Goal: Task Accomplishment & Management: Manage account settings

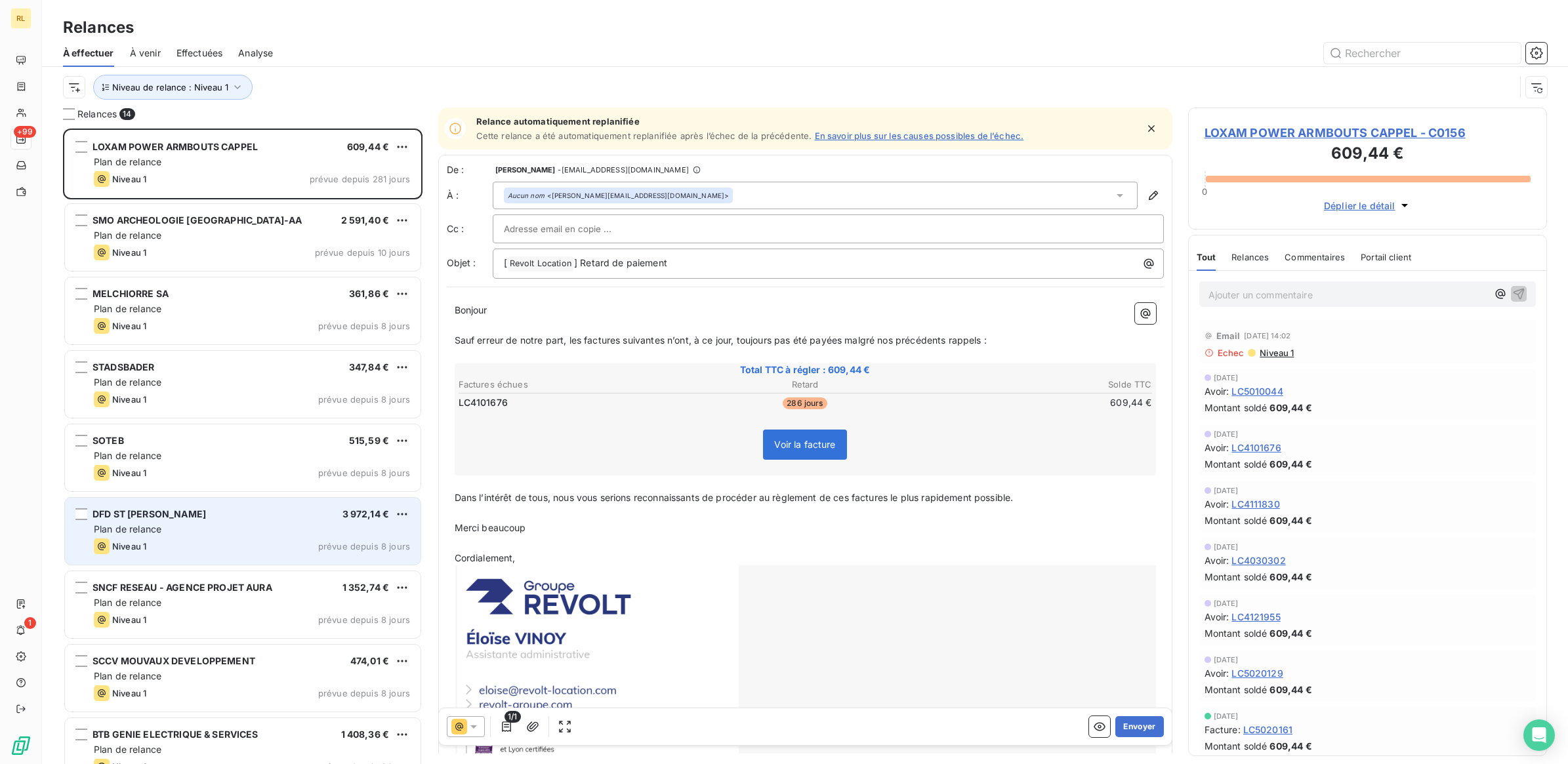
scroll to position [623, 346]
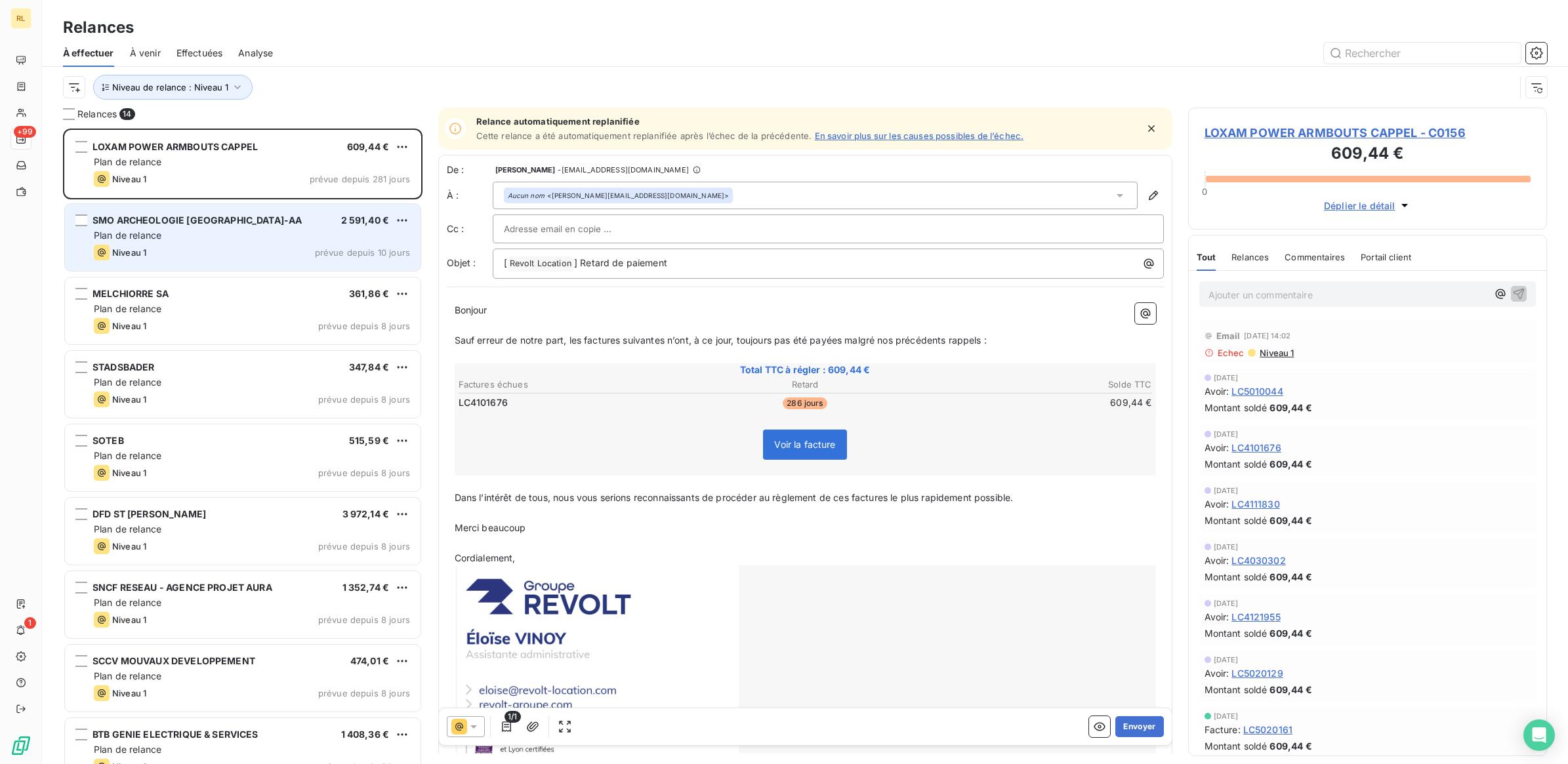
click at [236, 234] on div "Plan de relance" at bounding box center [252, 236] width 316 height 13
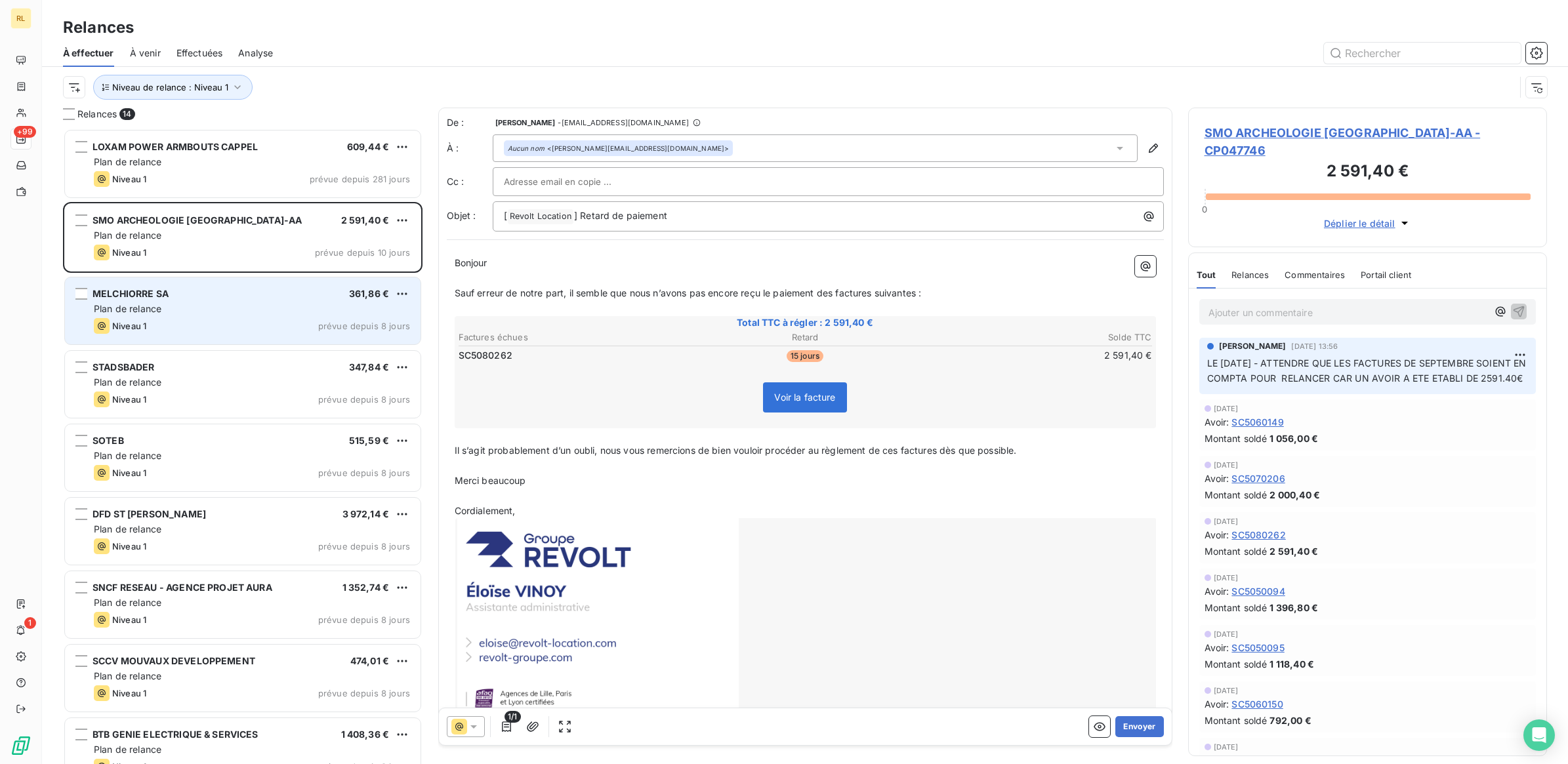
click at [246, 308] on div "Plan de relance" at bounding box center [252, 309] width 316 height 13
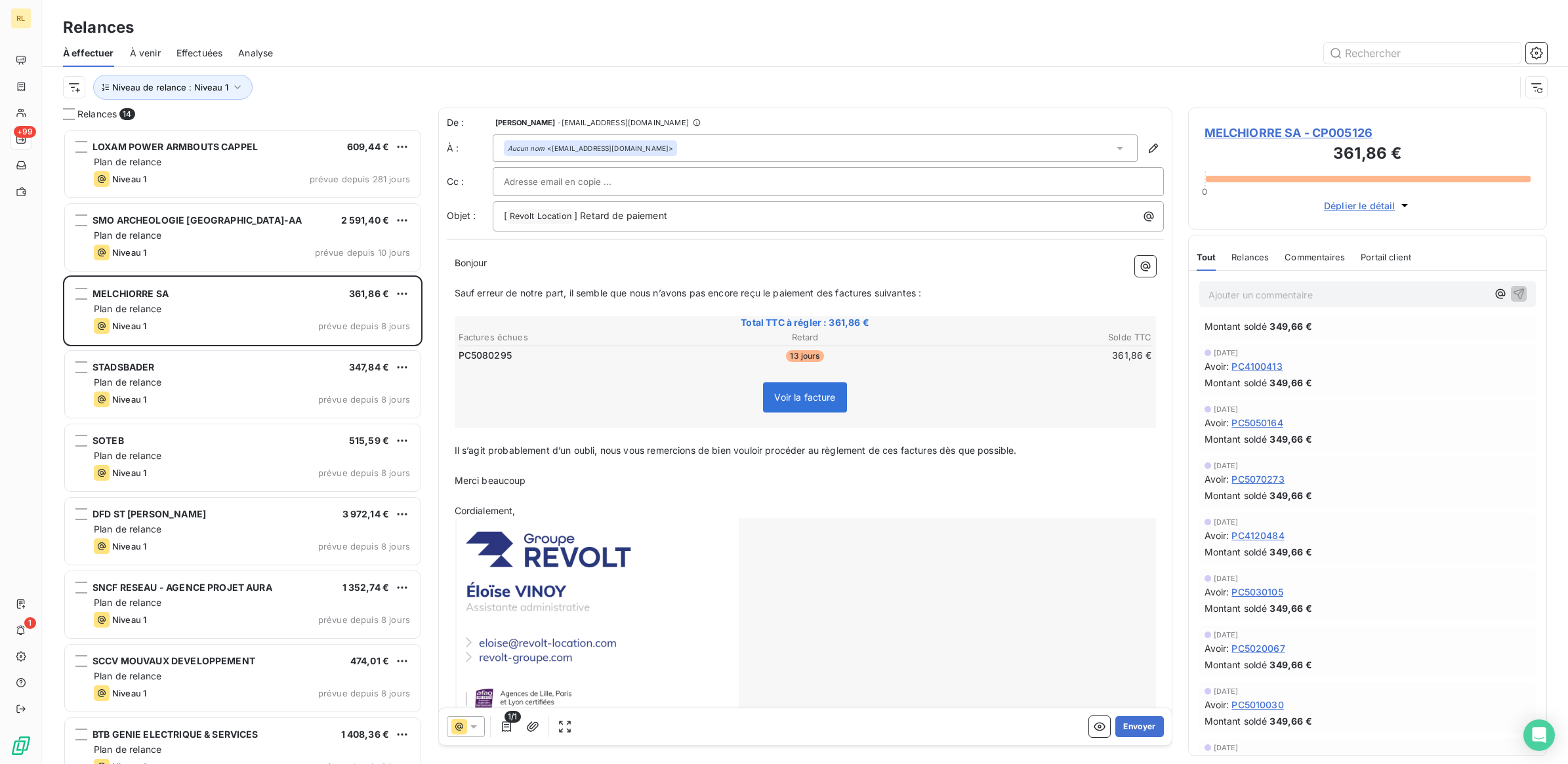
scroll to position [492, 0]
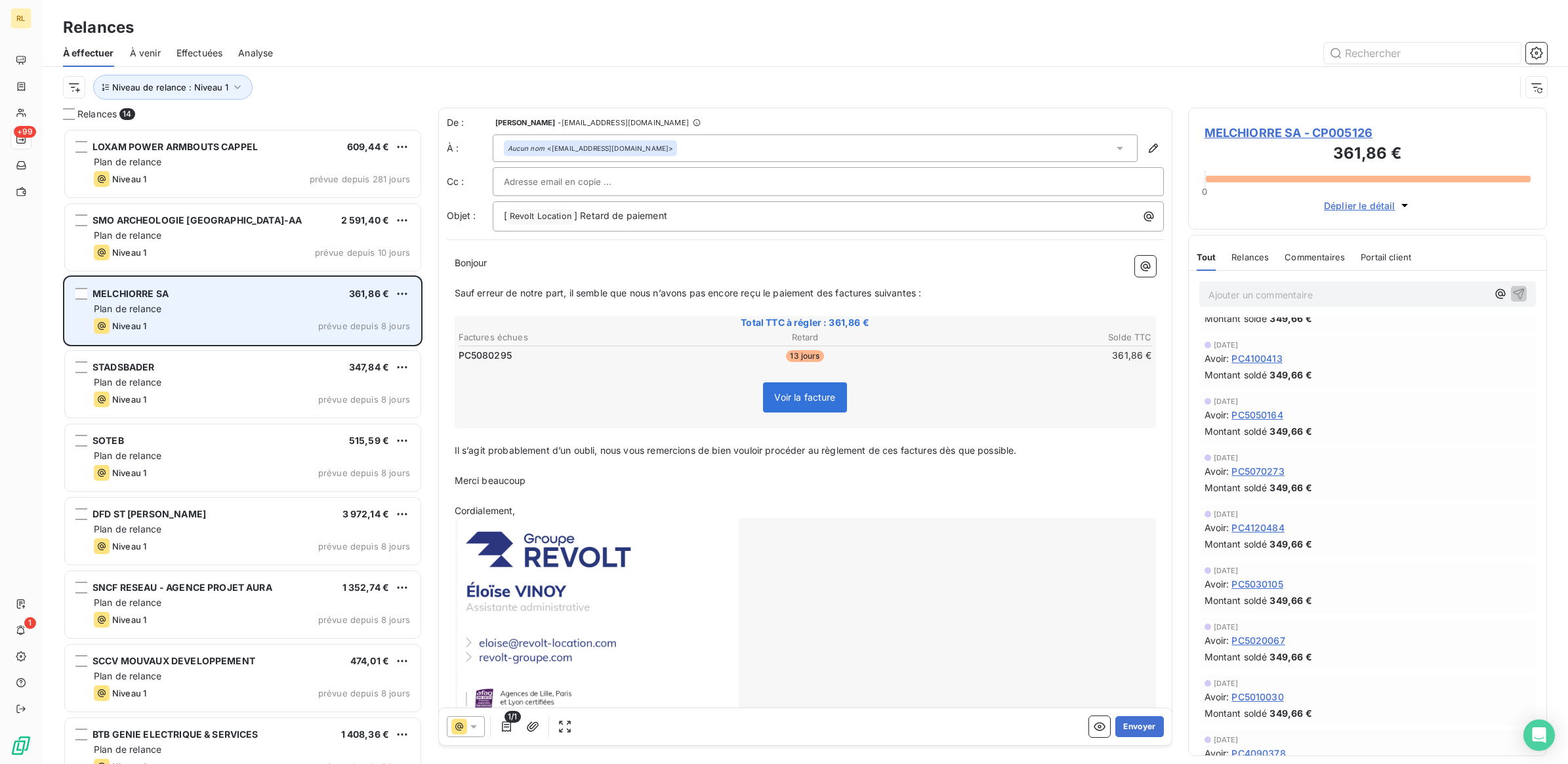
click at [224, 307] on div "Plan de relance" at bounding box center [252, 309] width 316 height 13
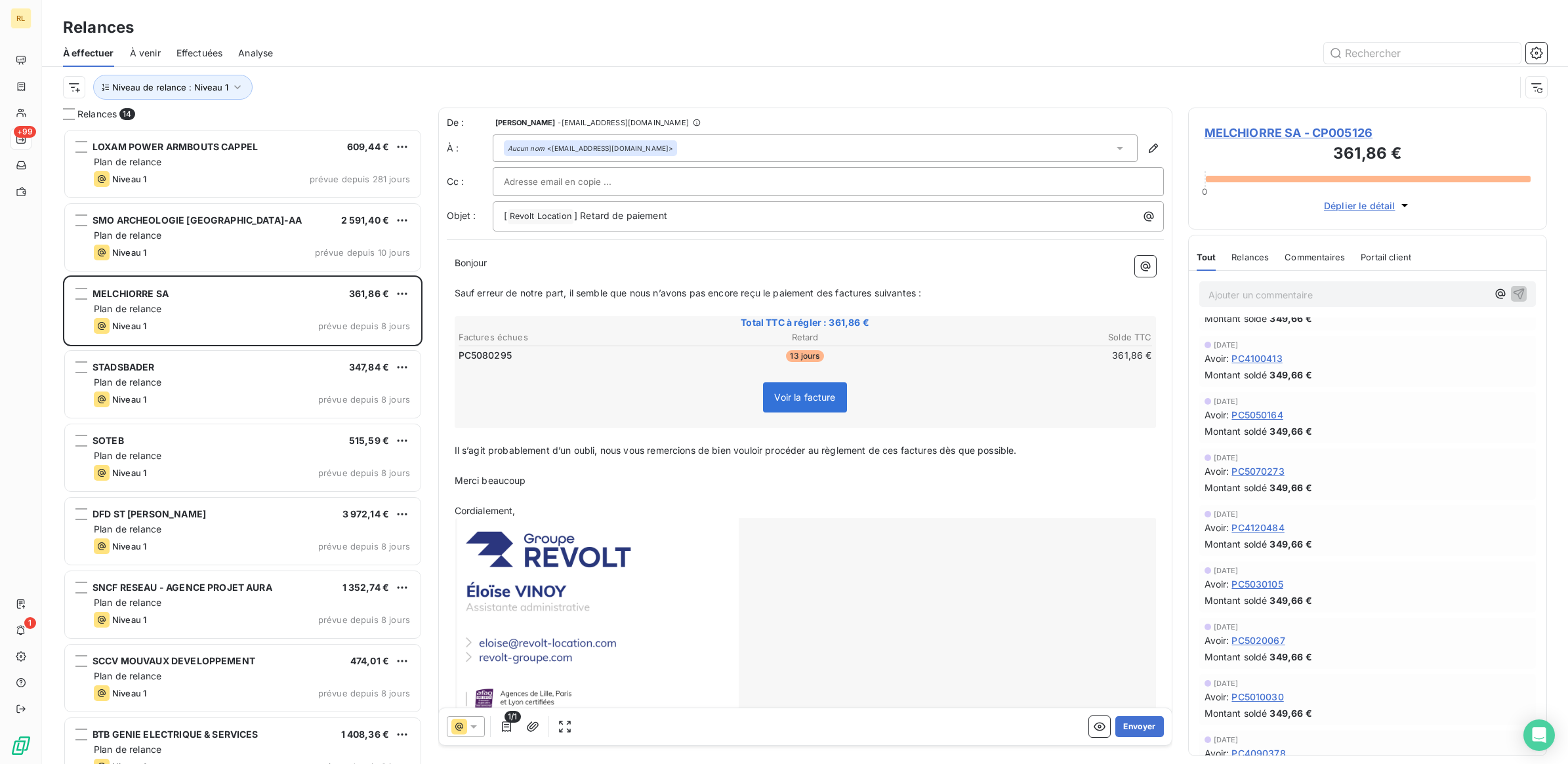
click at [475, 725] on icon at bounding box center [474, 727] width 7 height 3
click at [490, 618] on span "Niveau 1" at bounding box center [491, 622] width 37 height 13
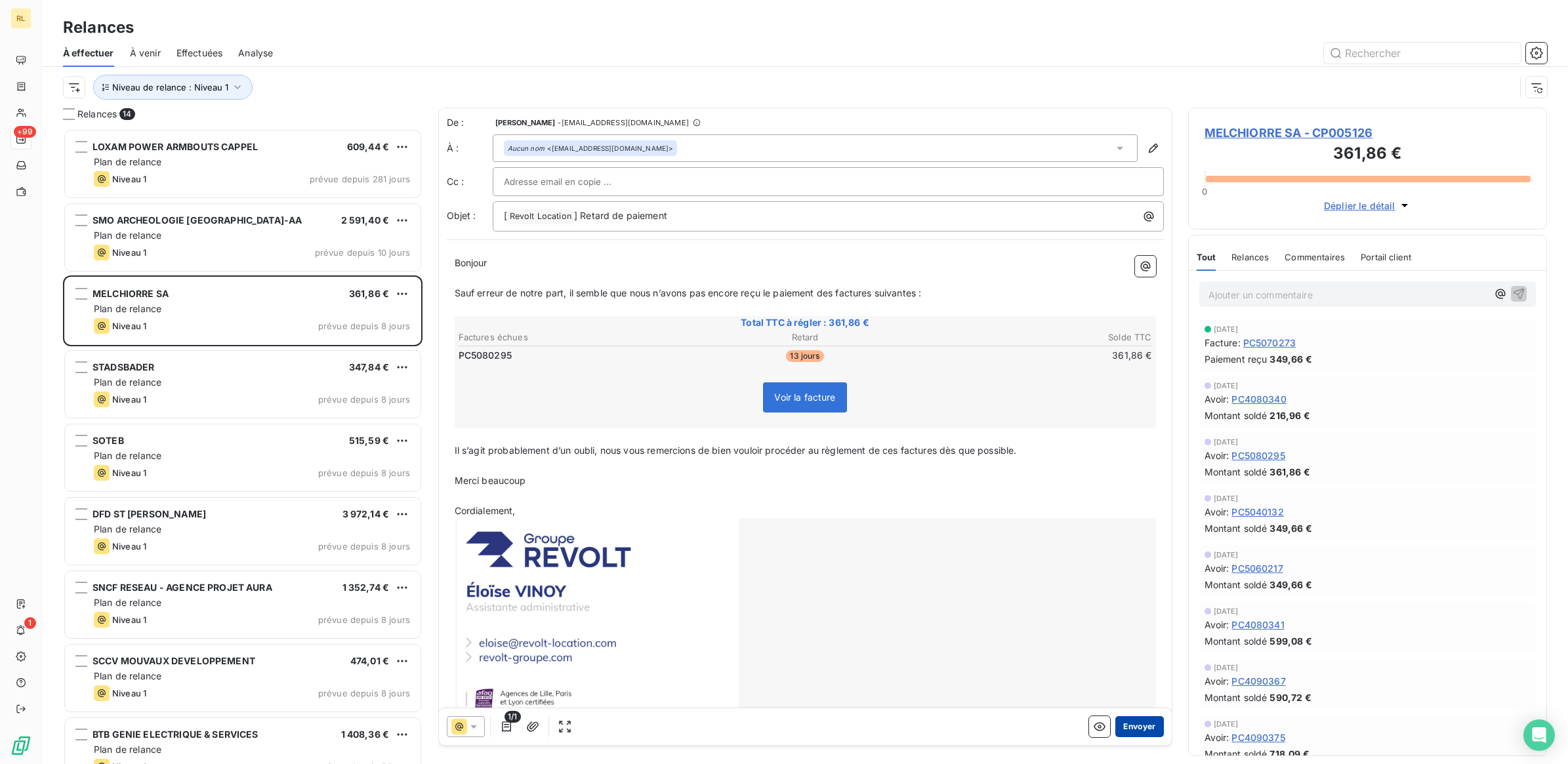
click at [1136, 727] on button "Envoyer" at bounding box center [1139, 726] width 48 height 21
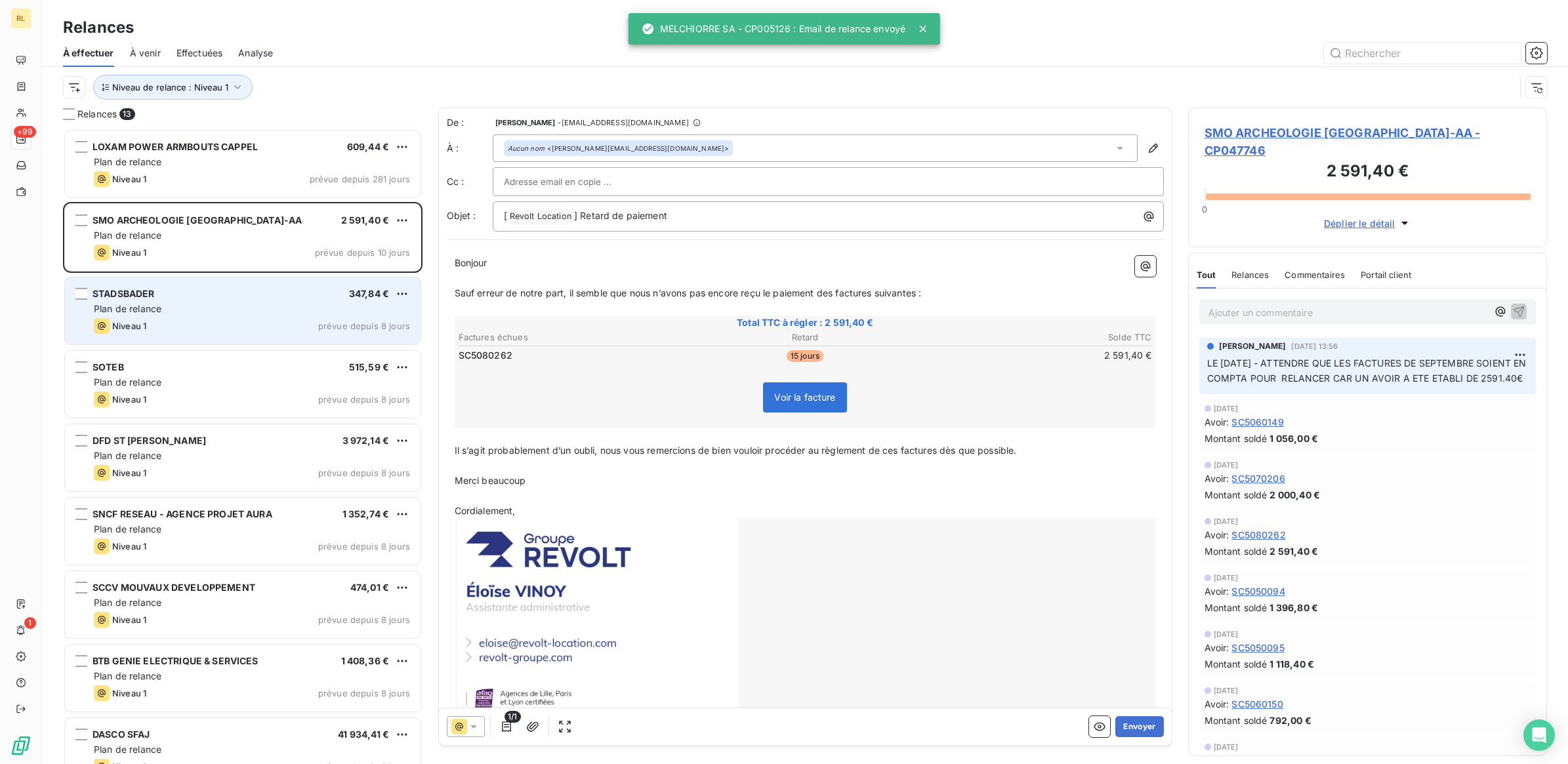
click at [227, 296] on div "STADSBADER 347,84 €" at bounding box center [252, 294] width 316 height 12
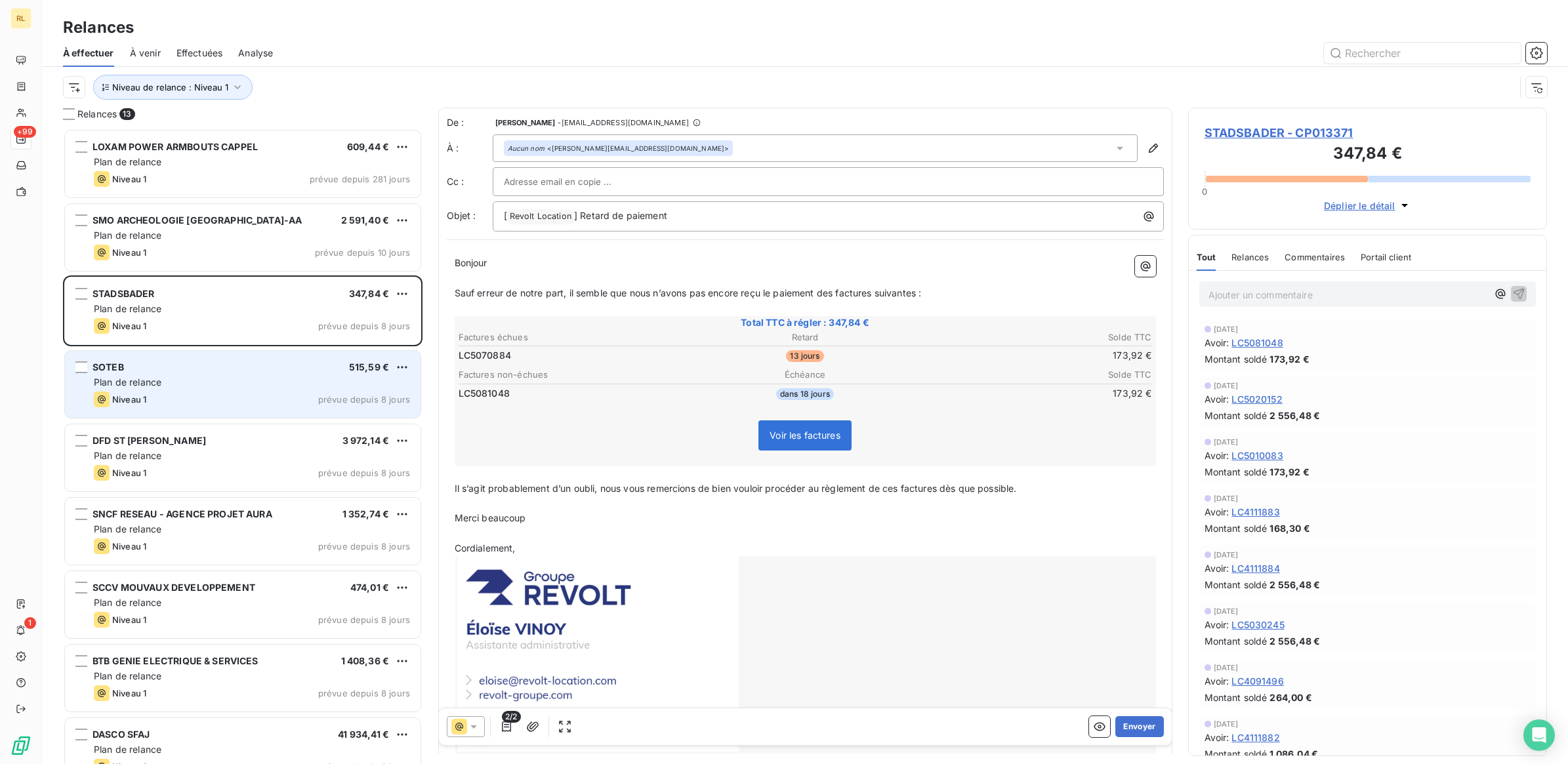
click at [250, 375] on div "SOTEB 515,59 € Plan de relance Niveau 1 prévue depuis 8 jours" at bounding box center [242, 384] width 356 height 67
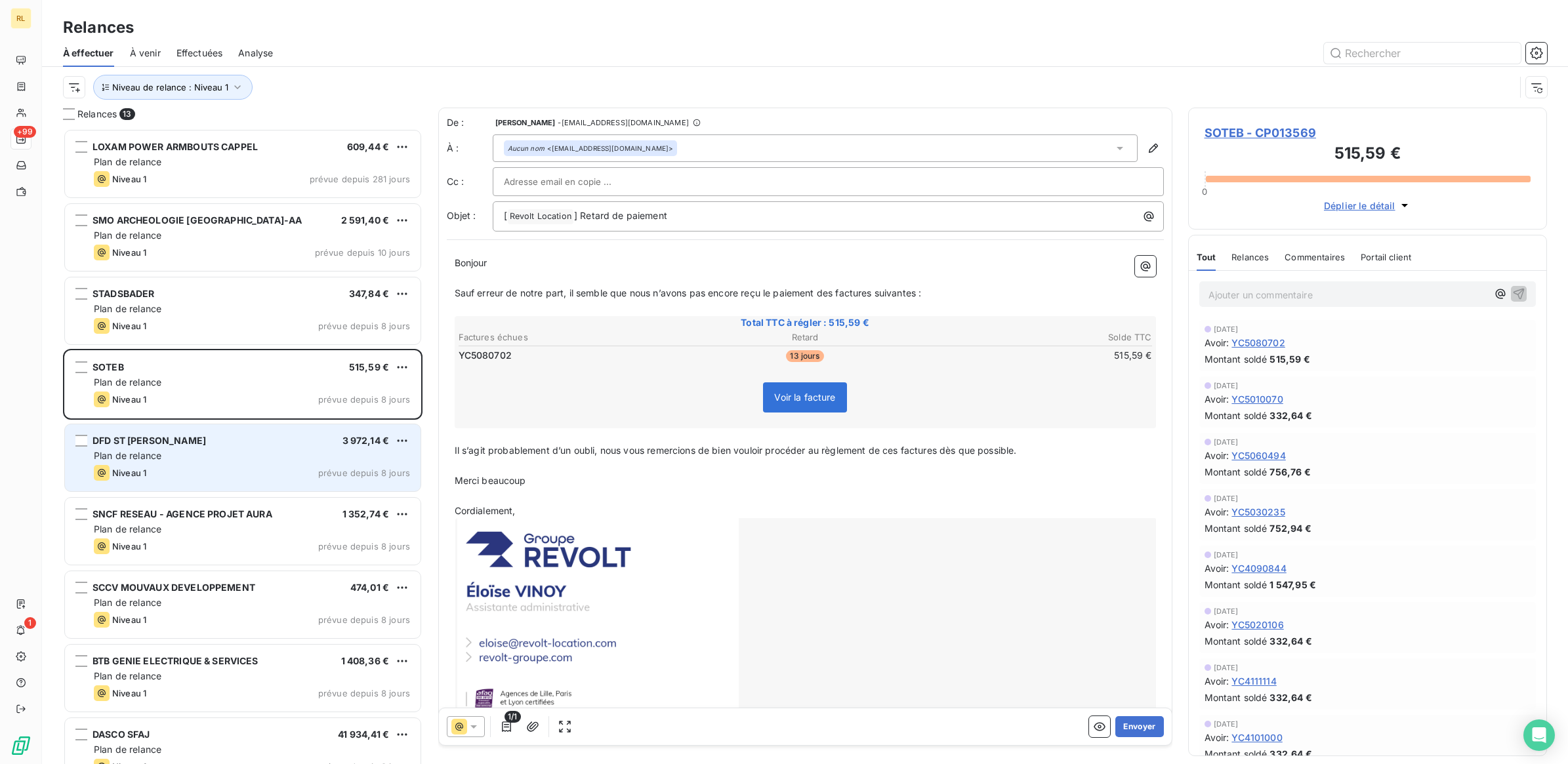
click at [243, 459] on div "Plan de relance" at bounding box center [252, 456] width 316 height 13
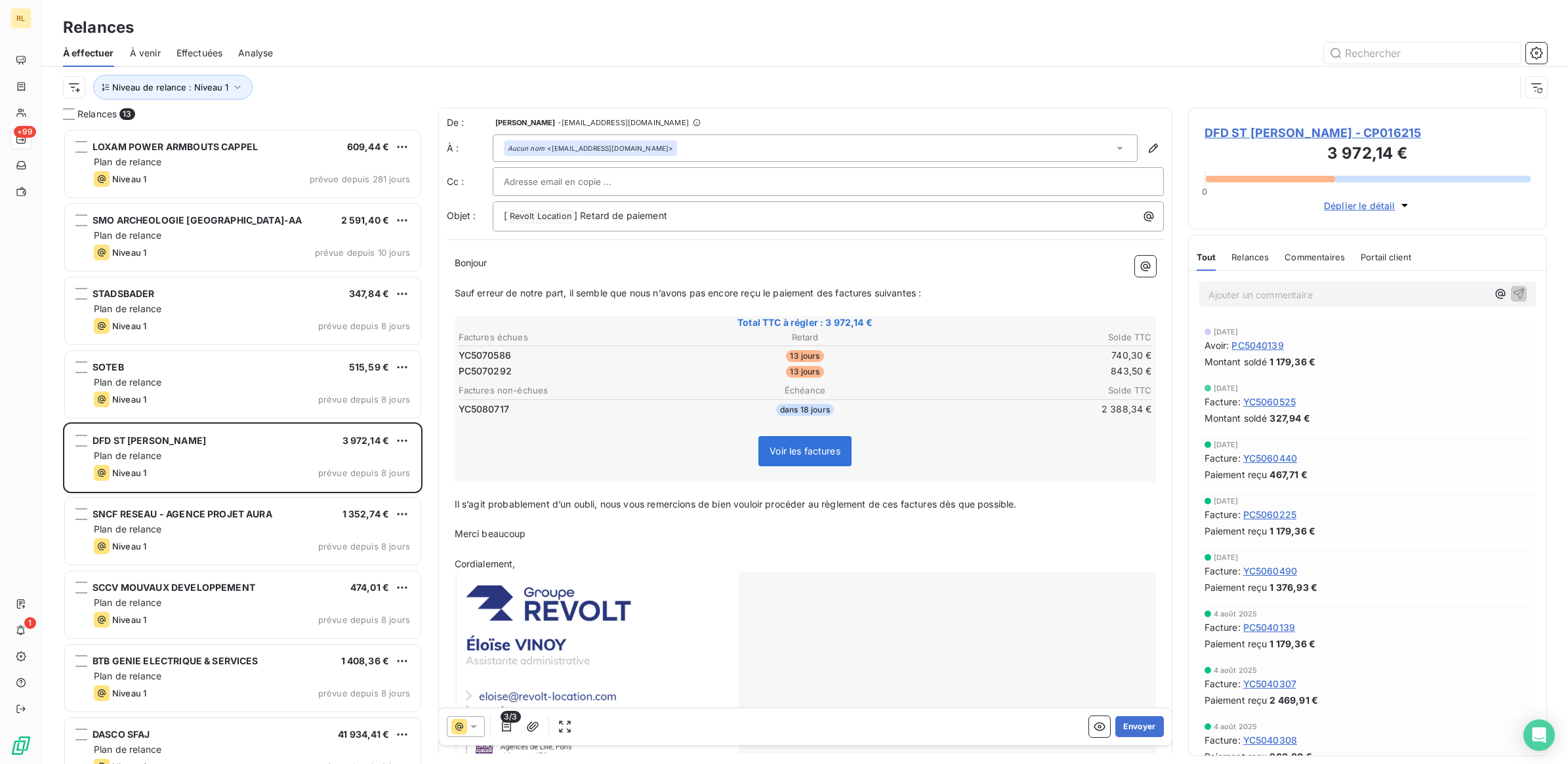
scroll to position [1427, 0]
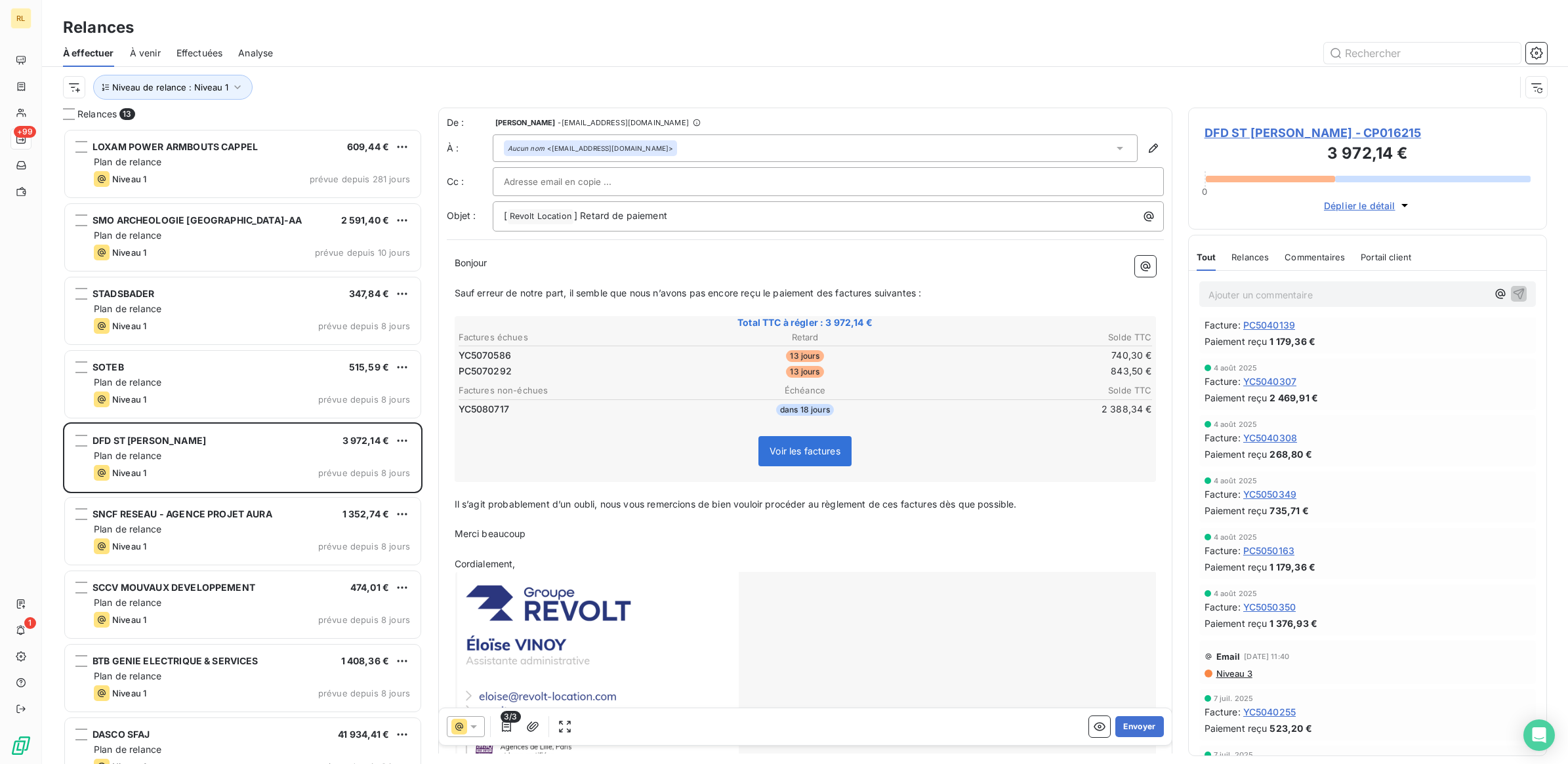
click at [475, 728] on icon at bounding box center [474, 727] width 13 height 13
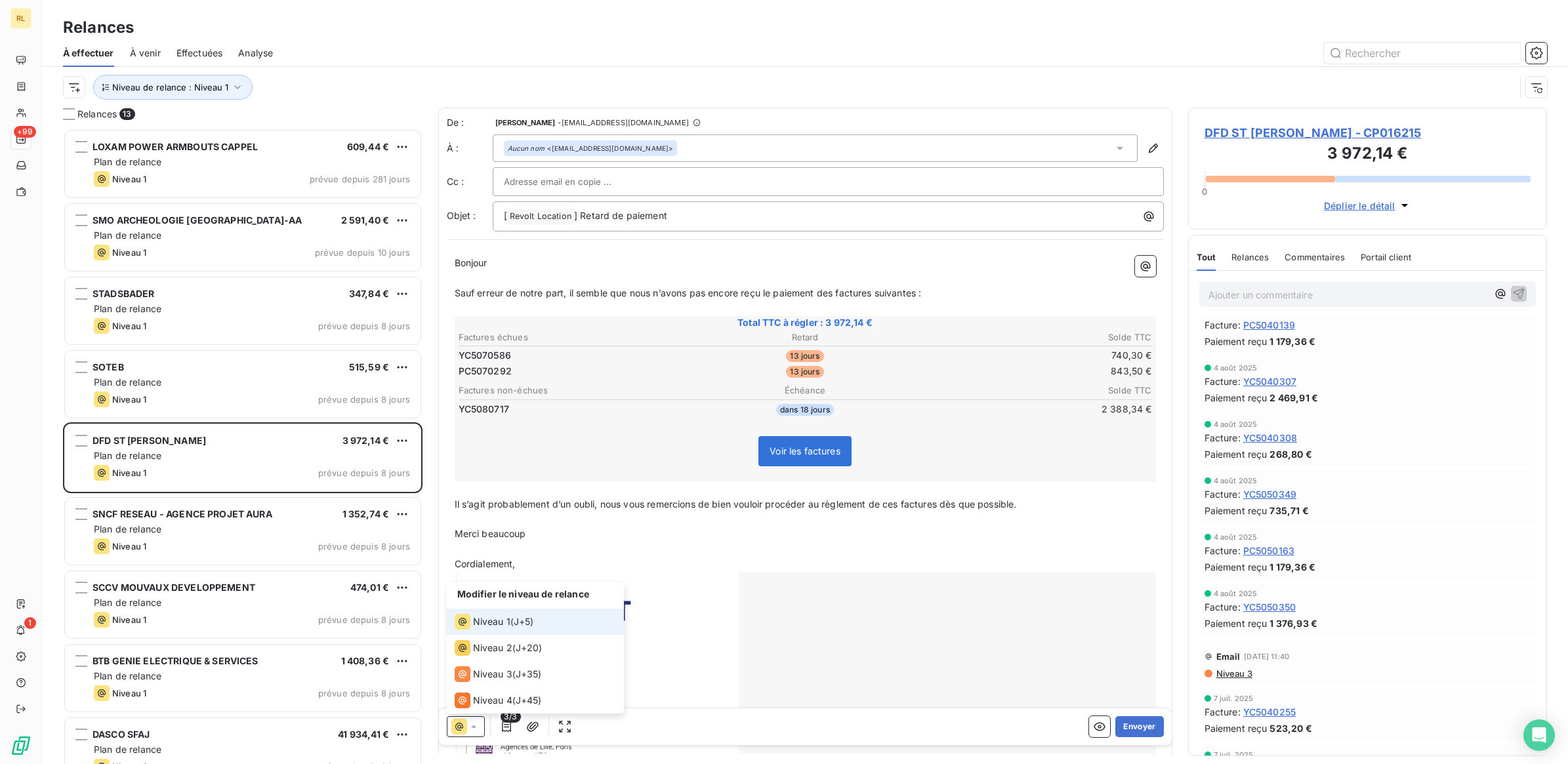
click at [474, 728] on icon at bounding box center [474, 727] width 13 height 13
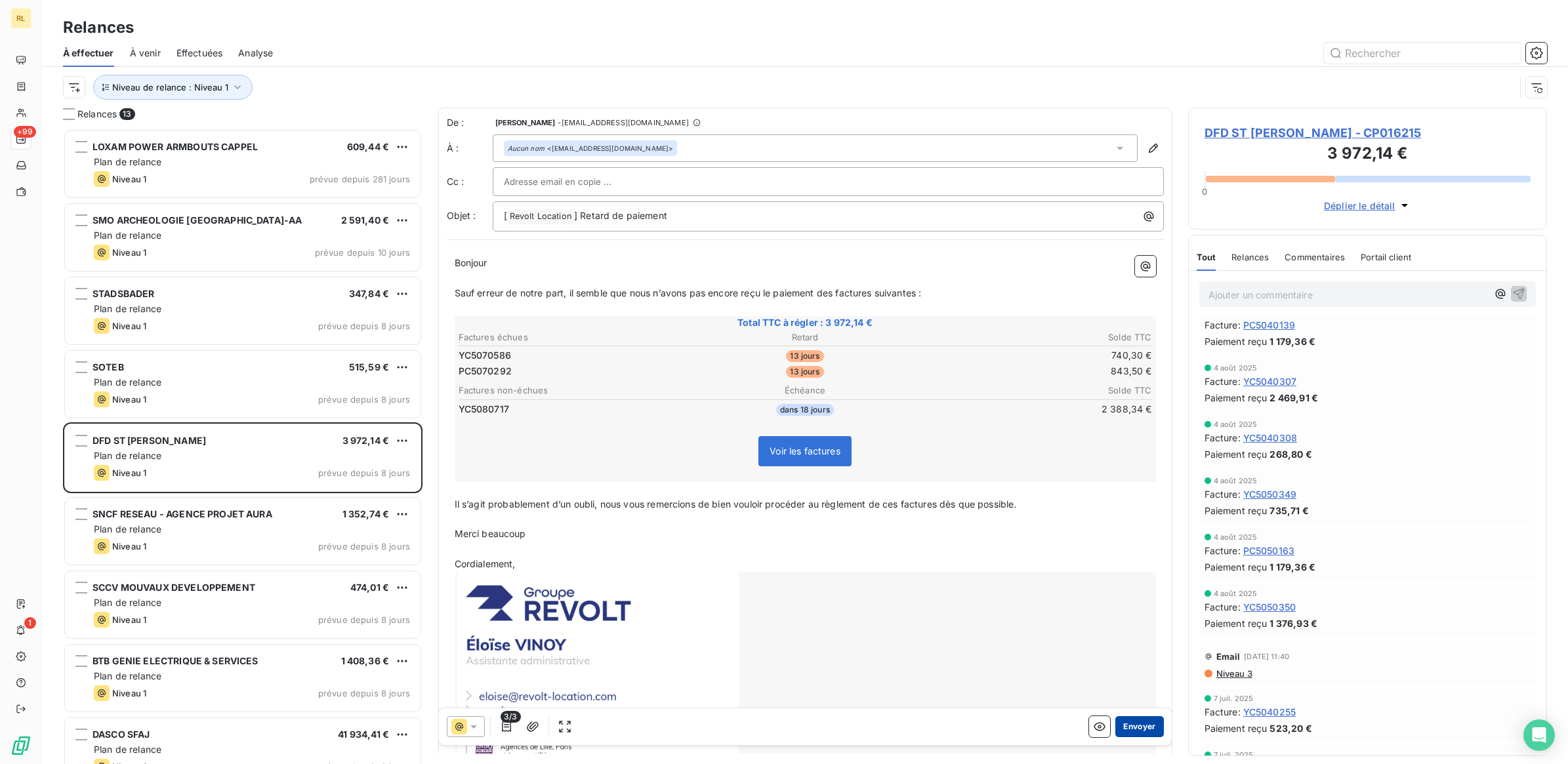
click at [1130, 725] on button "Envoyer" at bounding box center [1139, 726] width 48 height 21
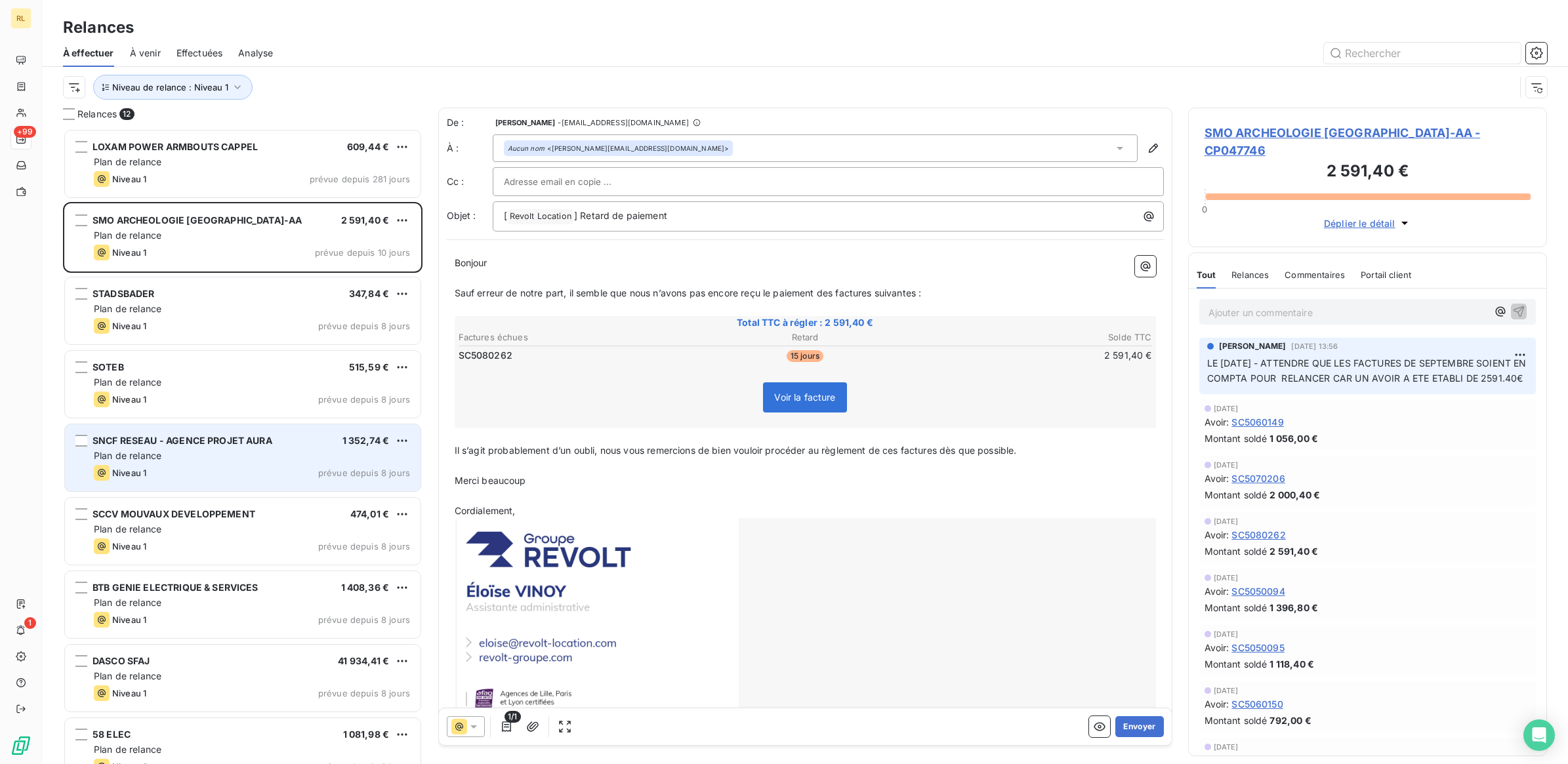
click at [280, 451] on div "Plan de relance" at bounding box center [252, 456] width 316 height 13
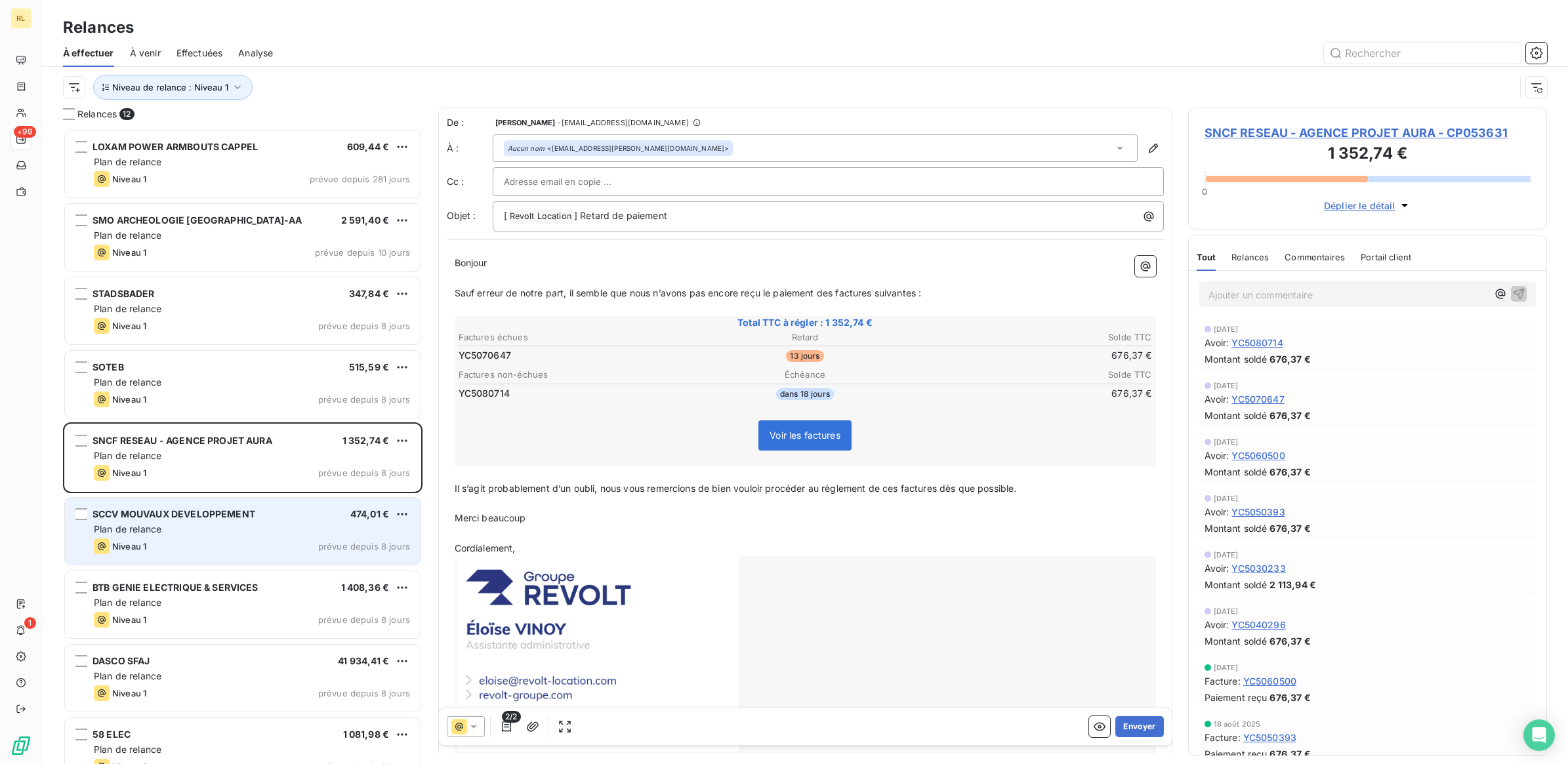
click at [298, 506] on div "SCCV MOUVAUX DEVELOPPEMENT 474,01 € Plan de relance Niveau 1 prévue depuis 8 jo…" at bounding box center [242, 531] width 356 height 67
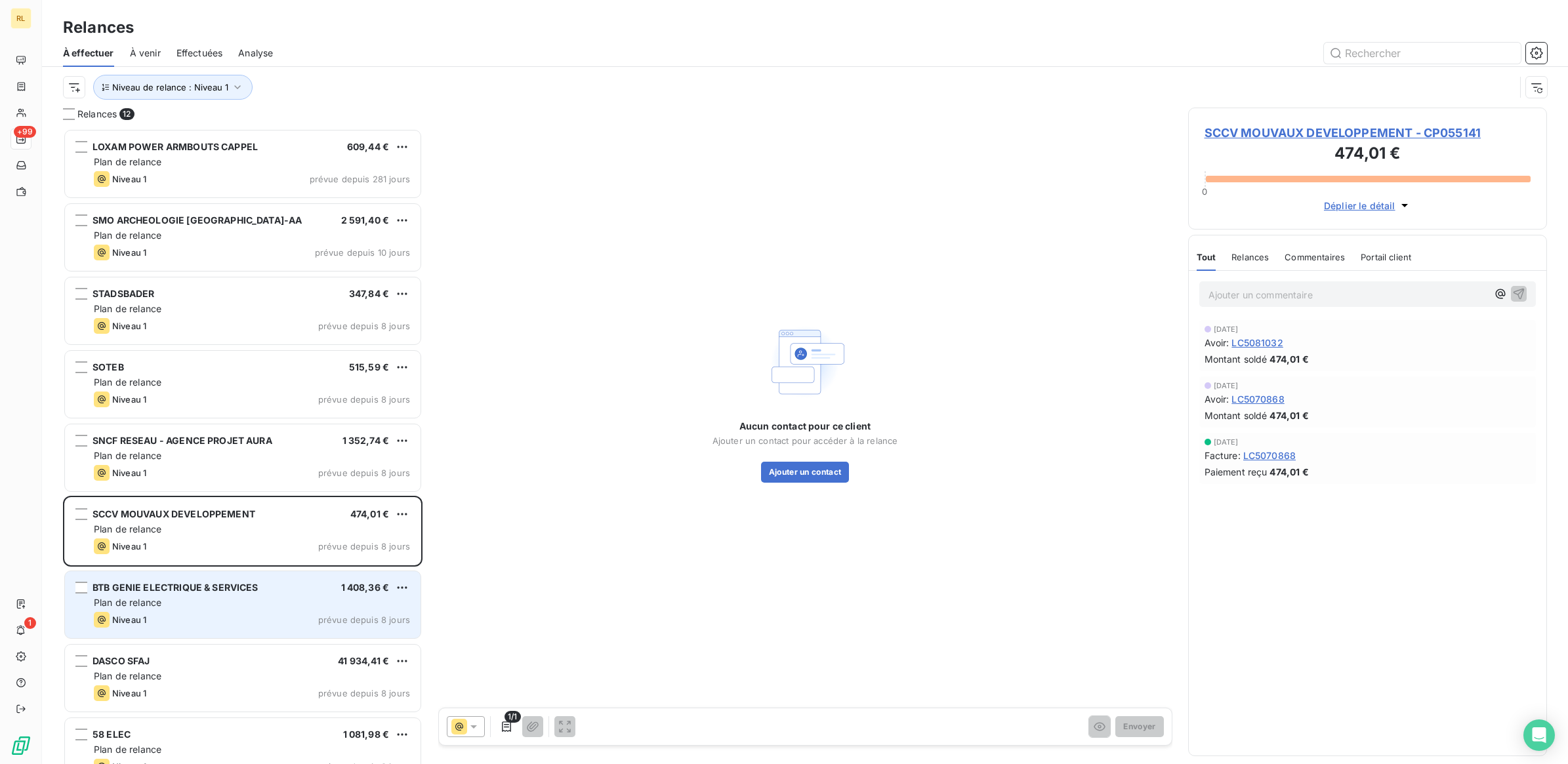
click at [272, 590] on div "BTB GENIE ELECTRIQUE & SERVICES 1 408,36 €" at bounding box center [252, 588] width 316 height 12
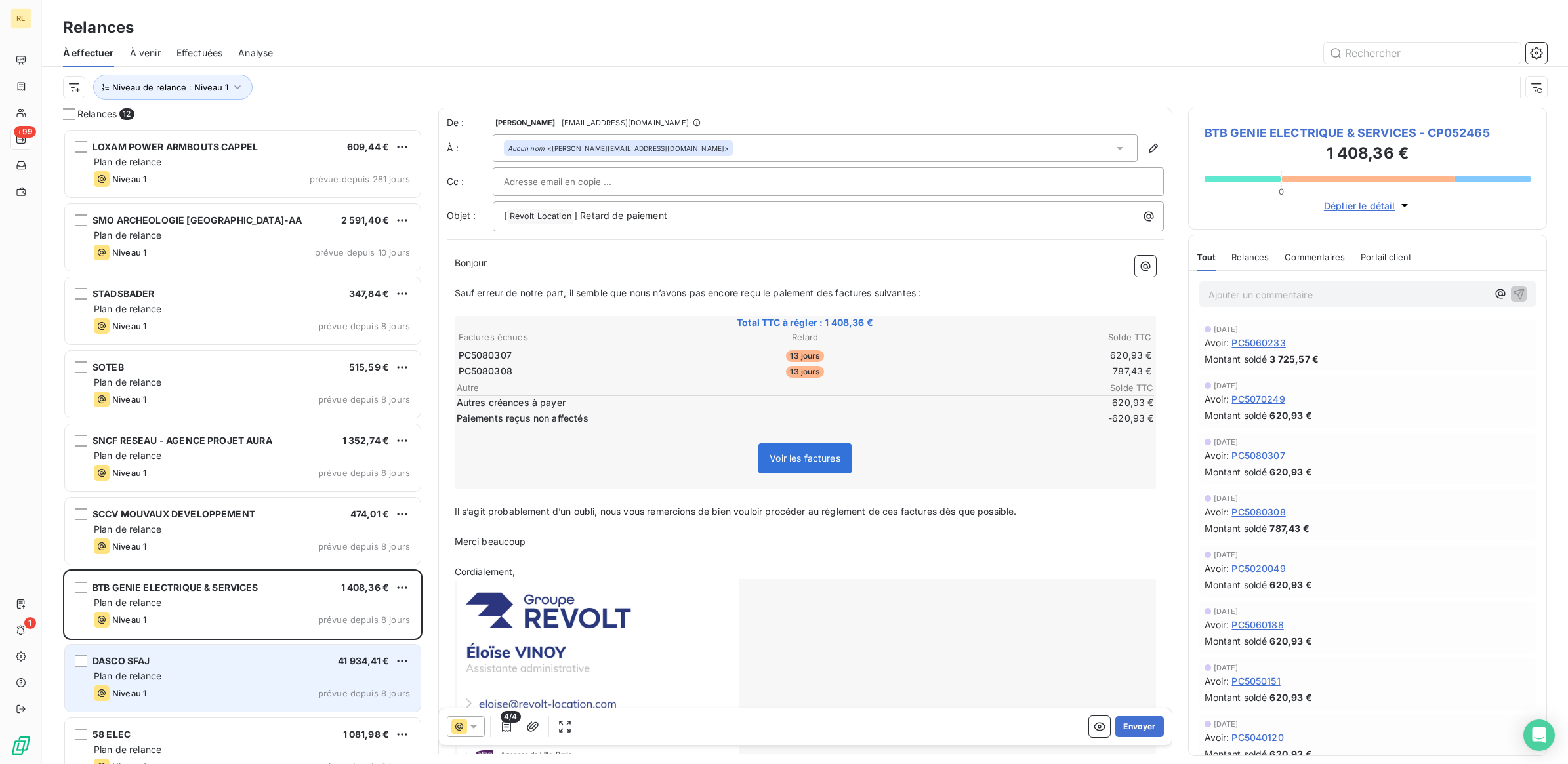
click at [233, 657] on div "DASCO SFAJ 41 934,41 €" at bounding box center [252, 661] width 316 height 12
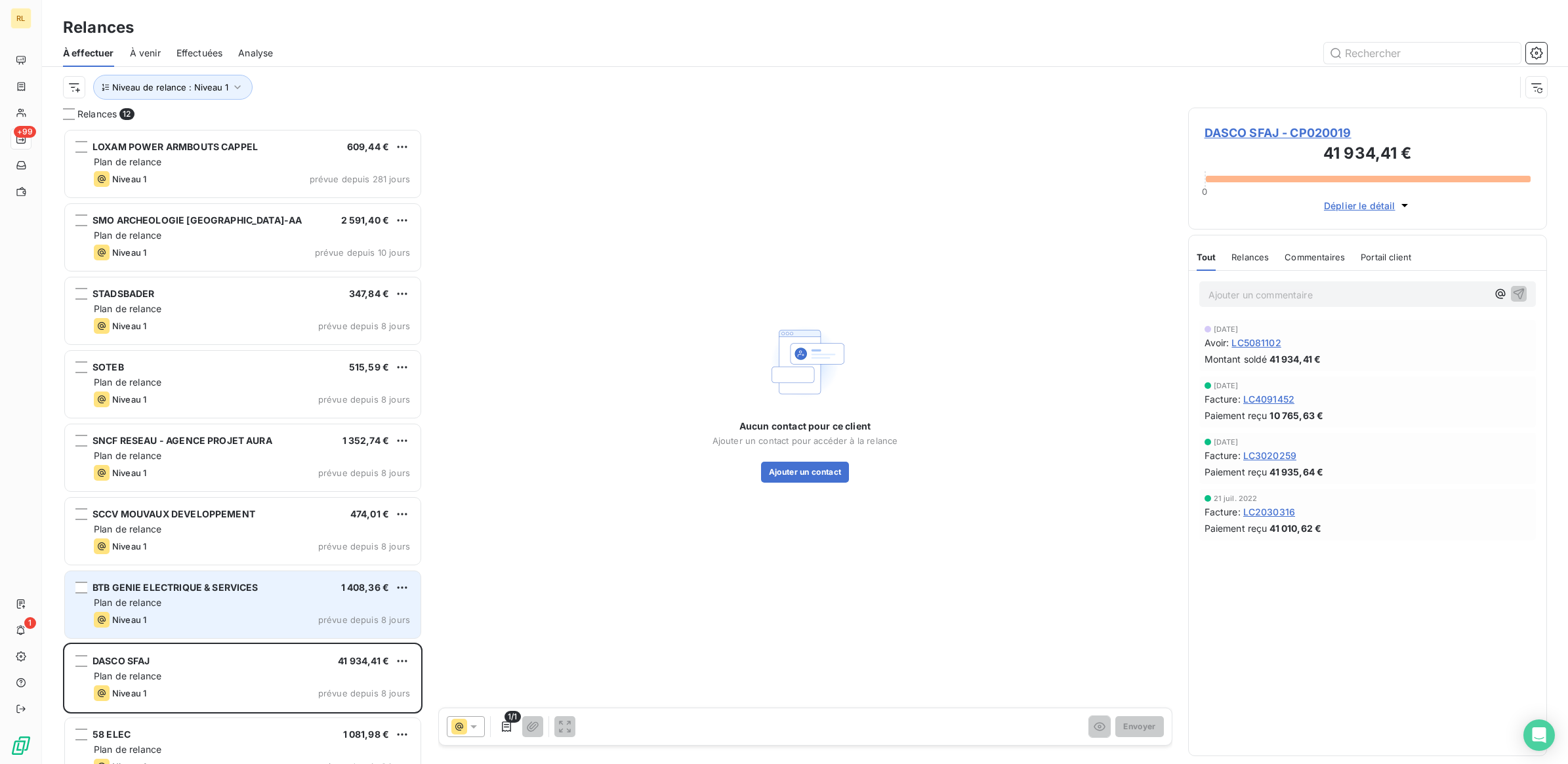
click at [253, 607] on div "Plan de relance" at bounding box center [252, 603] width 316 height 13
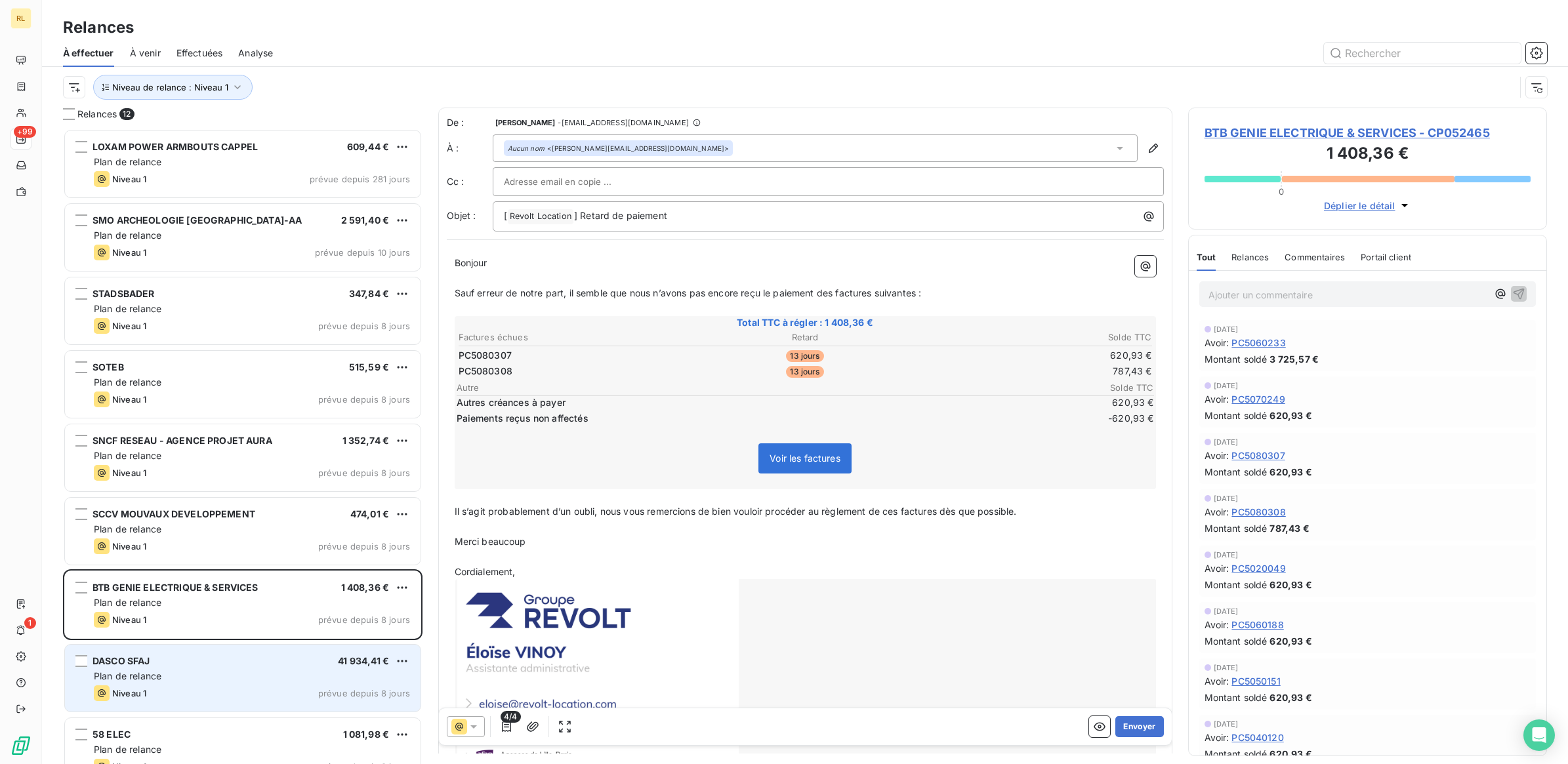
click at [220, 660] on div "DASCO SFAJ 41 934,41 €" at bounding box center [252, 661] width 316 height 12
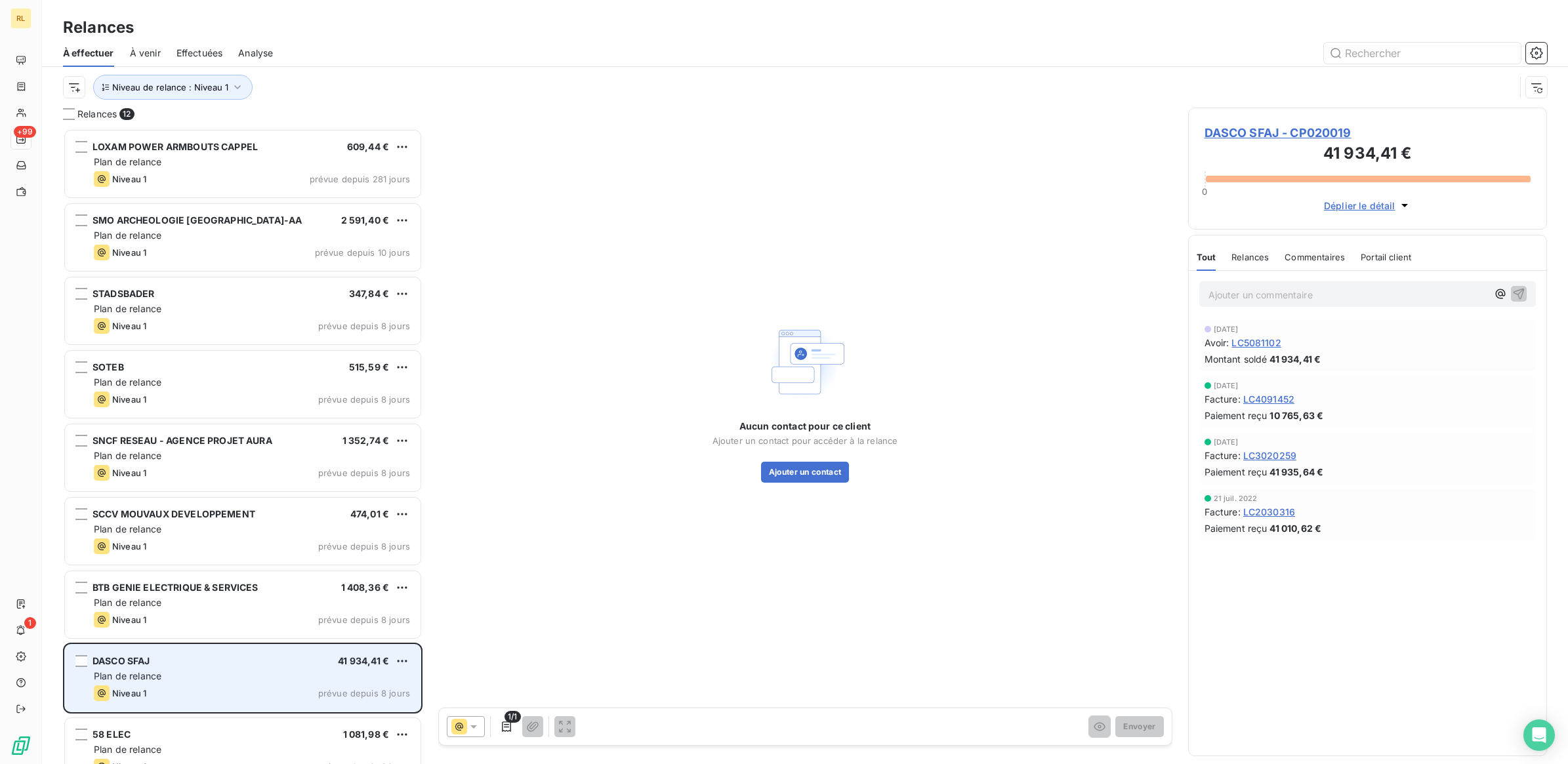
click at [227, 666] on div "DASCO SFAJ 41 934,41 €" at bounding box center [252, 661] width 316 height 12
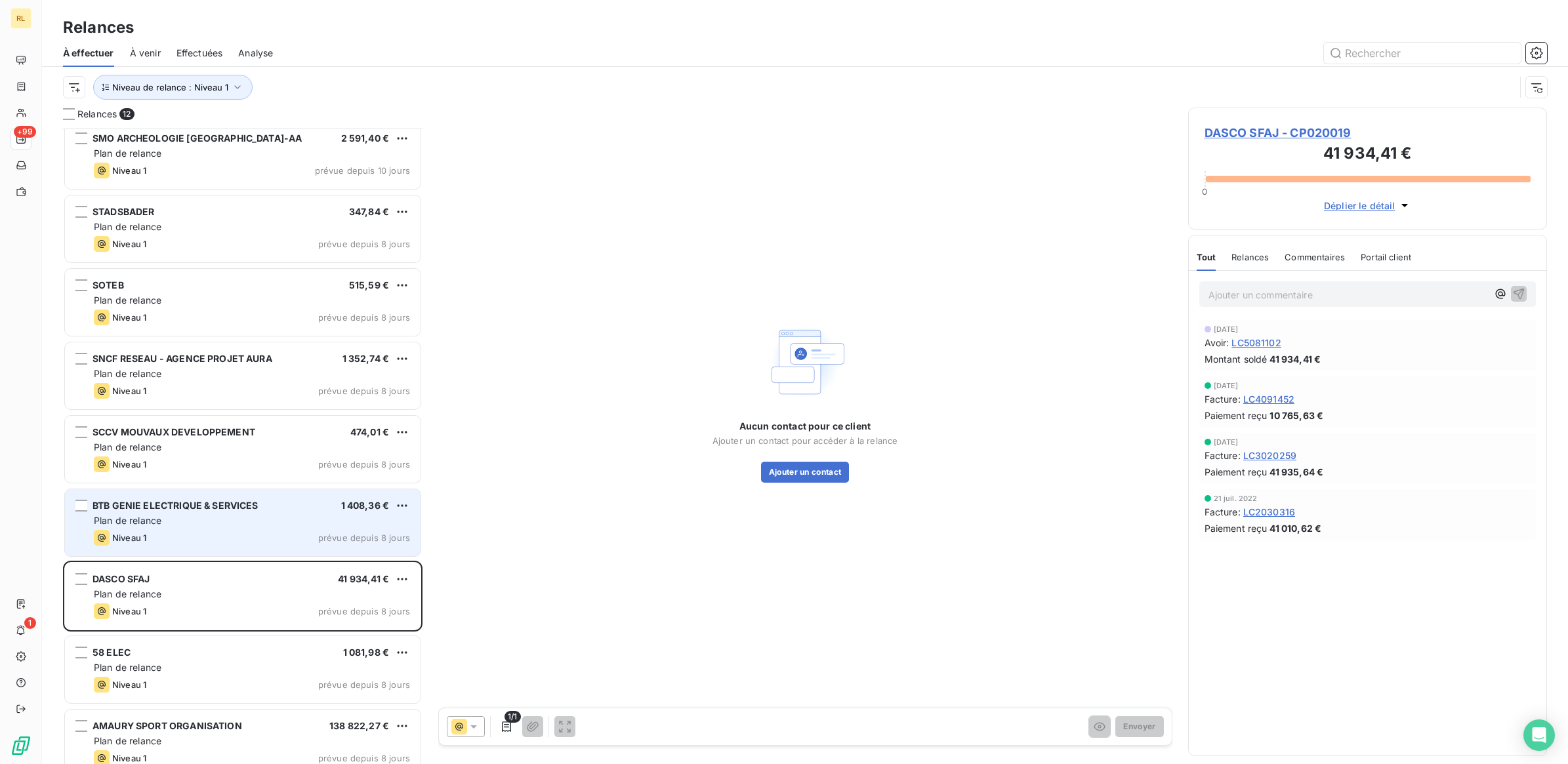
click at [242, 525] on div "Plan de relance" at bounding box center [252, 521] width 316 height 13
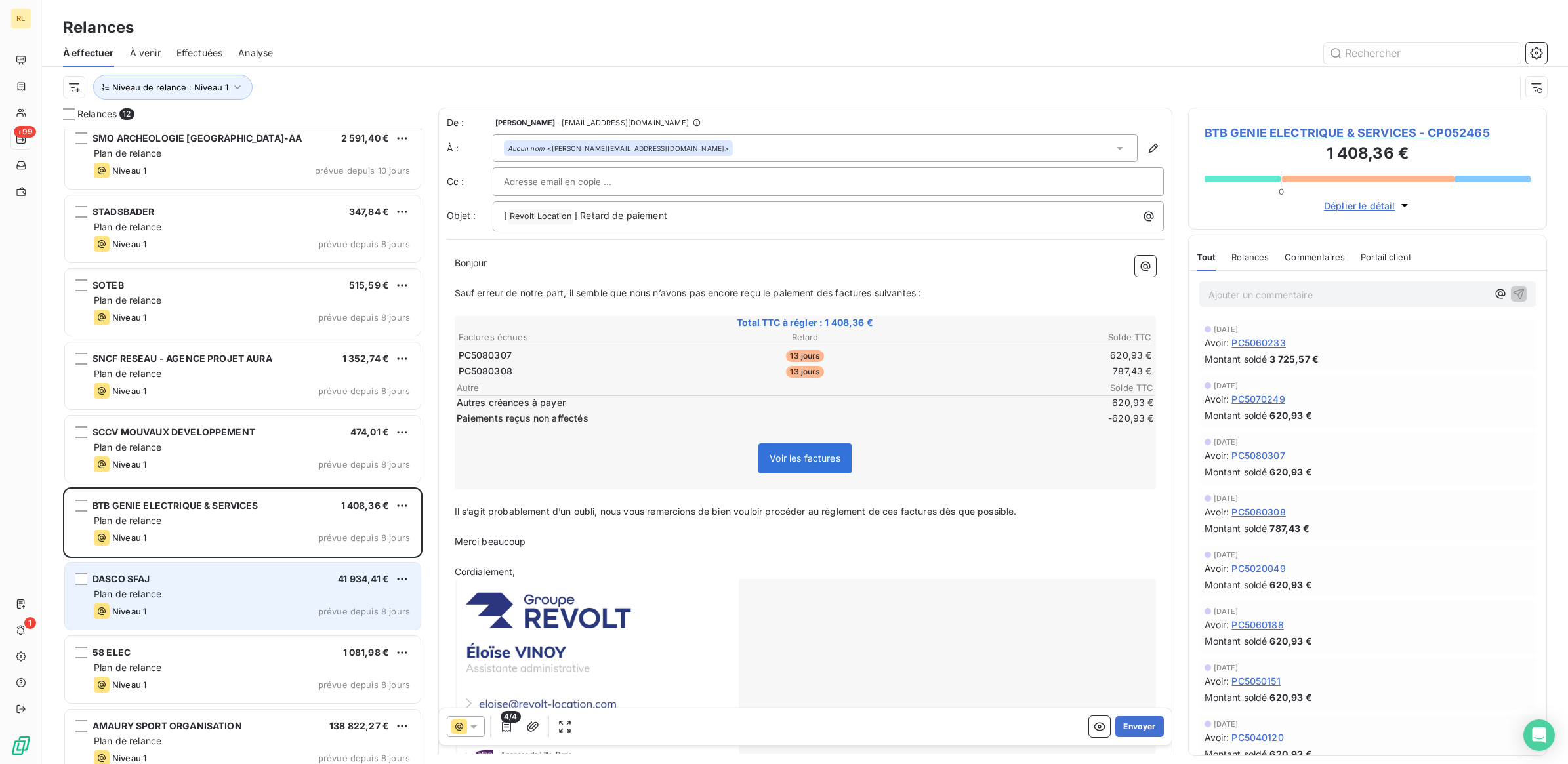
click at [226, 590] on div "Plan de relance" at bounding box center [252, 594] width 316 height 13
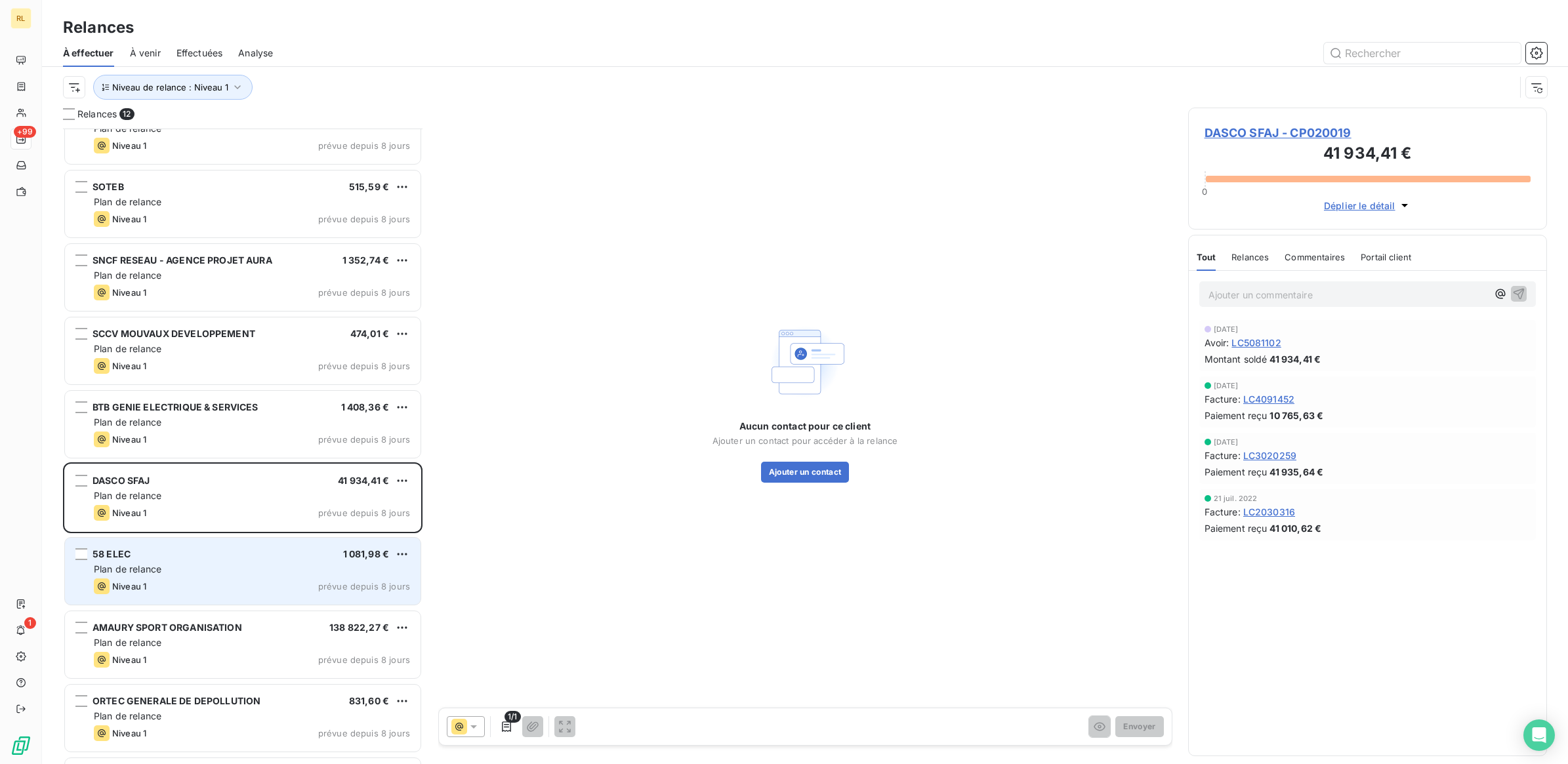
scroll to position [246, 0]
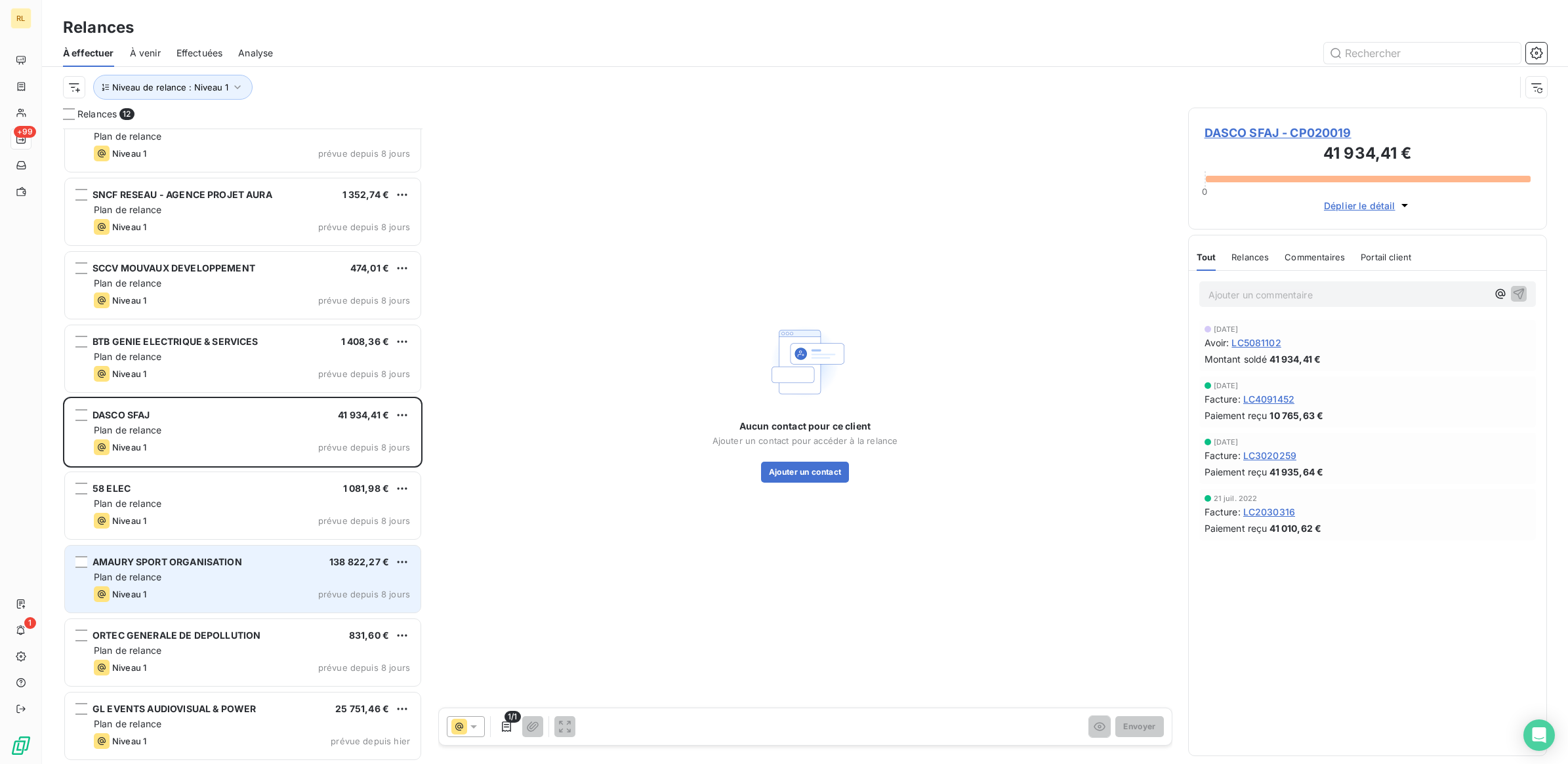
click at [240, 574] on div "Plan de relance" at bounding box center [252, 577] width 316 height 13
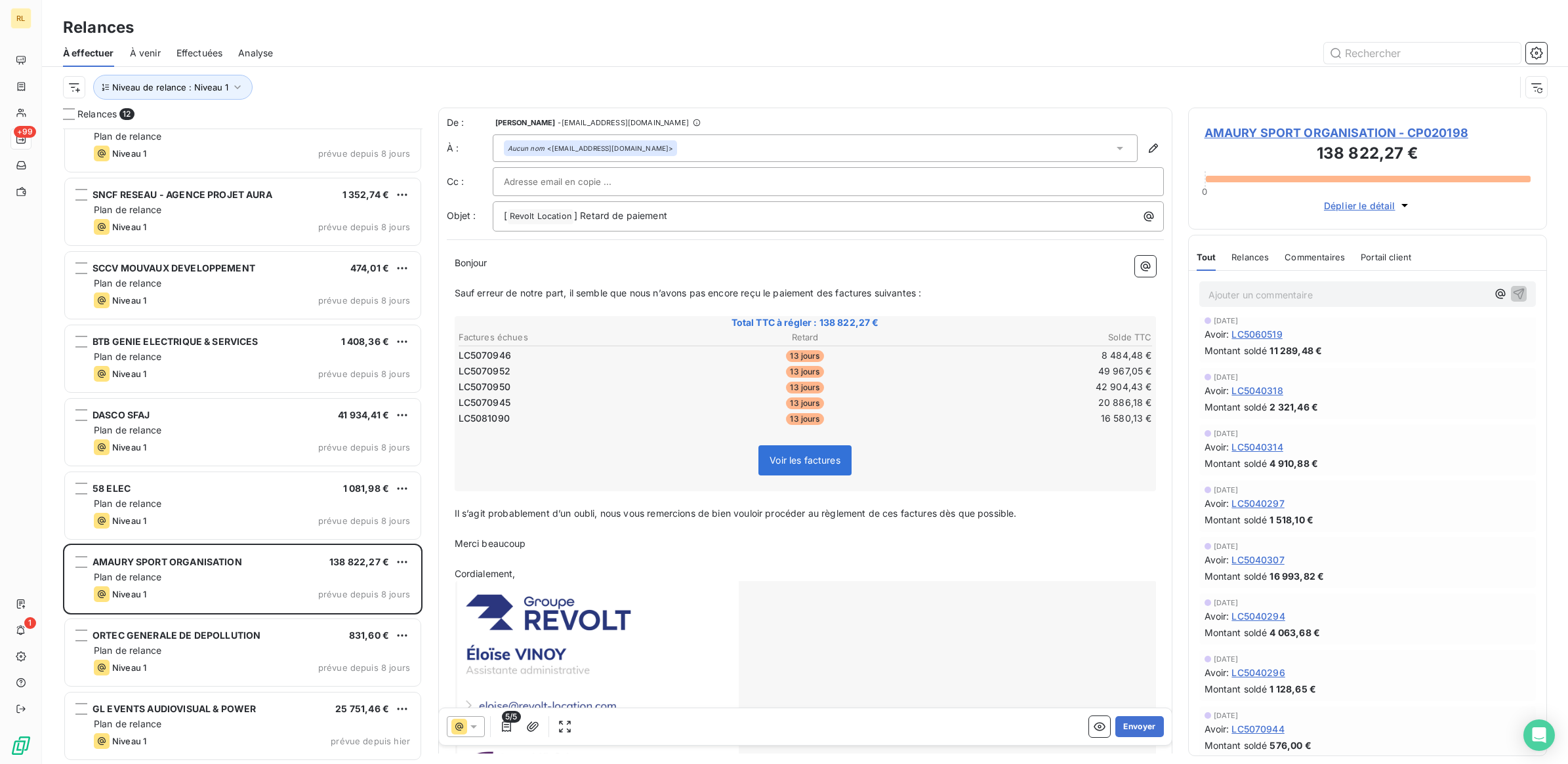
scroll to position [573, 0]
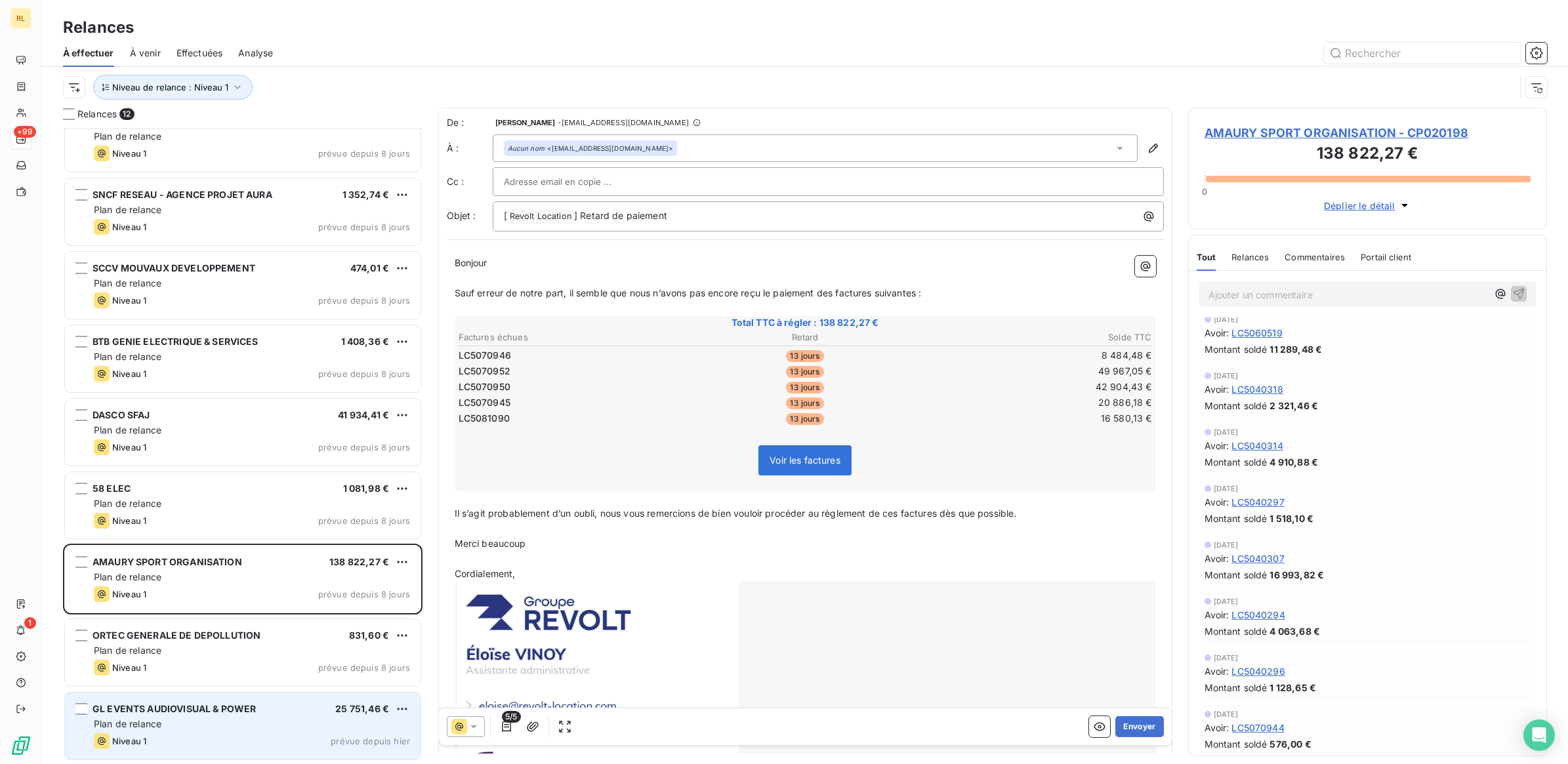
click at [213, 719] on div "Plan de relance" at bounding box center [252, 724] width 316 height 13
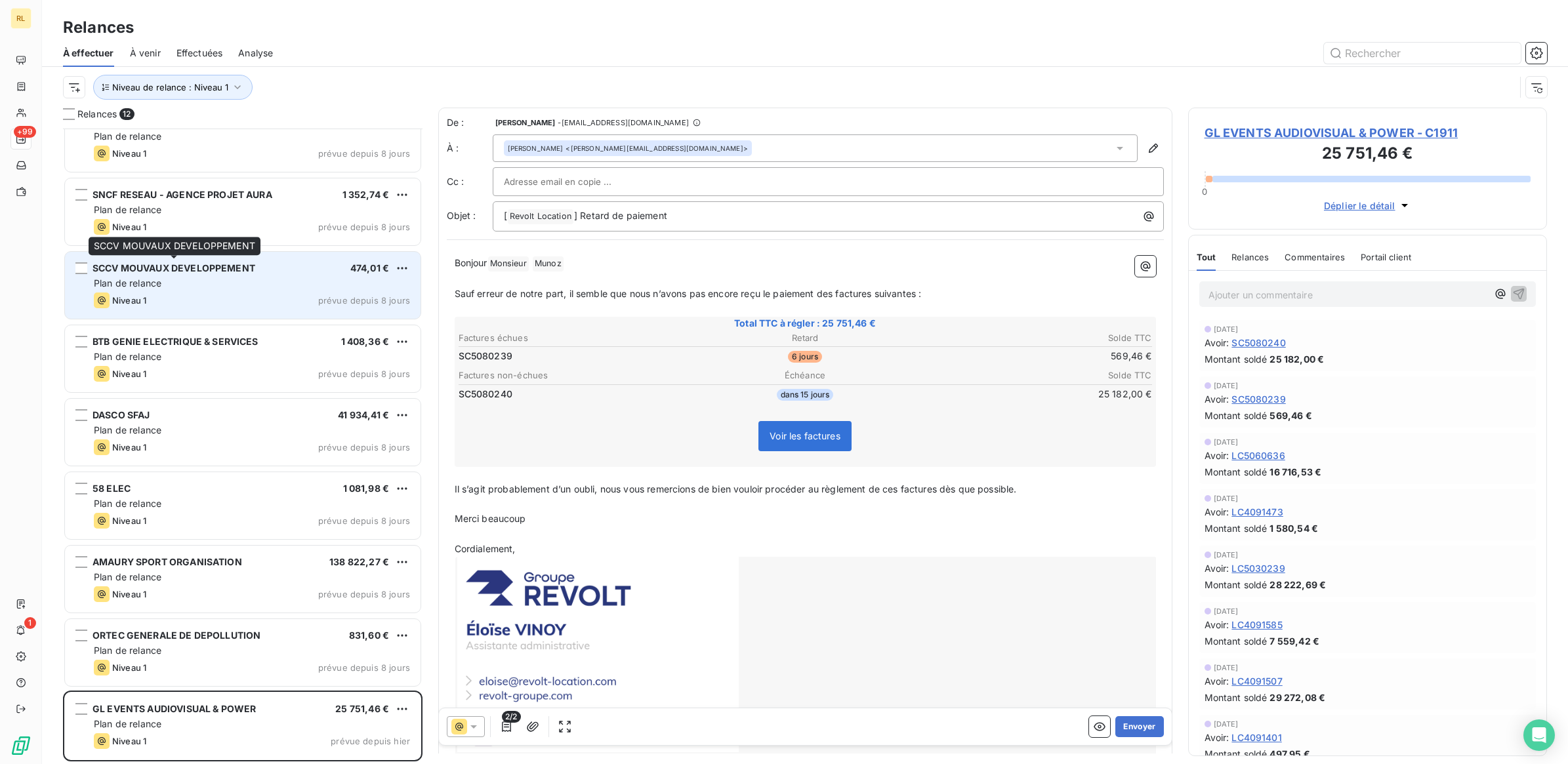
scroll to position [1, 0]
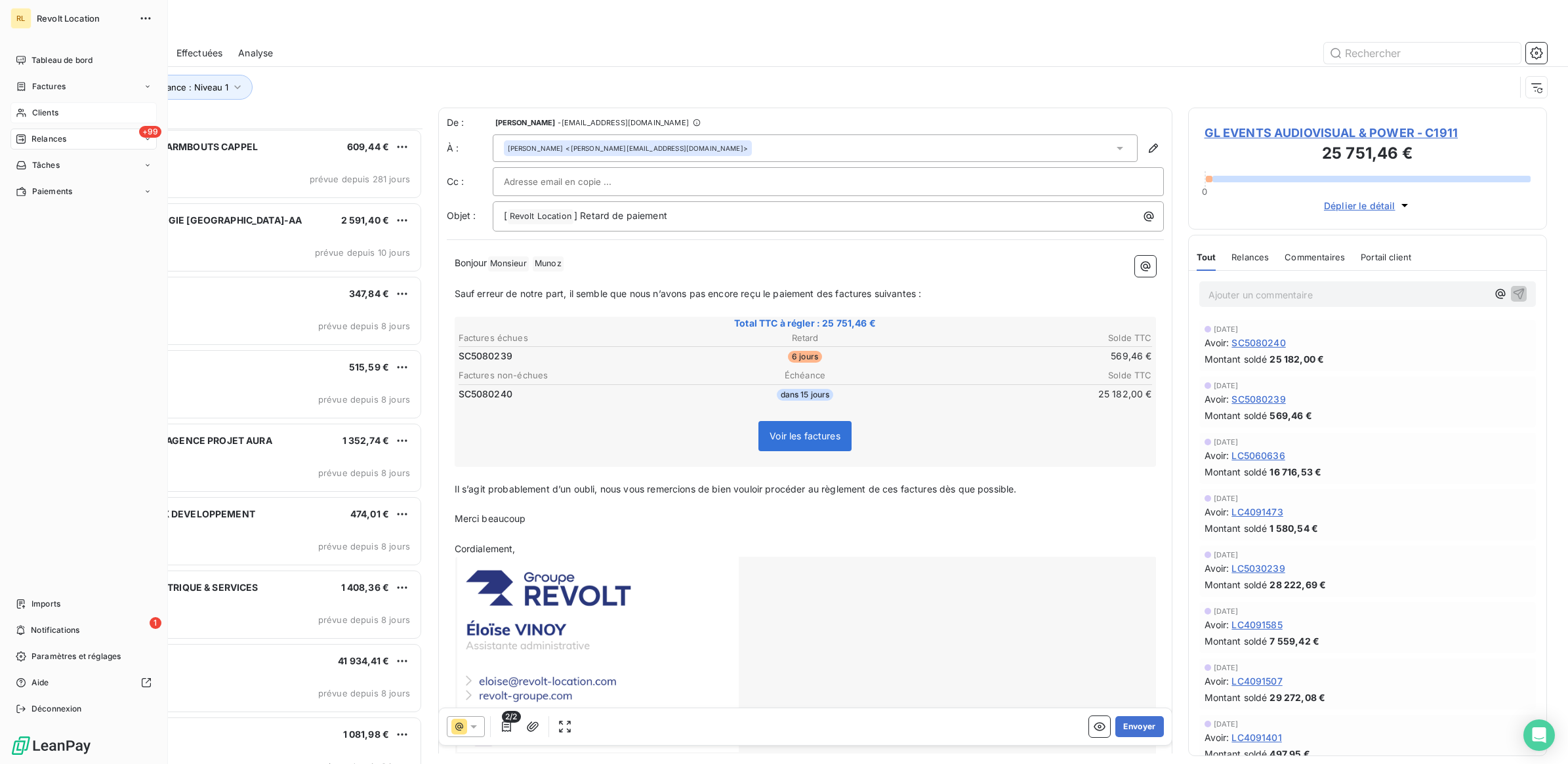
drag, startPoint x: 40, startPoint y: 107, endPoint x: 73, endPoint y: 107, distance: 33.0
click at [41, 107] on span "Clients" at bounding box center [46, 112] width 27 height 12
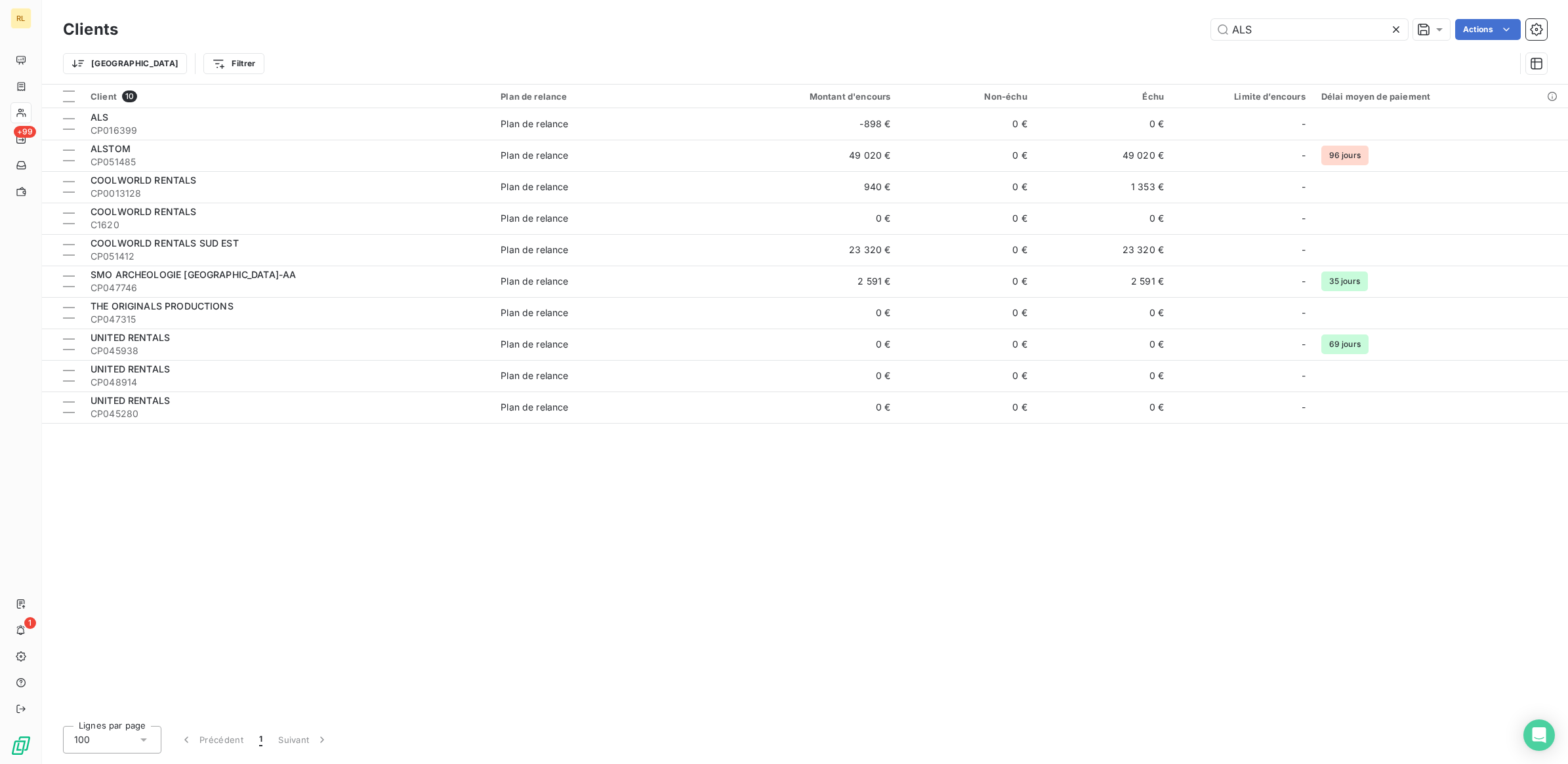
drag, startPoint x: 1260, startPoint y: 31, endPoint x: 1119, endPoint y: 7, distance: 143.0
click at [1129, 21] on div "ALS Actions" at bounding box center [840, 29] width 1413 height 21
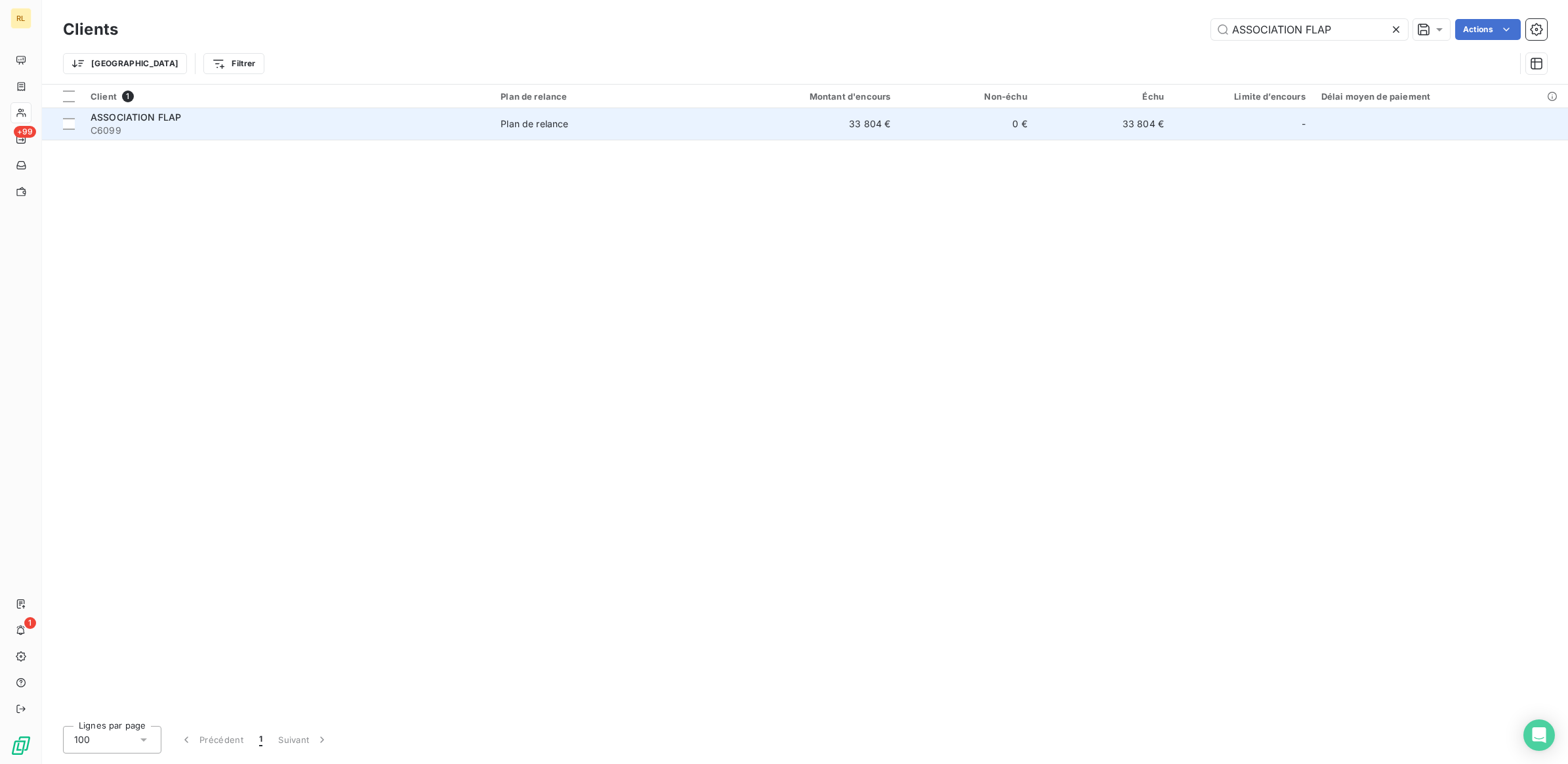
type input "ASSOCIATION FLAP"
click at [377, 127] on span "C6099" at bounding box center [287, 131] width 394 height 13
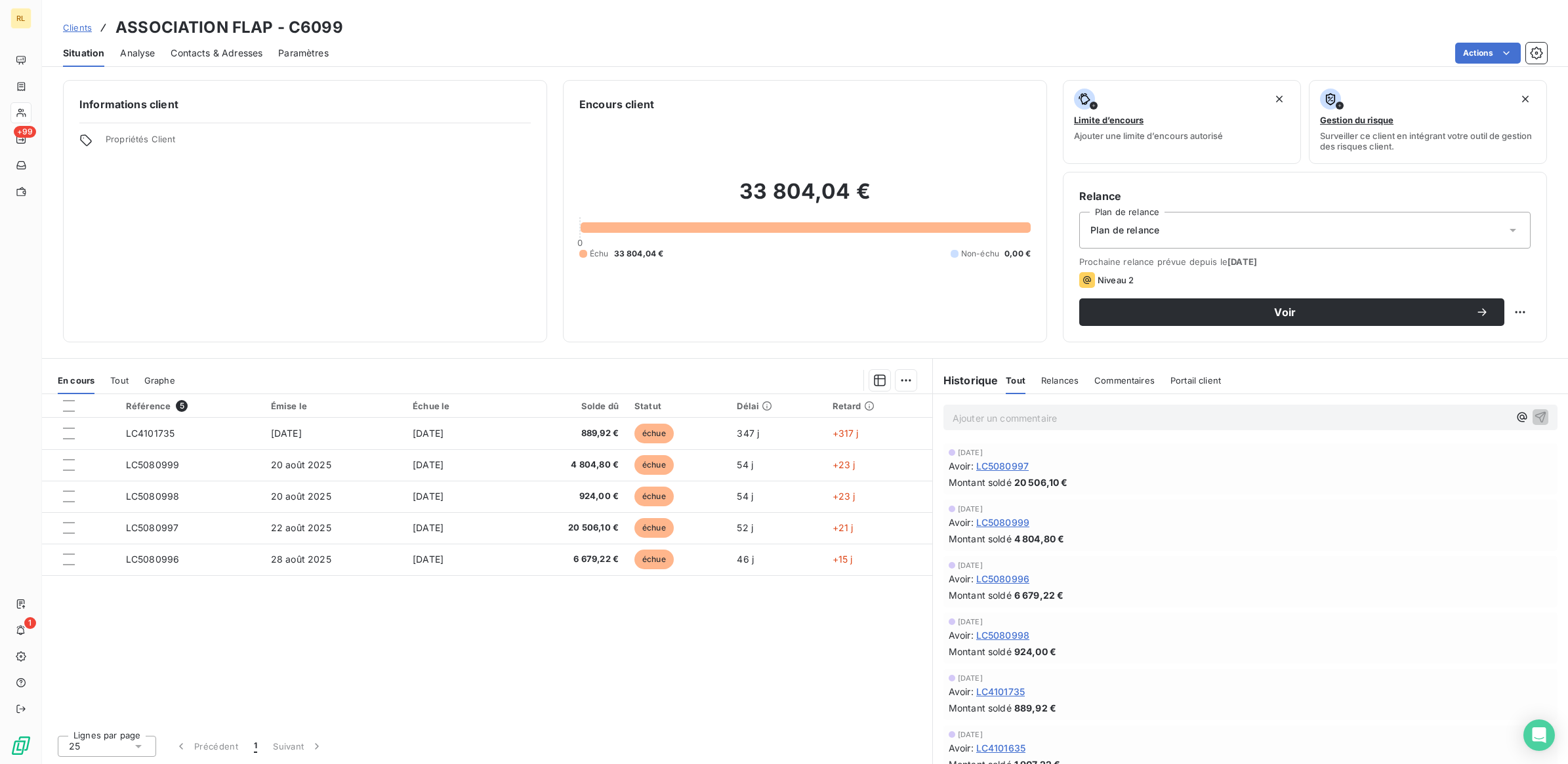
click at [1011, 415] on p "Ajouter un commentaire ﻿" at bounding box center [1231, 418] width 556 height 17
click at [1535, 415] on icon "button" at bounding box center [1540, 416] width 11 height 11
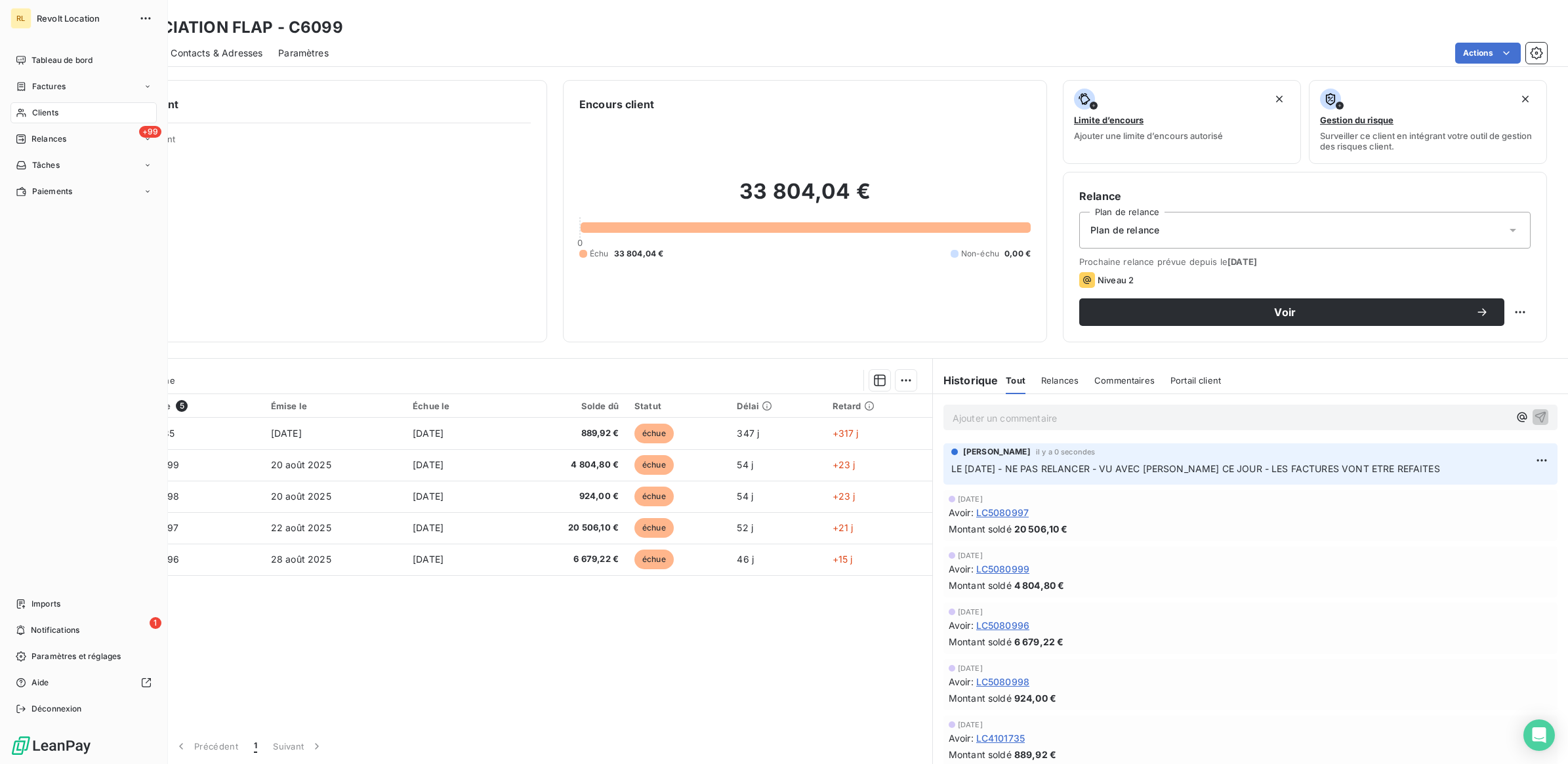
drag, startPoint x: 47, startPoint y: 112, endPoint x: 109, endPoint y: 102, distance: 62.8
click at [49, 112] on span "Clients" at bounding box center [46, 112] width 27 height 12
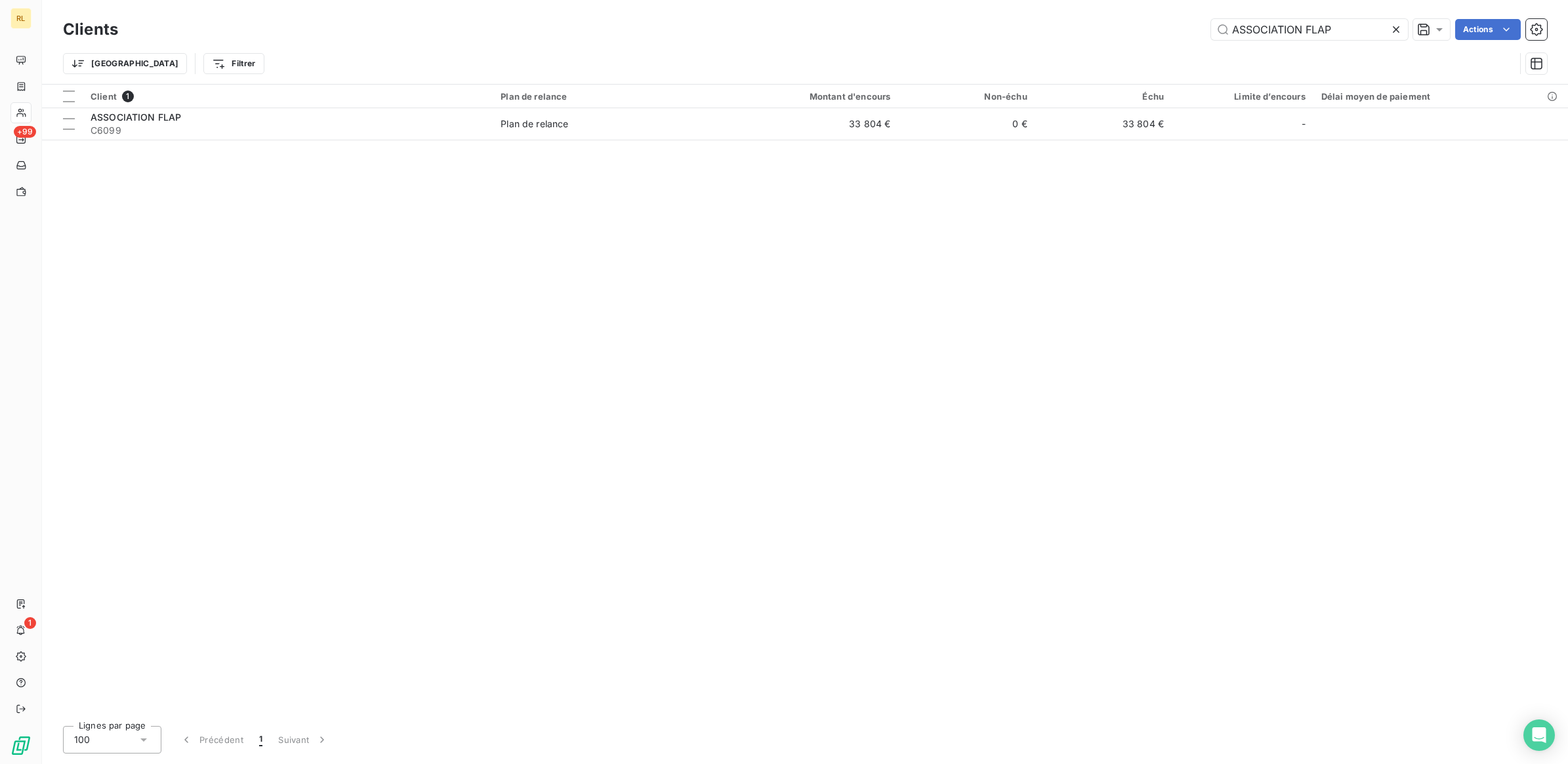
drag, startPoint x: 1334, startPoint y: 33, endPoint x: 1125, endPoint y: 37, distance: 209.0
click at [1125, 37] on div "ASSOCIATION FLAP Actions" at bounding box center [840, 29] width 1413 height 21
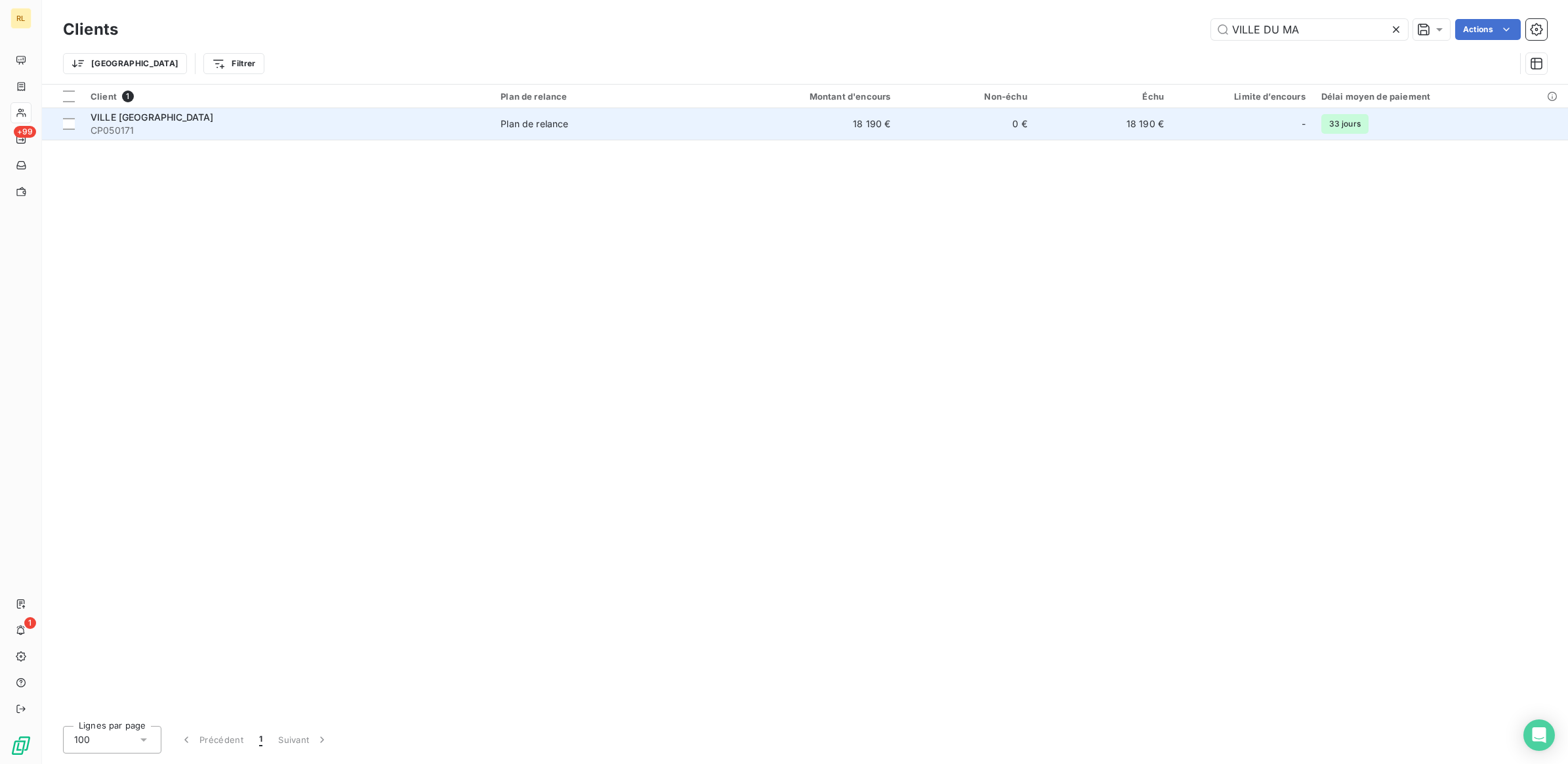
type input "VILLE DU MA"
click at [260, 126] on span "CP050171" at bounding box center [287, 131] width 394 height 13
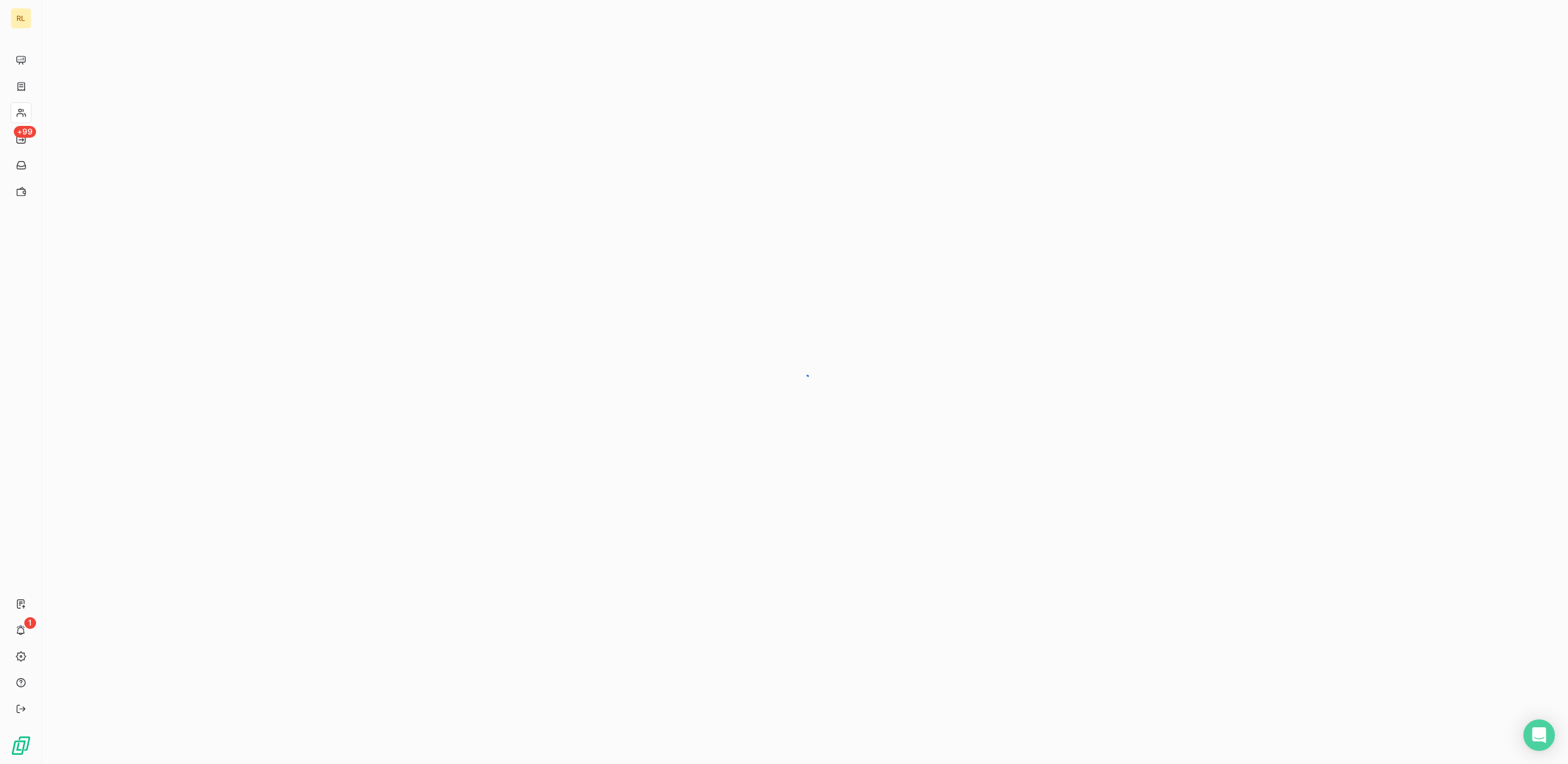
click at [260, 126] on div at bounding box center [804, 382] width 1526 height 764
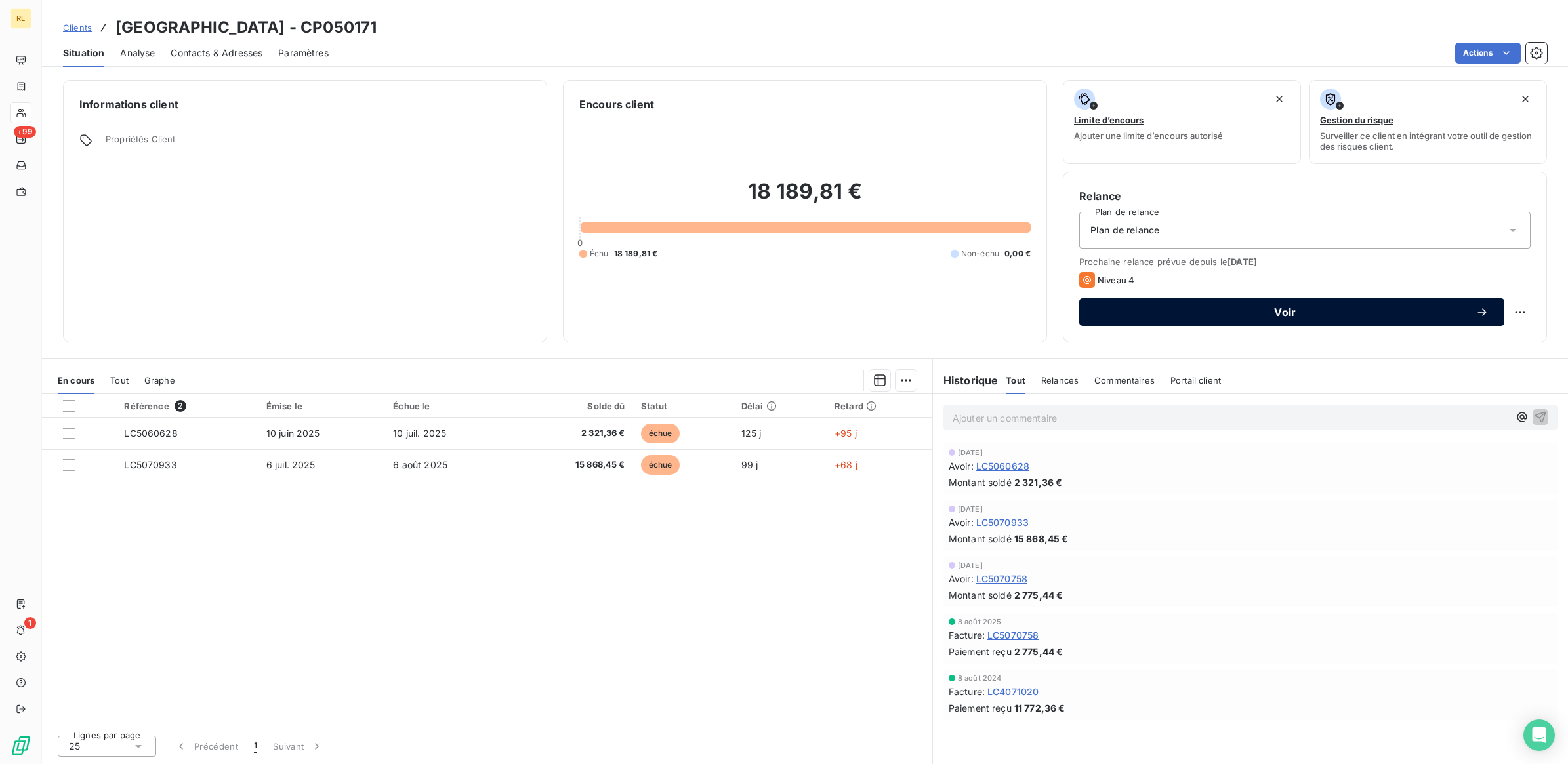
click at [1291, 310] on span "Voir" at bounding box center [1285, 312] width 381 height 11
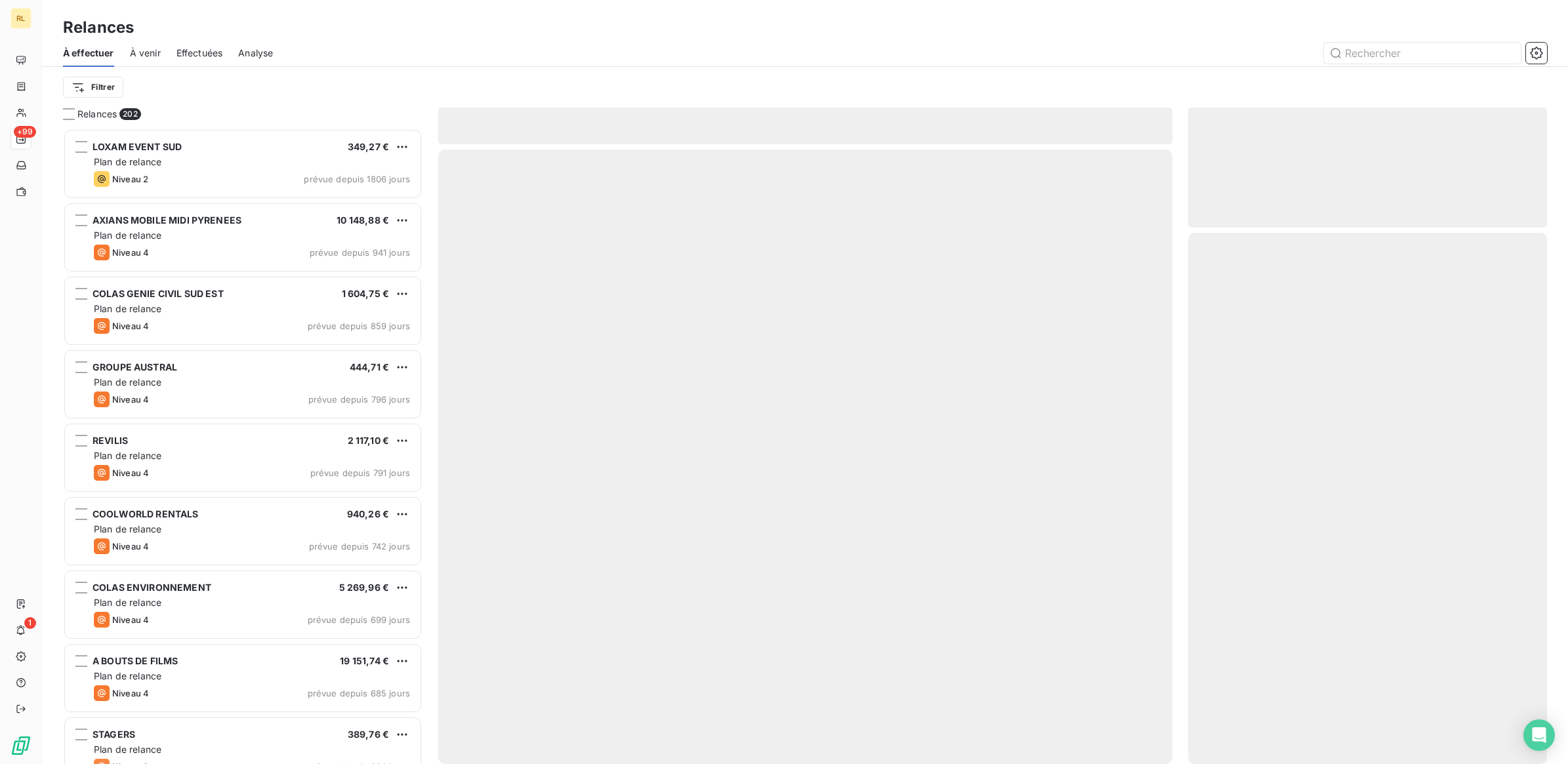
scroll to position [623, 346]
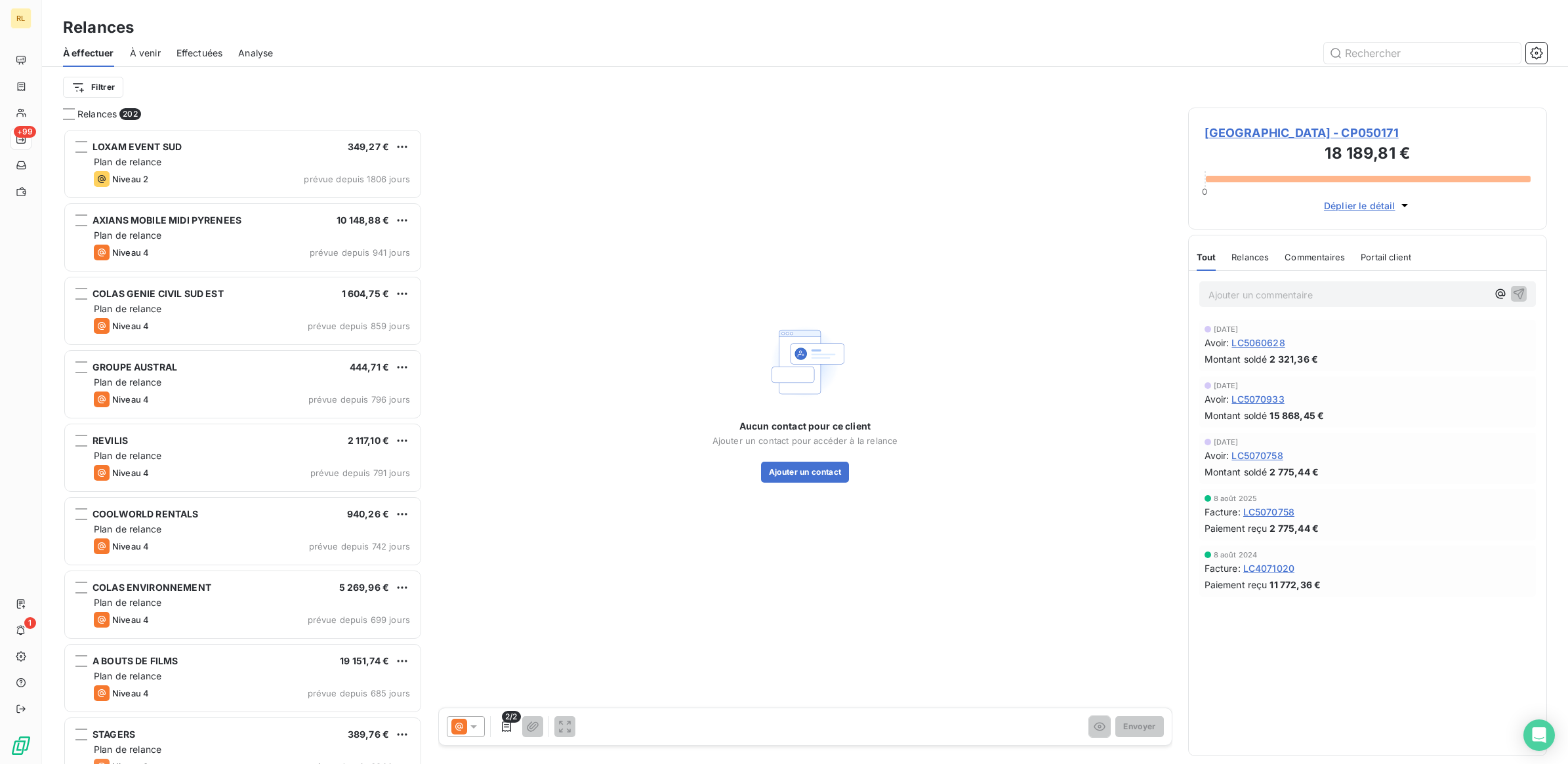
click at [1281, 290] on p "Ajouter un commentaire ﻿" at bounding box center [1348, 295] width 280 height 17
click at [818, 475] on button "Ajouter un contact" at bounding box center [805, 472] width 88 height 21
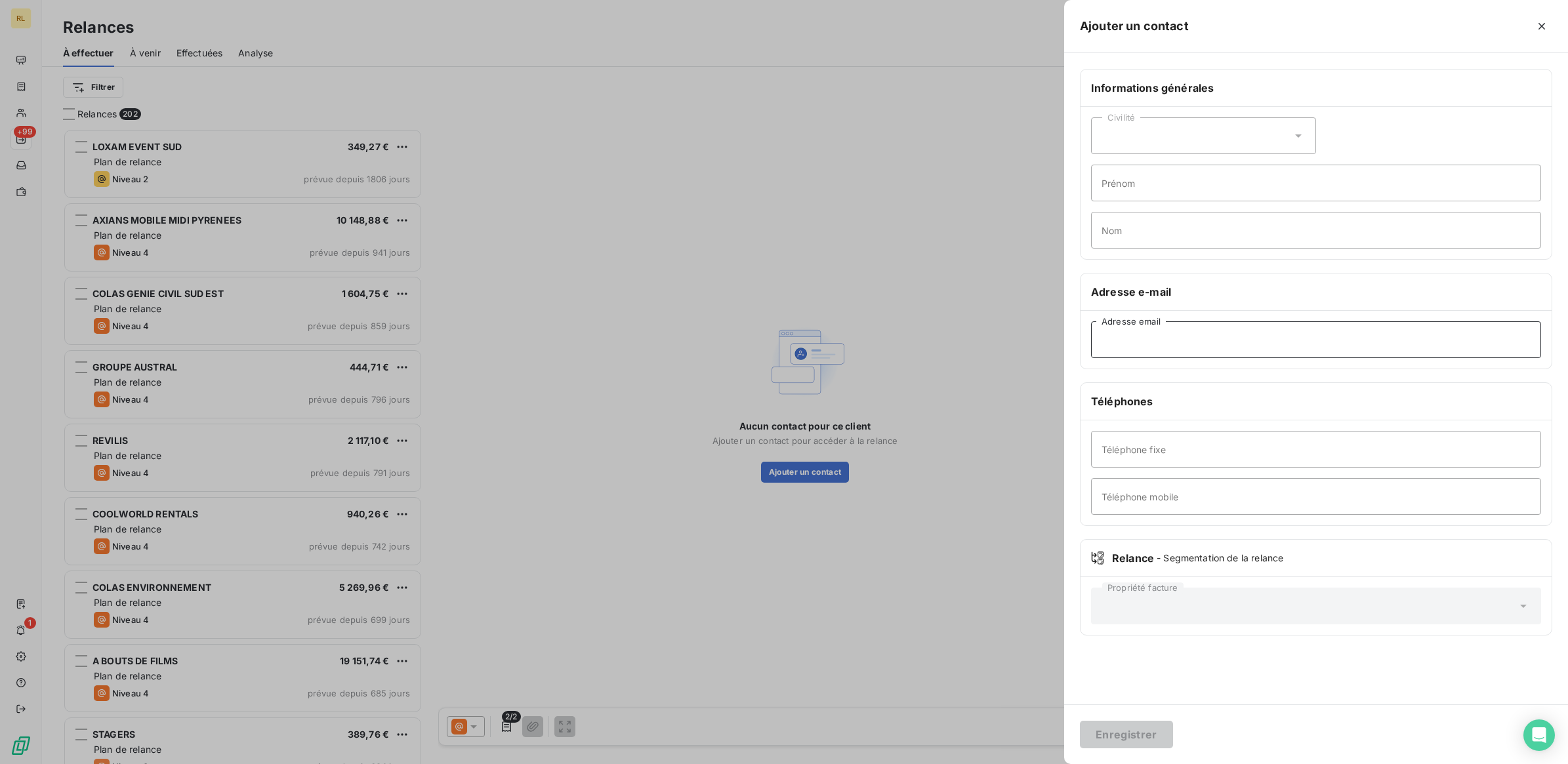
click at [1167, 345] on input "Adresse email" at bounding box center [1316, 340] width 450 height 37
paste input "[EMAIL_ADDRESS][DOMAIN_NAME]"
type input "[EMAIL_ADDRESS][DOMAIN_NAME]"
click at [1120, 736] on button "Enregistrer" at bounding box center [1127, 734] width 93 height 27
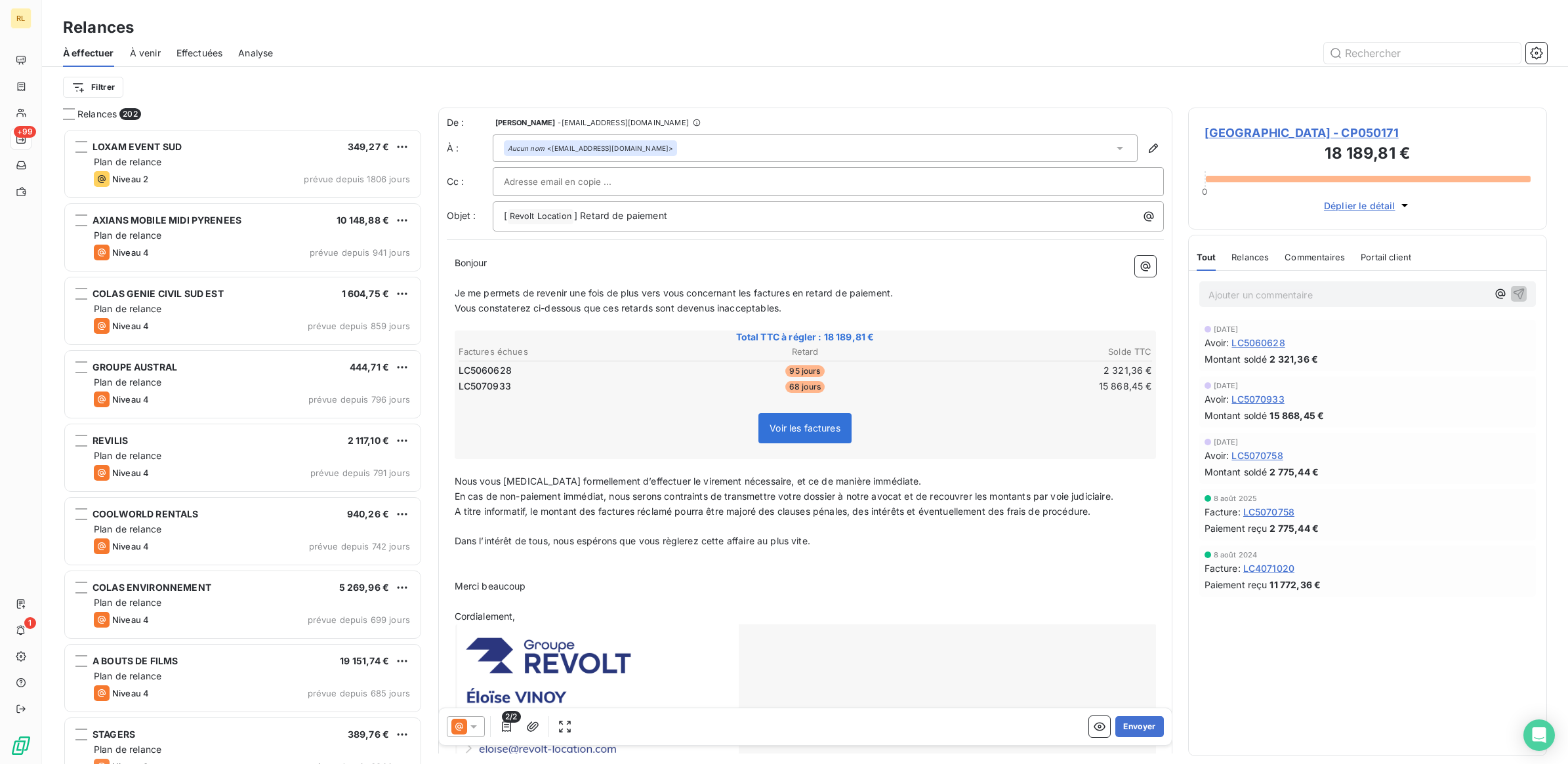
click at [1238, 290] on p "Ajouter un commentaire ﻿" at bounding box center [1348, 295] width 280 height 17
click at [1208, 299] on span "FACTURES A DEPOSER / CHORUS" at bounding box center [1283, 293] width 151 height 11
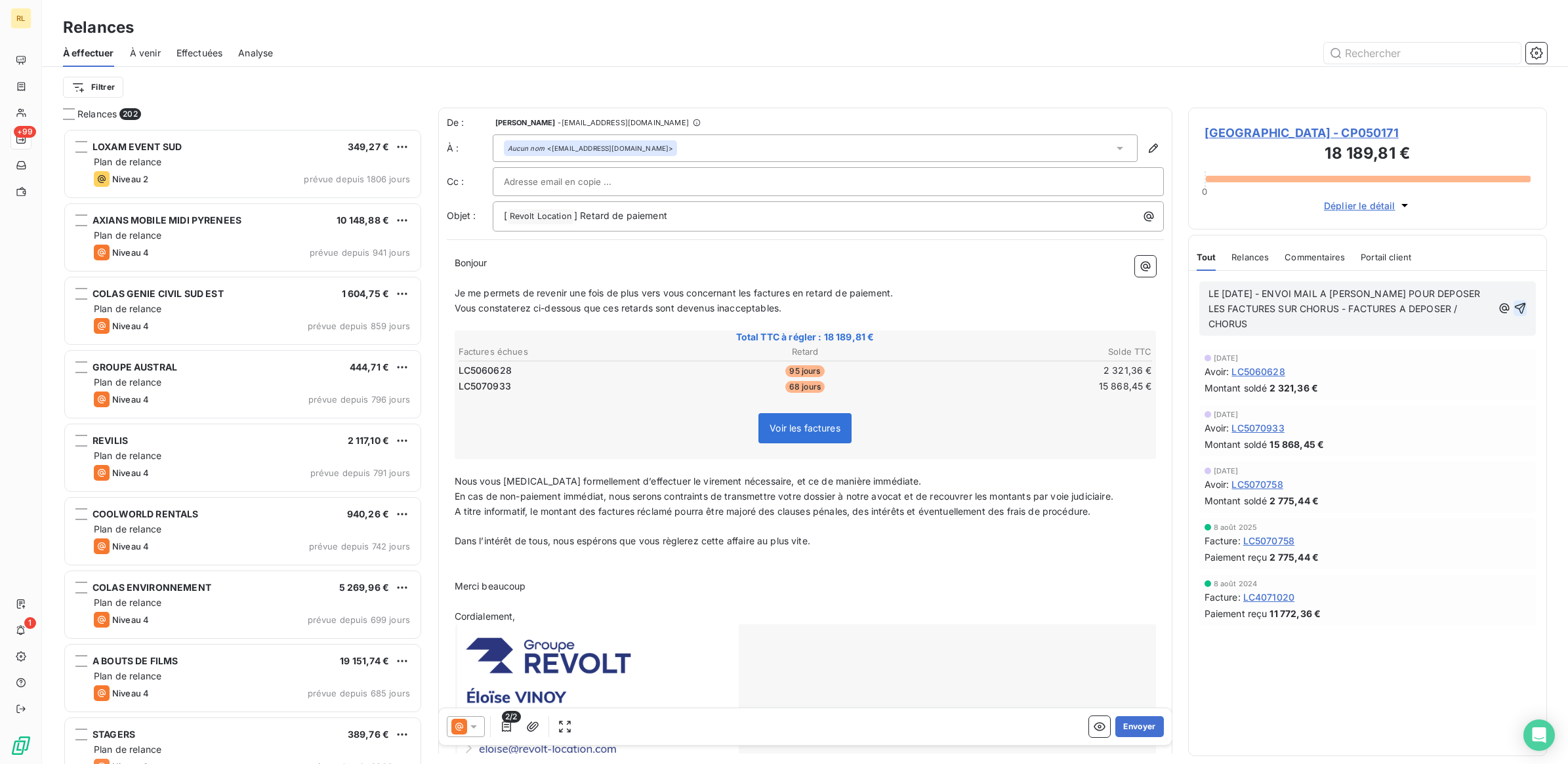
click at [1521, 303] on icon "button" at bounding box center [1520, 308] width 13 height 13
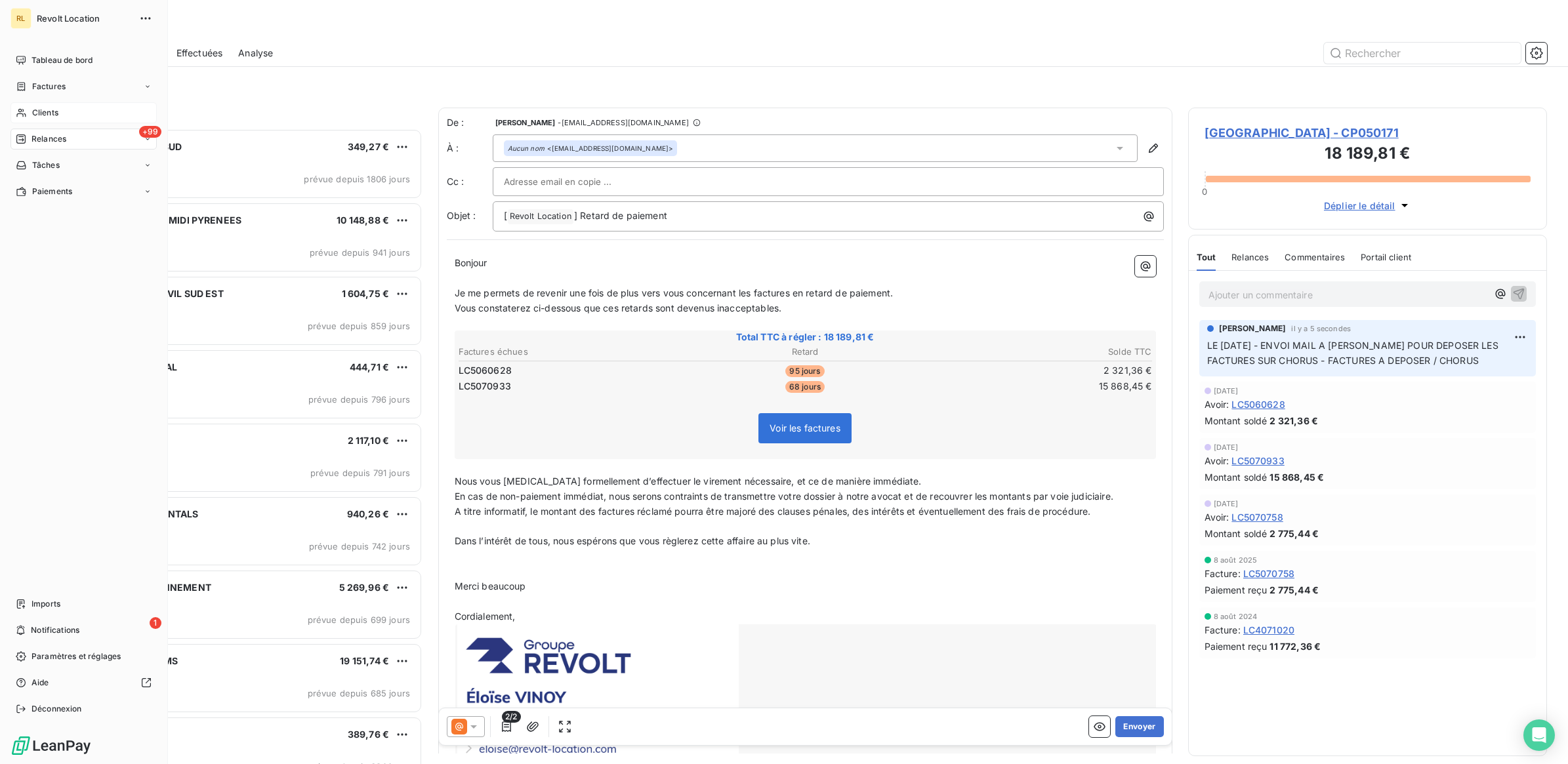
click at [70, 112] on div "Clients" at bounding box center [84, 112] width 147 height 21
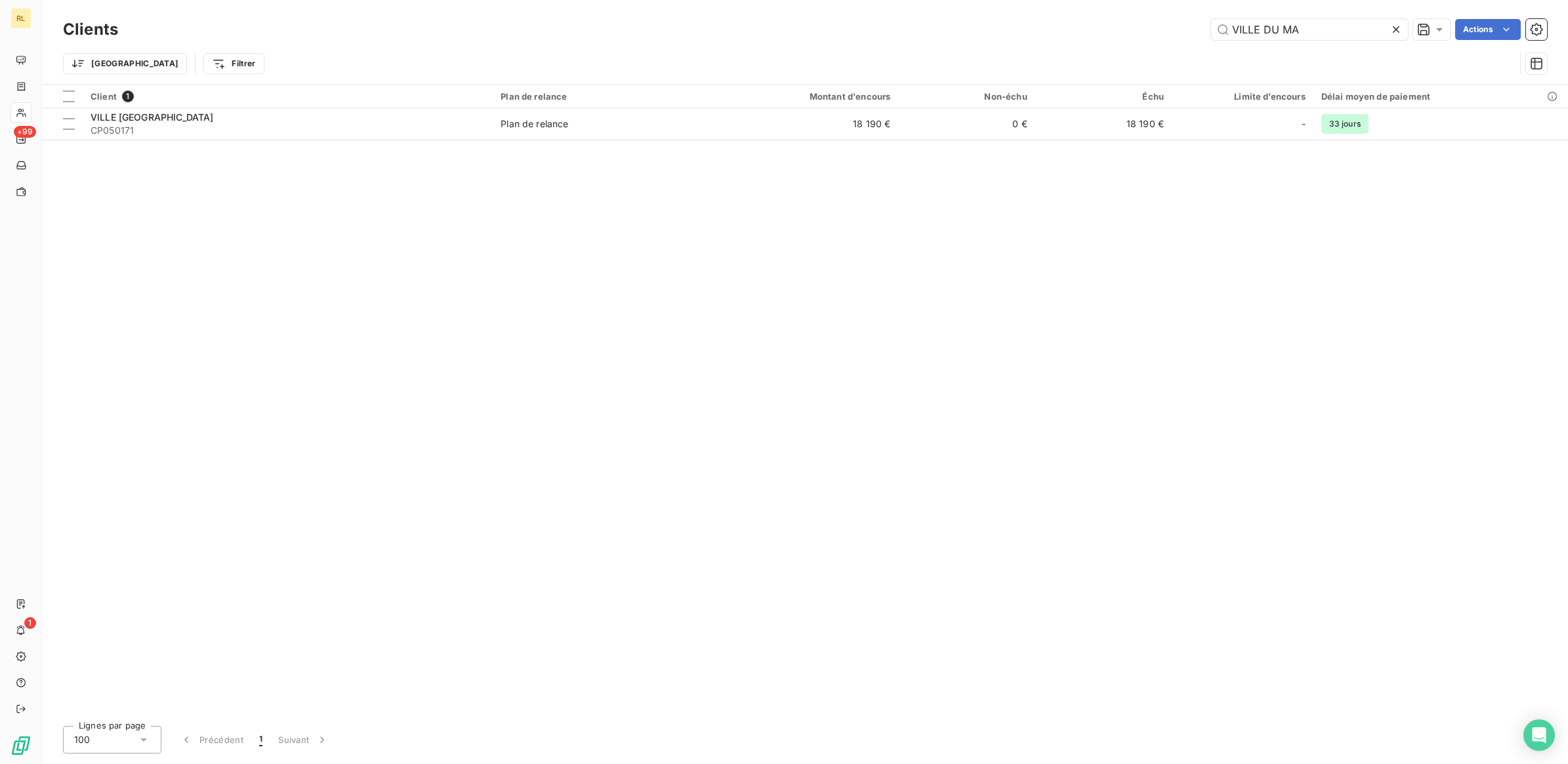
drag, startPoint x: 1302, startPoint y: 27, endPoint x: 1003, endPoint y: 27, distance: 299.0
click at [1010, 28] on div "VILLE DU MA Actions" at bounding box center [840, 29] width 1413 height 21
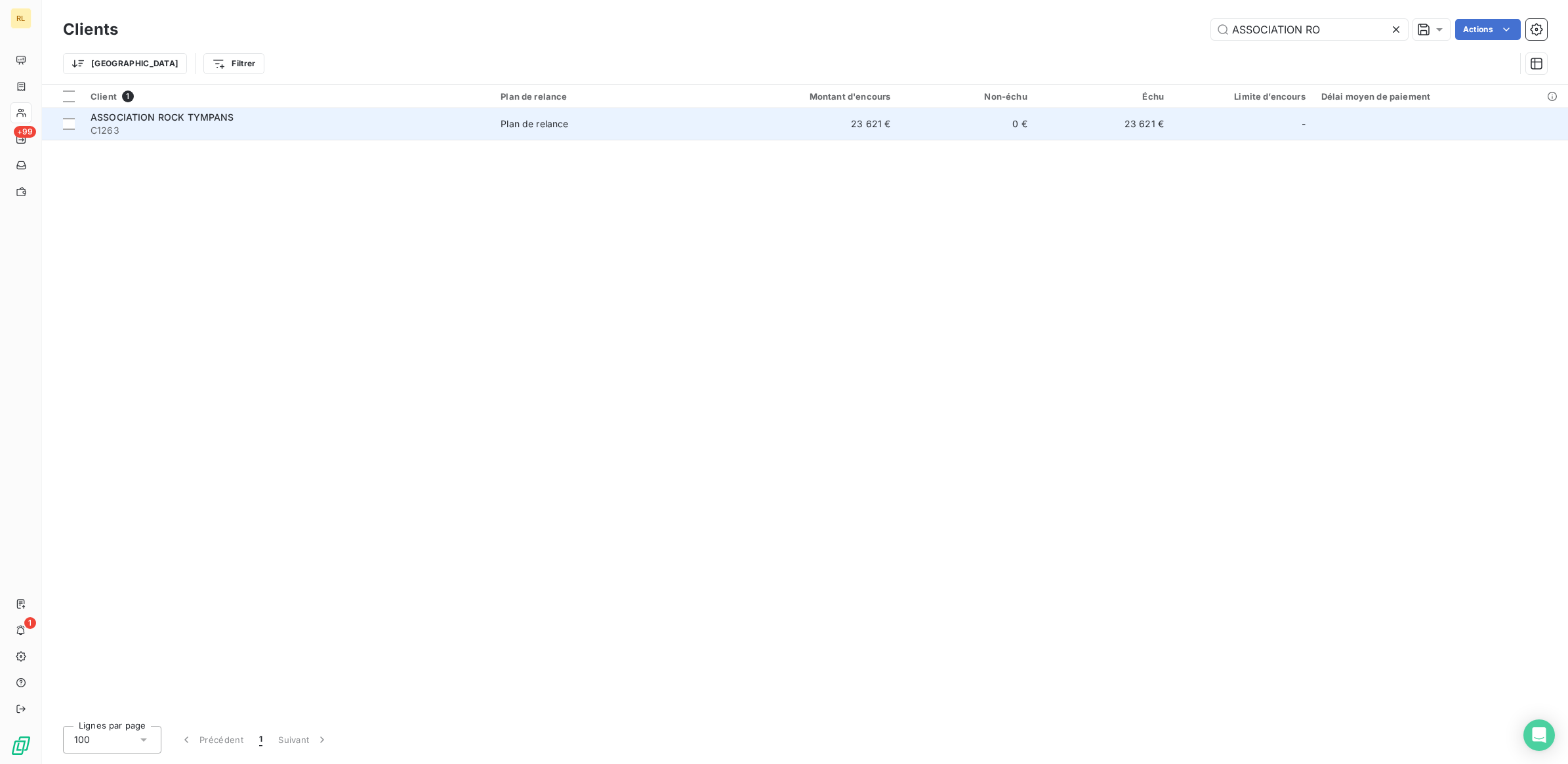
type input "ASSOCIATION RO"
click at [311, 125] on span "C1263" at bounding box center [287, 131] width 394 height 13
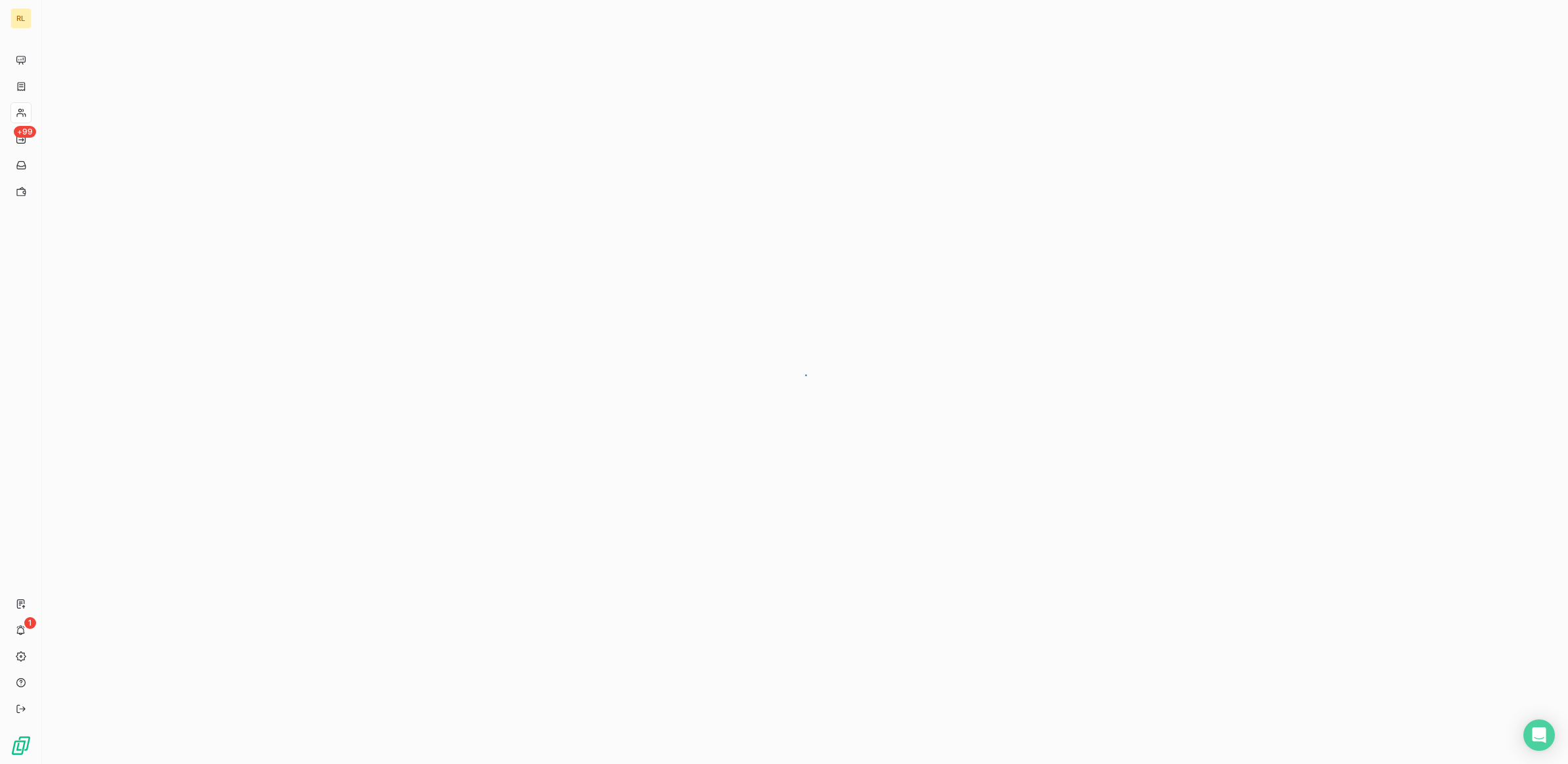
click at [311, 125] on div at bounding box center [804, 382] width 1526 height 764
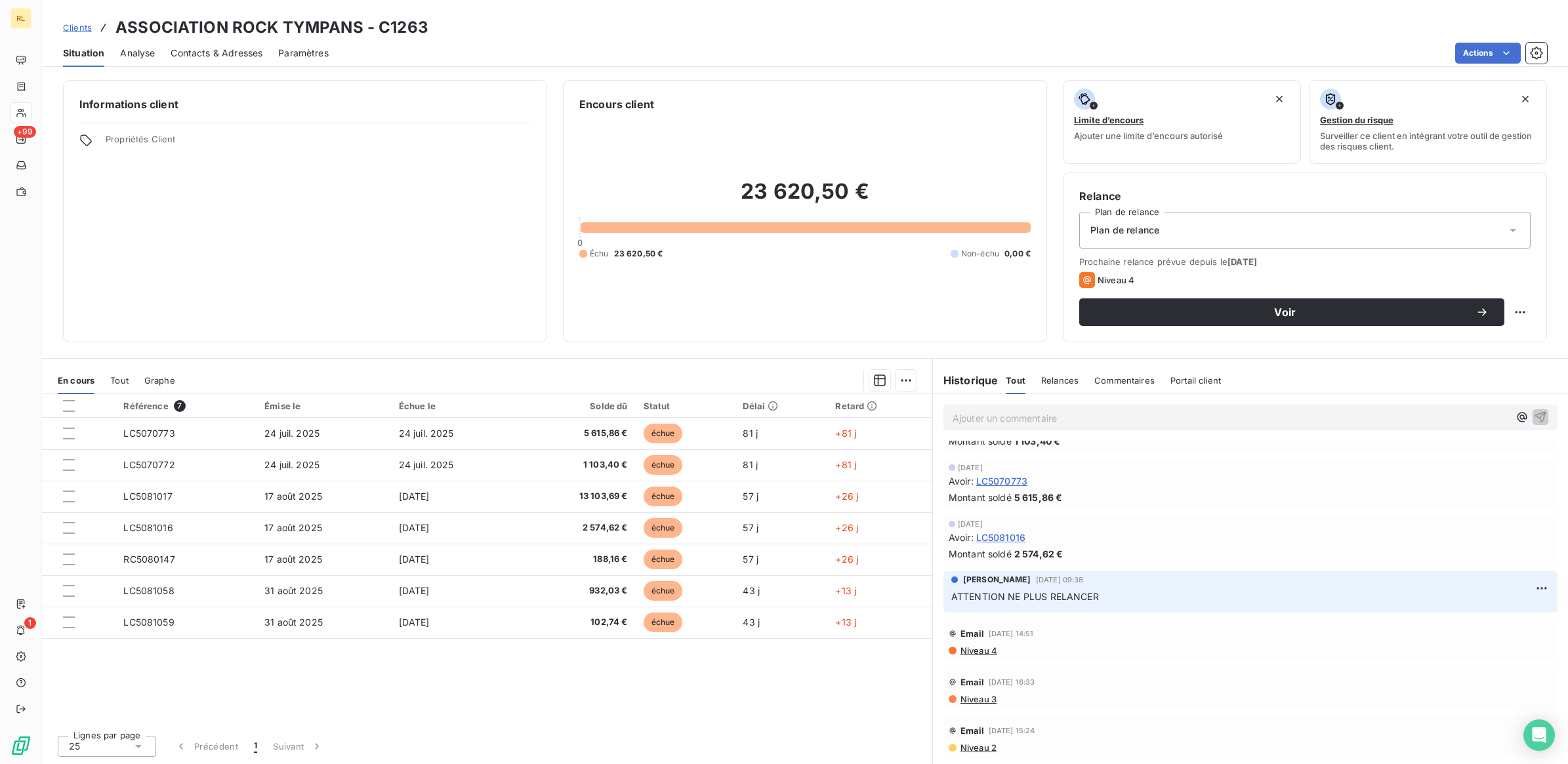
scroll to position [328, 0]
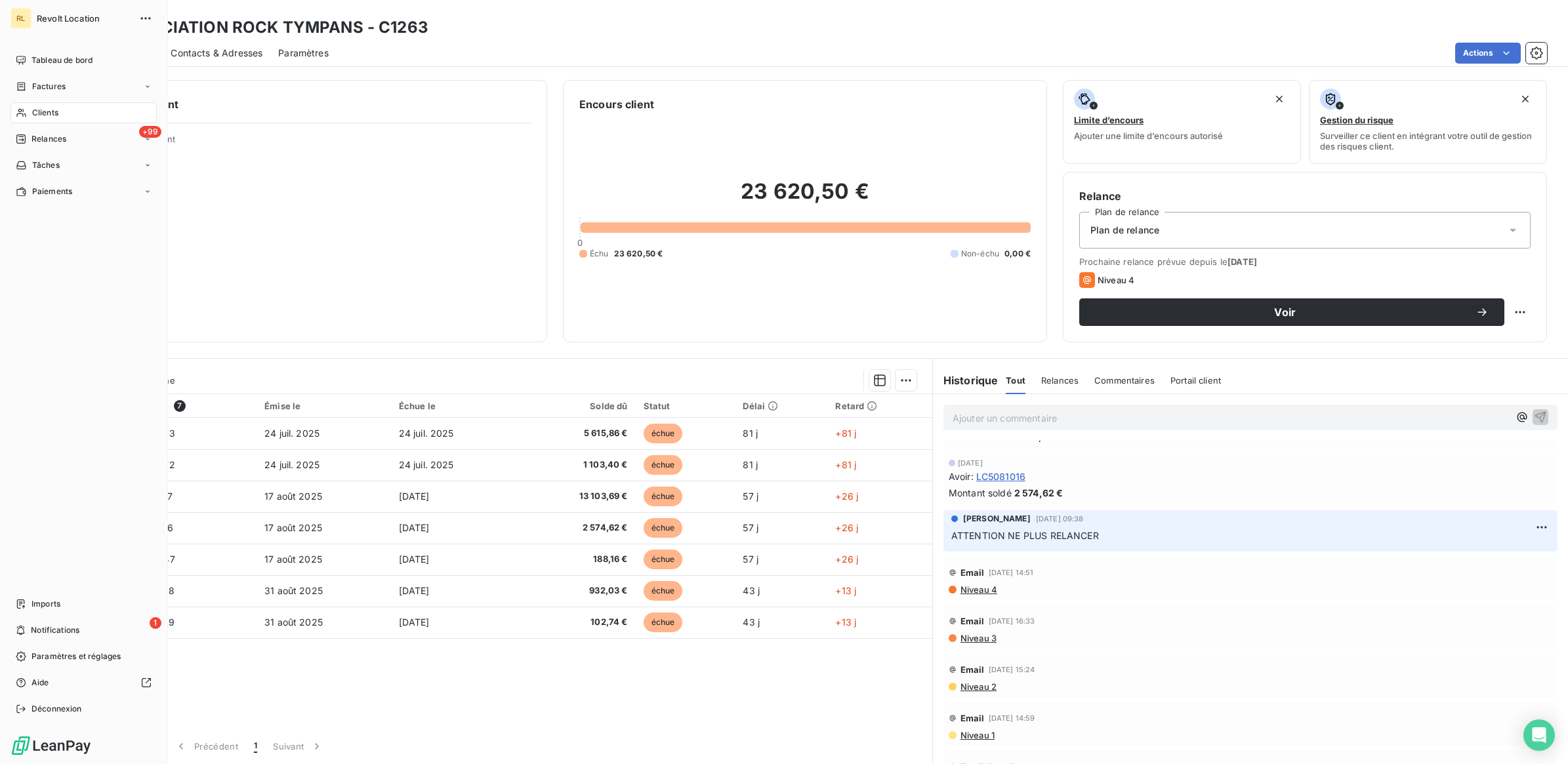
click at [57, 113] on span "Clients" at bounding box center [46, 112] width 27 height 12
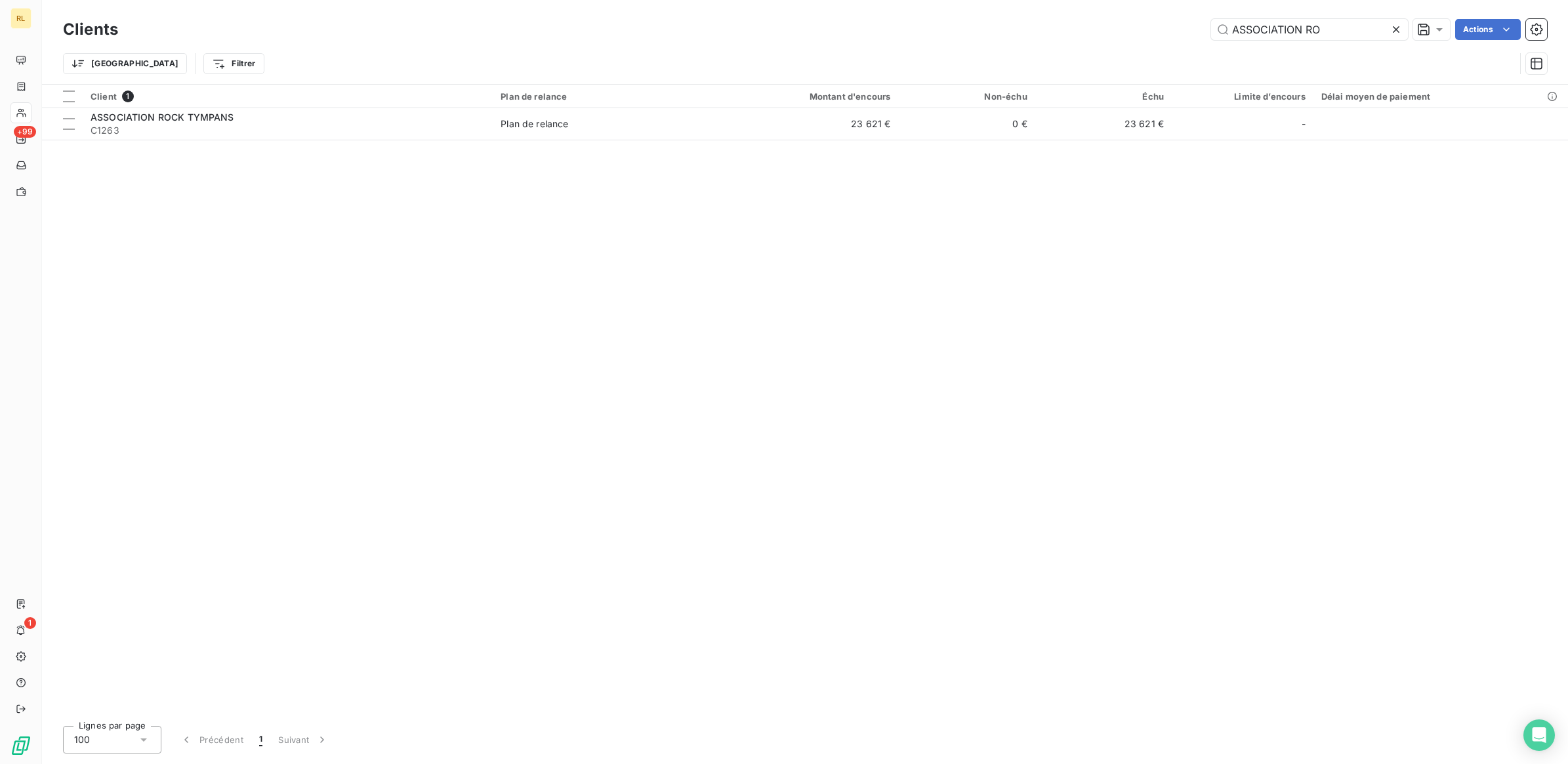
drag, startPoint x: 1329, startPoint y: 30, endPoint x: 1021, endPoint y: 30, distance: 308.0
click at [1021, 30] on div "ASSOCIATION RO Actions" at bounding box center [840, 29] width 1413 height 21
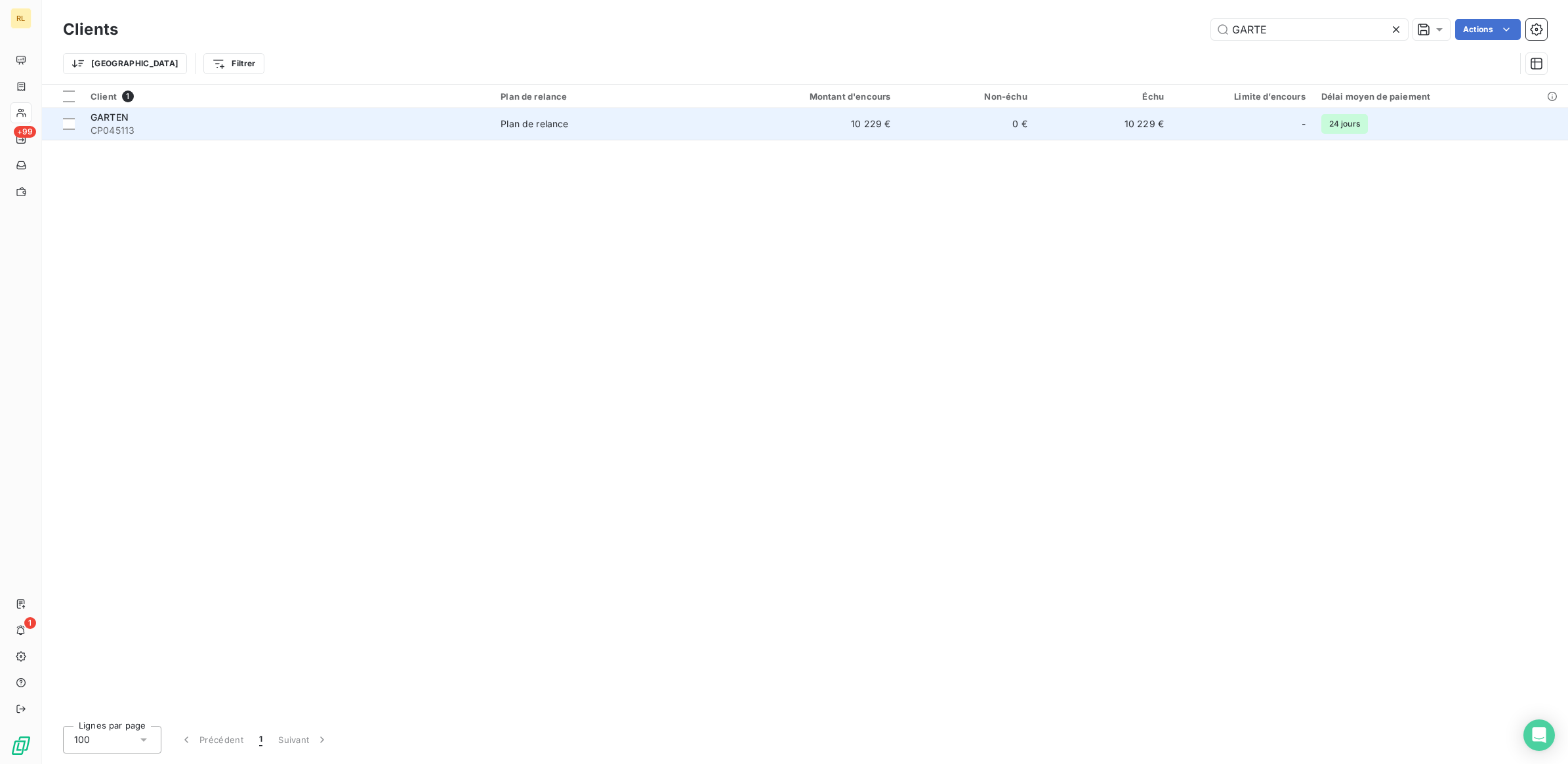
type input "GARTE"
click at [264, 130] on span "CP045113" at bounding box center [287, 131] width 394 height 13
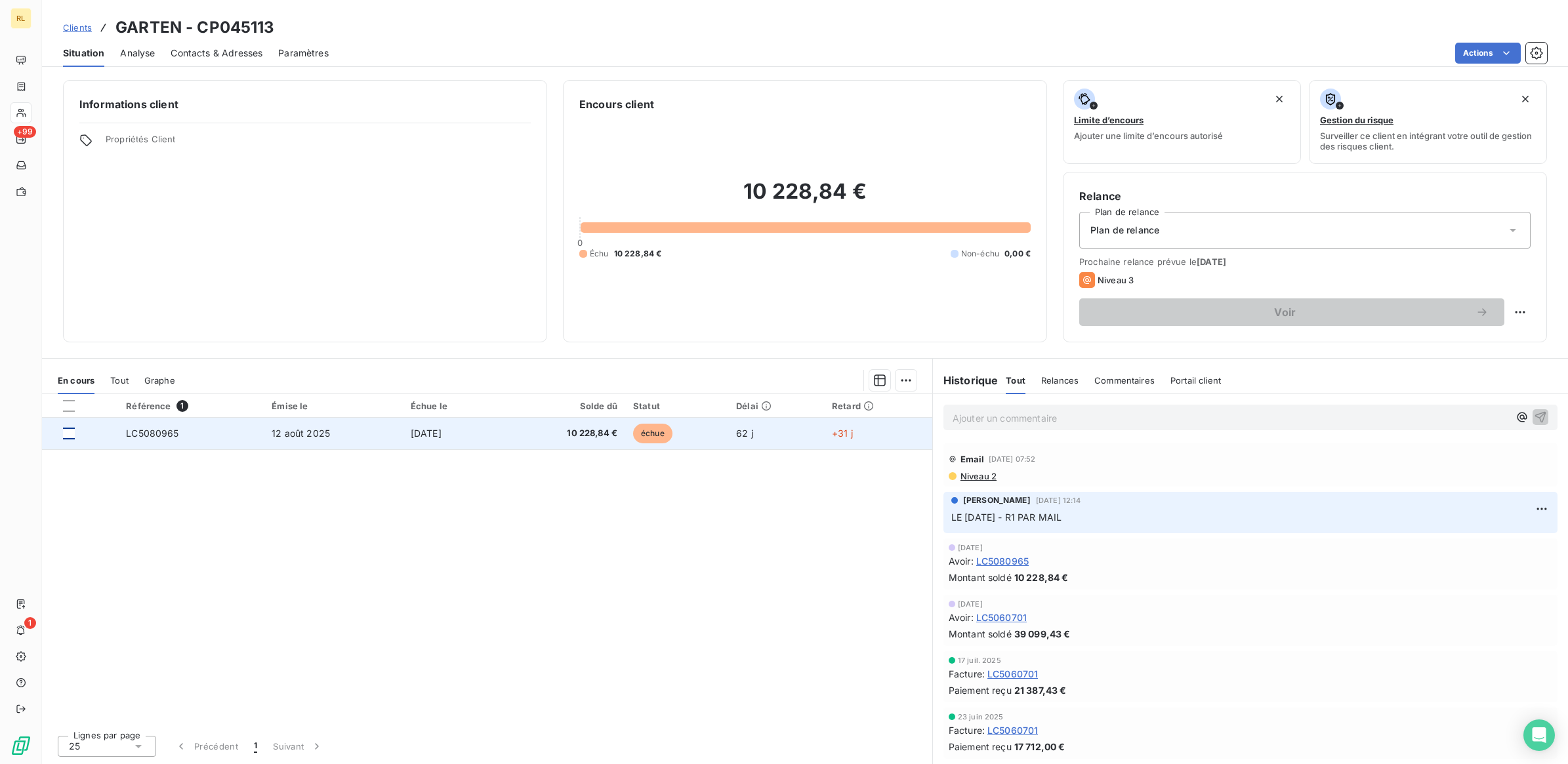
click at [70, 436] on div at bounding box center [69, 434] width 12 height 12
click at [531, 433] on span "10 228,84 €" at bounding box center [563, 434] width 108 height 13
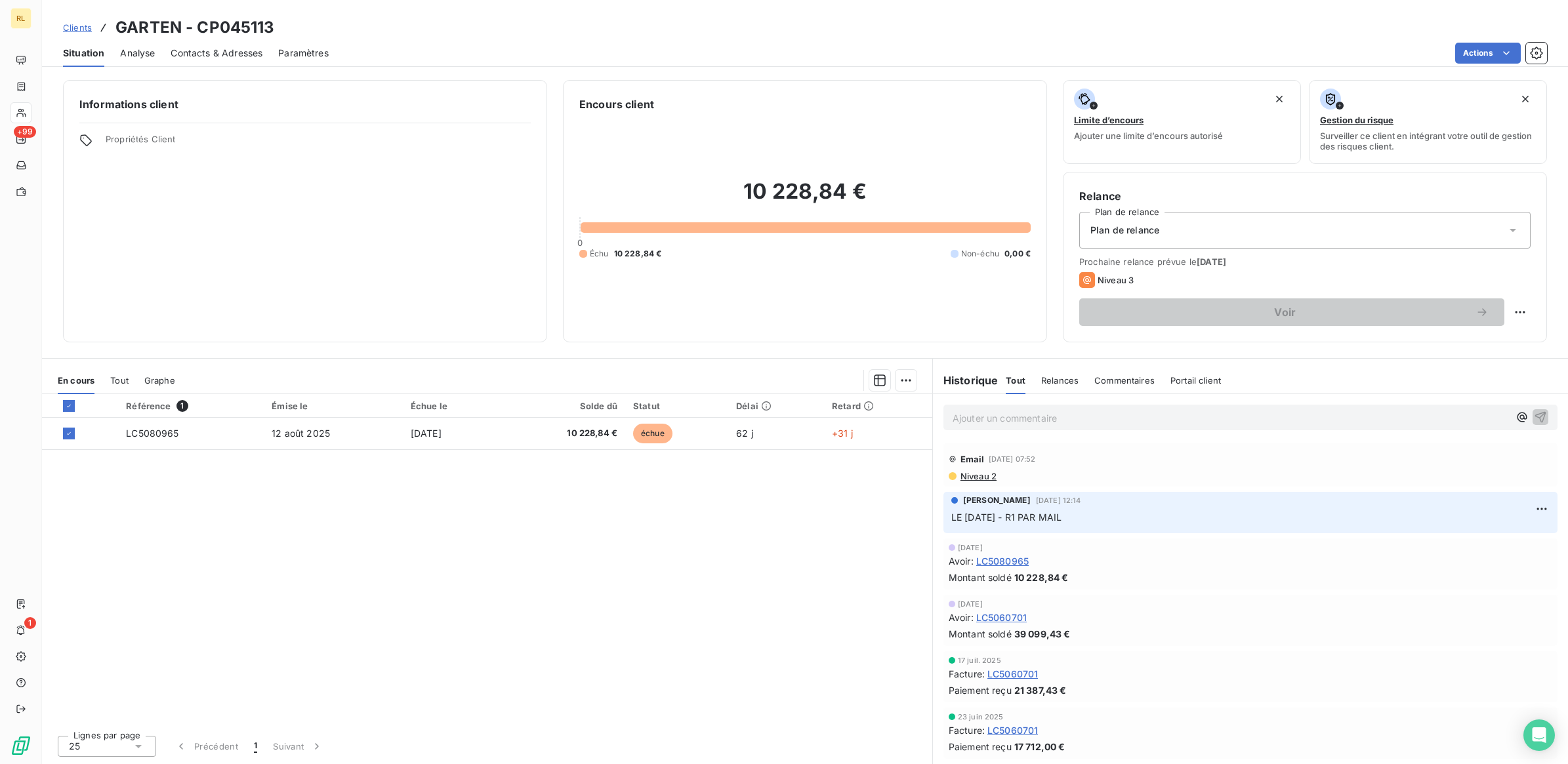
click at [1114, 418] on p "Ajouter un commentaire ﻿" at bounding box center [1231, 418] width 556 height 17
click at [1108, 421] on p "LE [DATE] - [PERSON_NAME]" at bounding box center [1231, 417] width 556 height 15
click at [1543, 419] on icon "button" at bounding box center [1540, 416] width 11 height 11
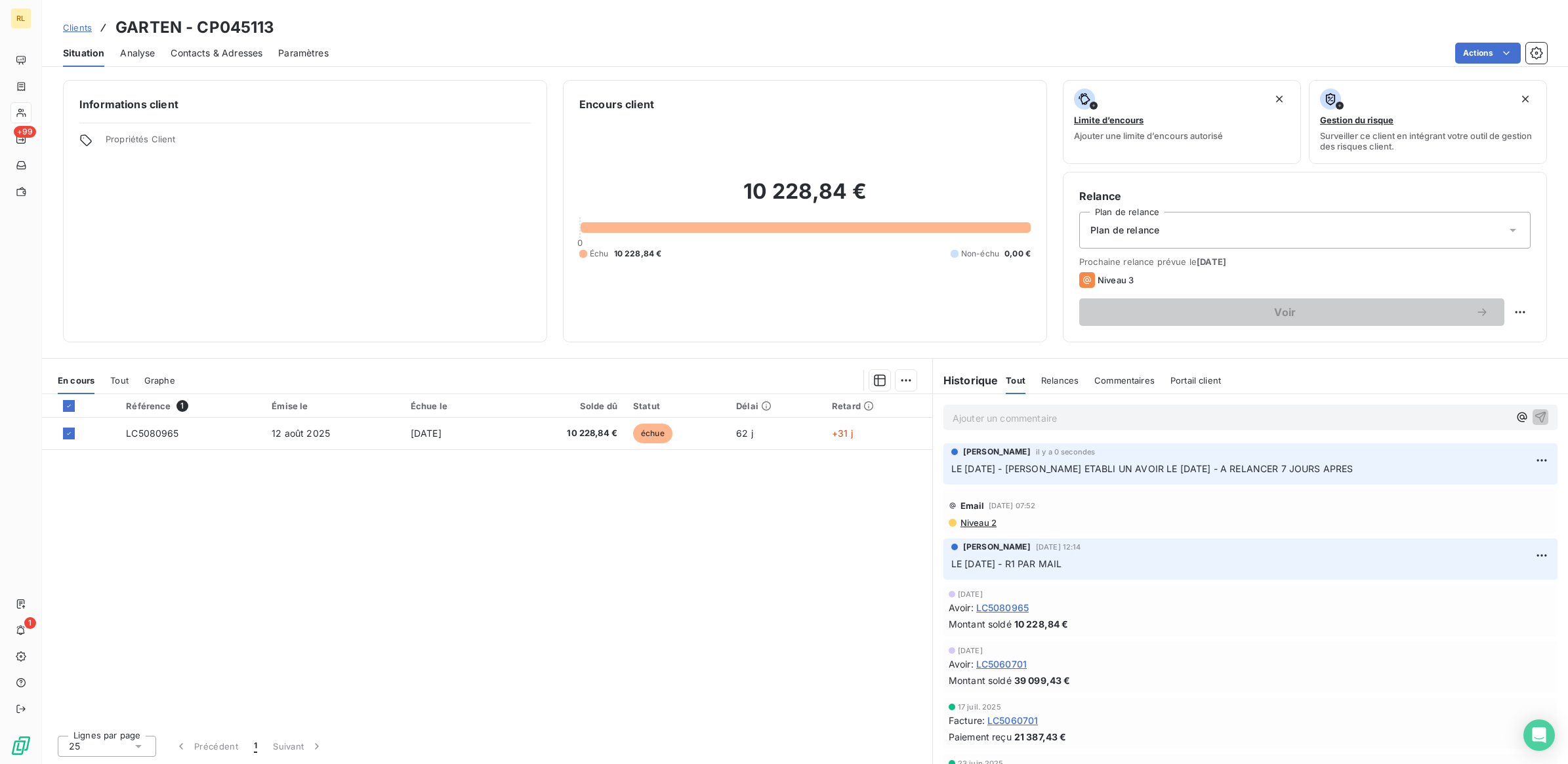
click at [648, 592] on div "Référence 1 Émise le Échue le Solde dû Statut Délai Retard LC5080965 [DATE] [DA…" at bounding box center [486, 558] width 890 height 330
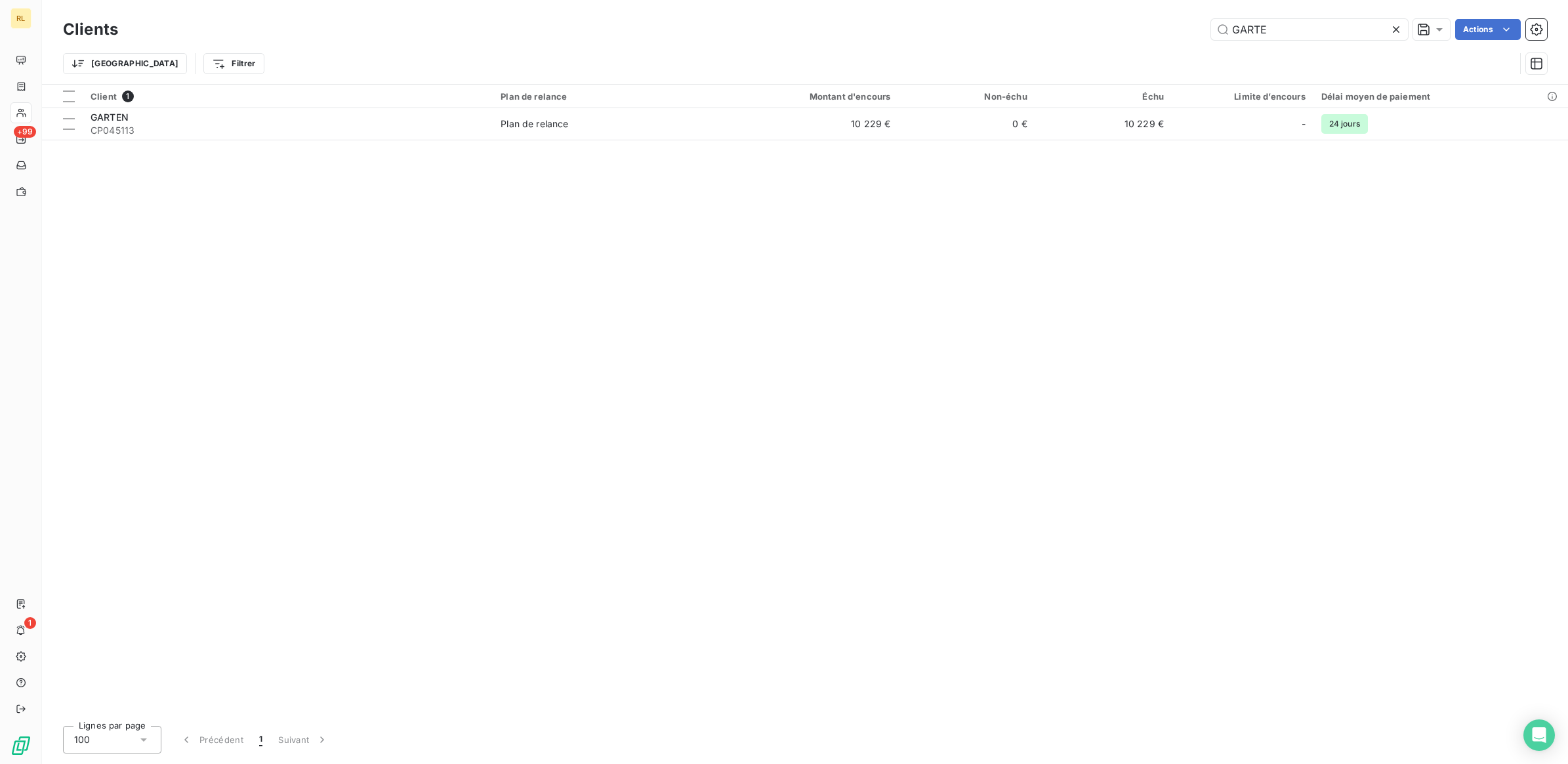
drag, startPoint x: 1269, startPoint y: 27, endPoint x: 1176, endPoint y: 31, distance: 93.1
click at [1176, 31] on div "GARTE Actions" at bounding box center [840, 29] width 1413 height 21
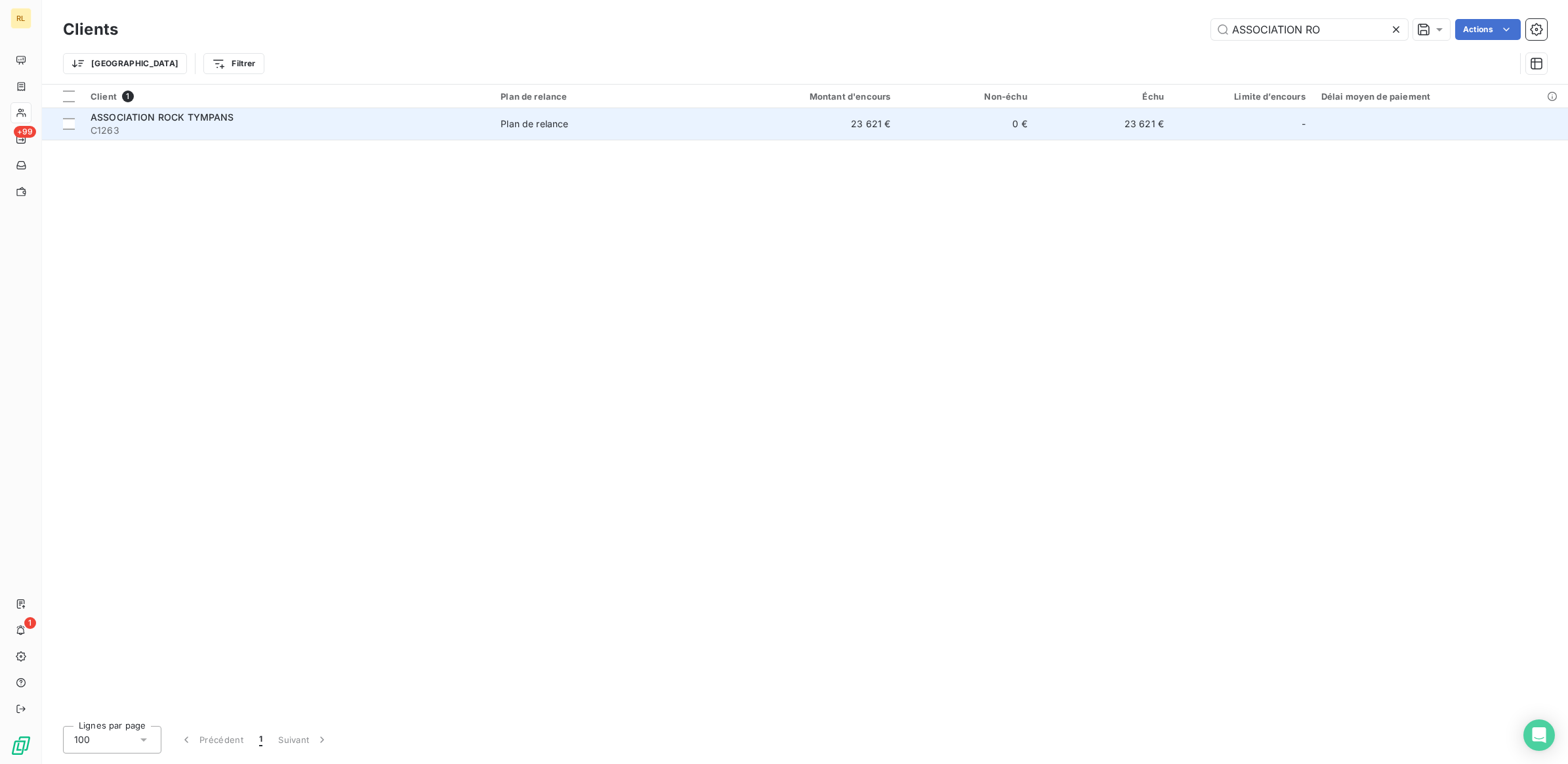
type input "ASSOCIATION RO"
click at [634, 128] on span "Plan de relance" at bounding box center [604, 124] width 207 height 13
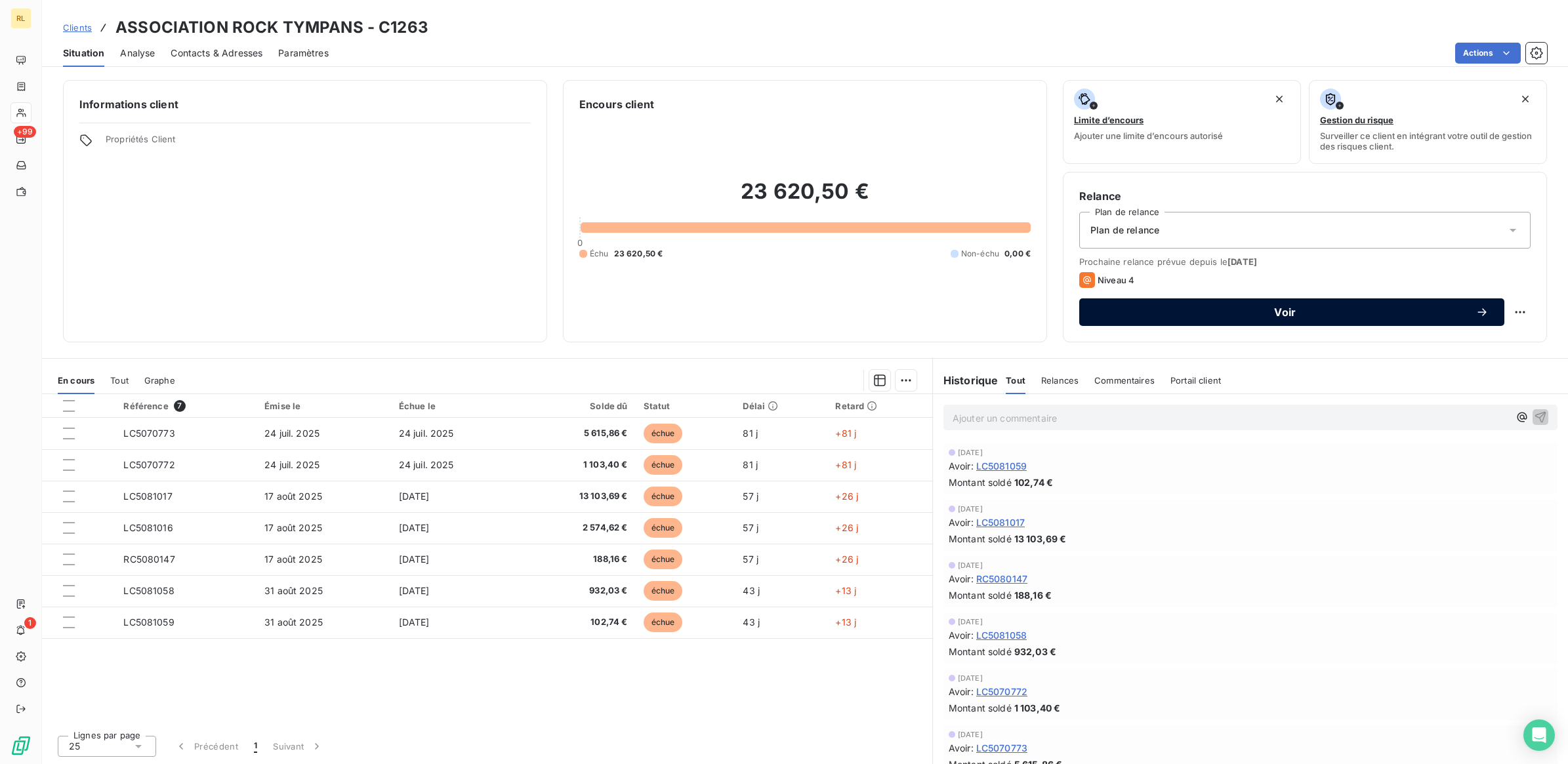
click at [1281, 308] on span "Voir" at bounding box center [1285, 312] width 381 height 11
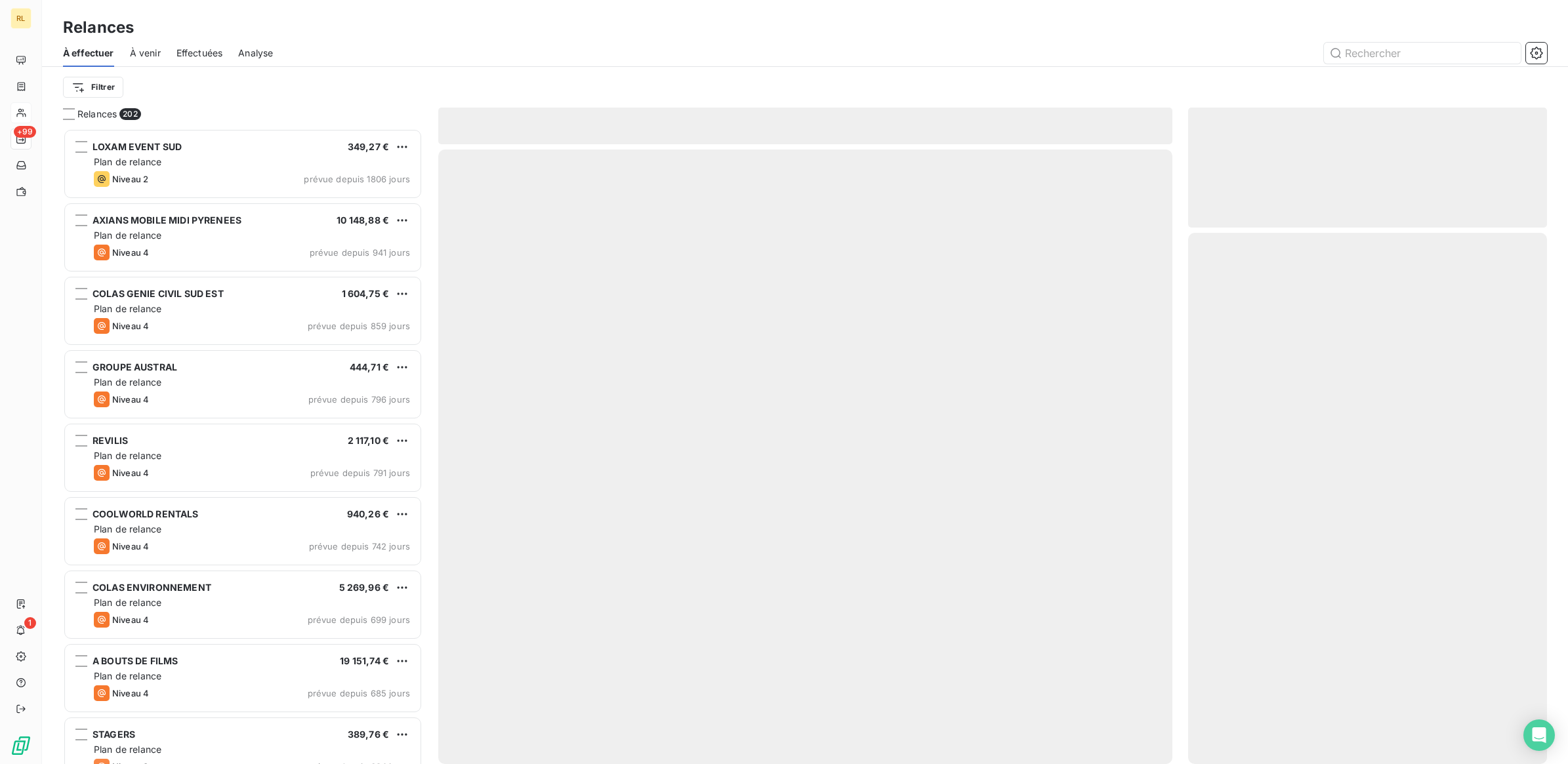
scroll to position [623, 346]
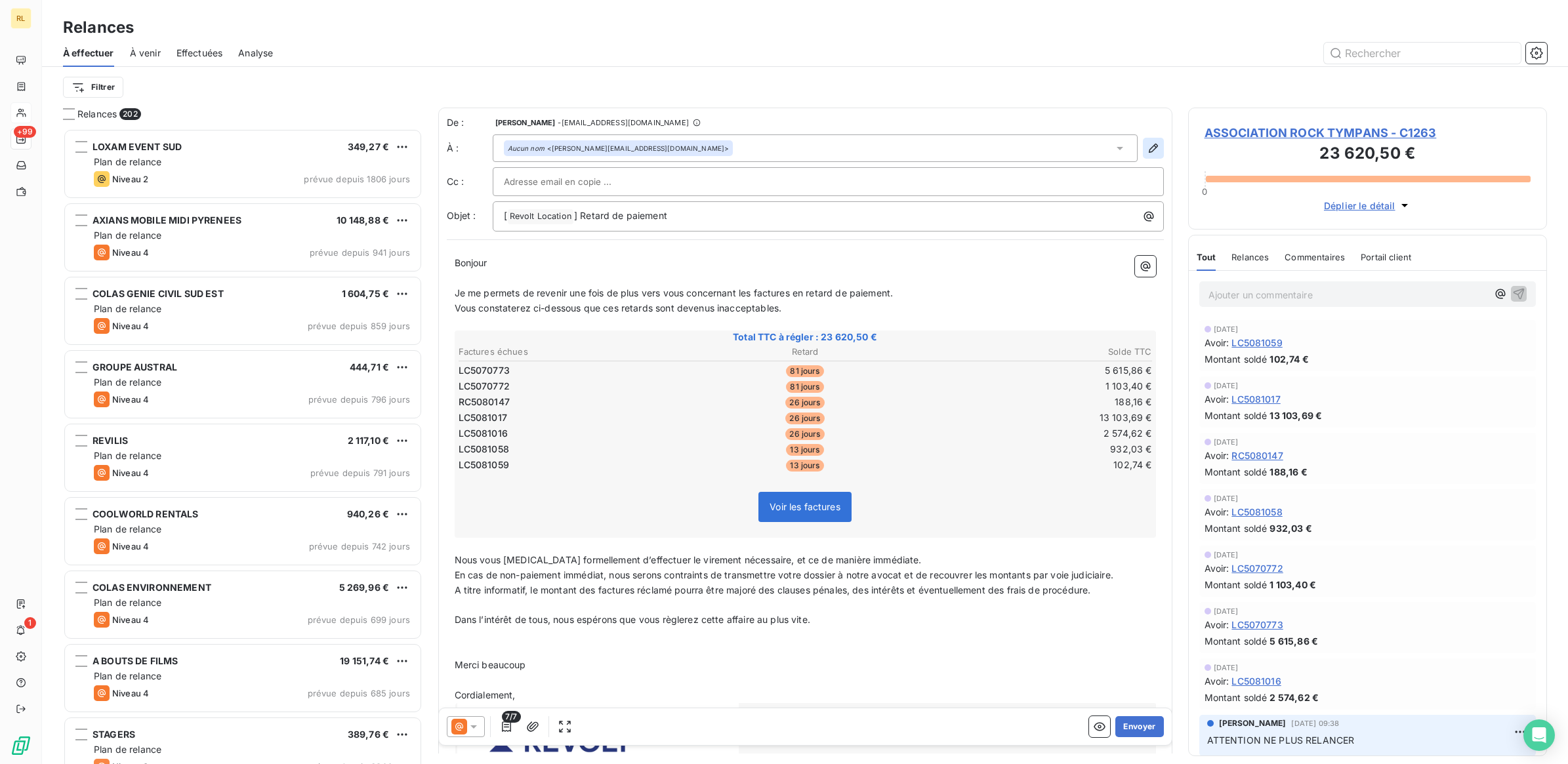
click at [1147, 151] on icon "button" at bounding box center [1153, 148] width 13 height 13
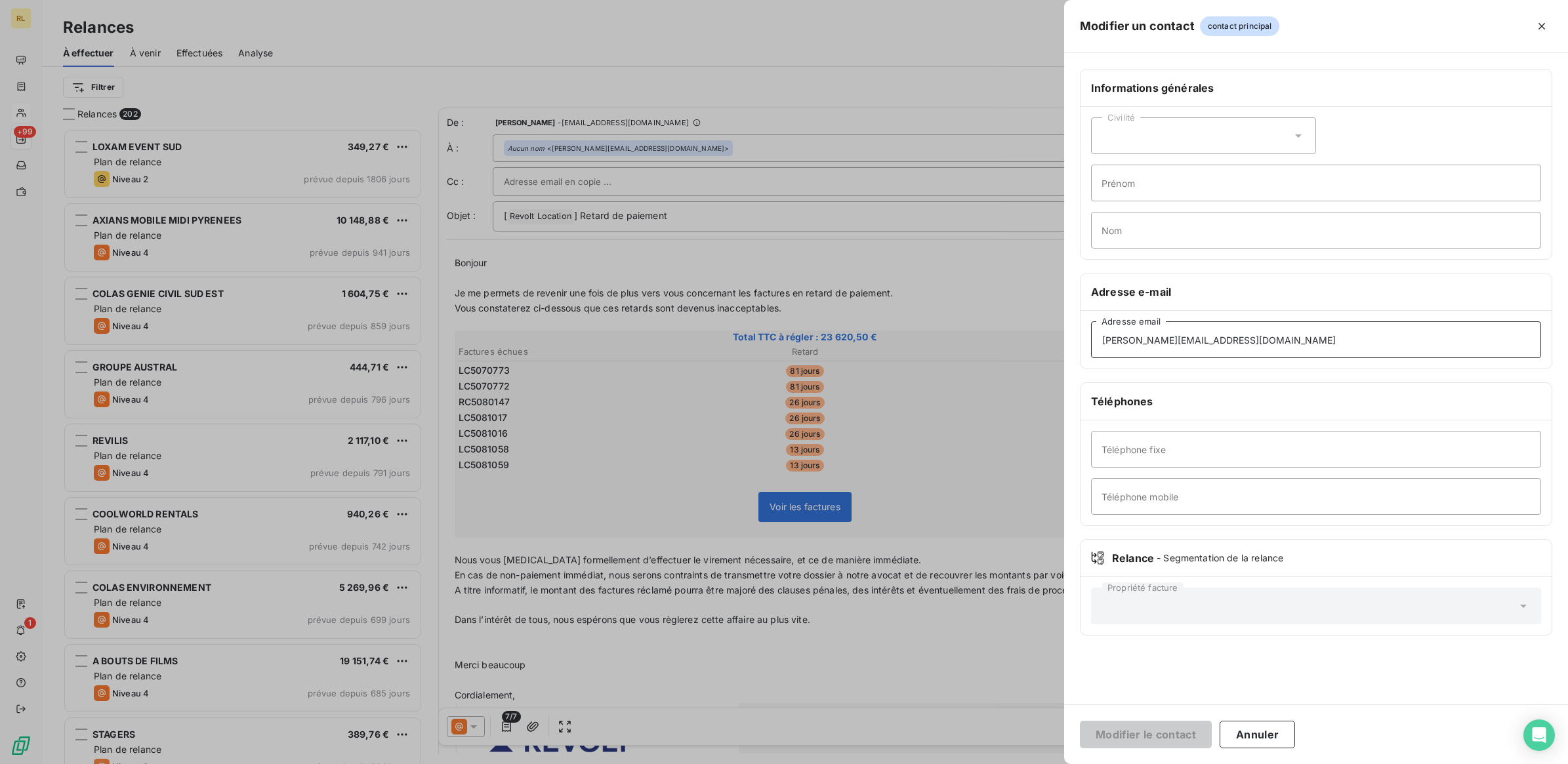
drag, startPoint x: 1164, startPoint y: 332, endPoint x: 1071, endPoint y: 333, distance: 93.0
click at [1071, 333] on div "Informations générales Civilité Prénom Nom Adresse e-mail [PERSON_NAME][EMAIL_A…" at bounding box center [1316, 360] width 504 height 583
click at [1111, 339] on input "Adresse email" at bounding box center [1316, 340] width 450 height 37
paste input "[EMAIL_ADDRESS][DOMAIN_NAME]"
type input "[EMAIL_ADDRESS][DOMAIN_NAME]"
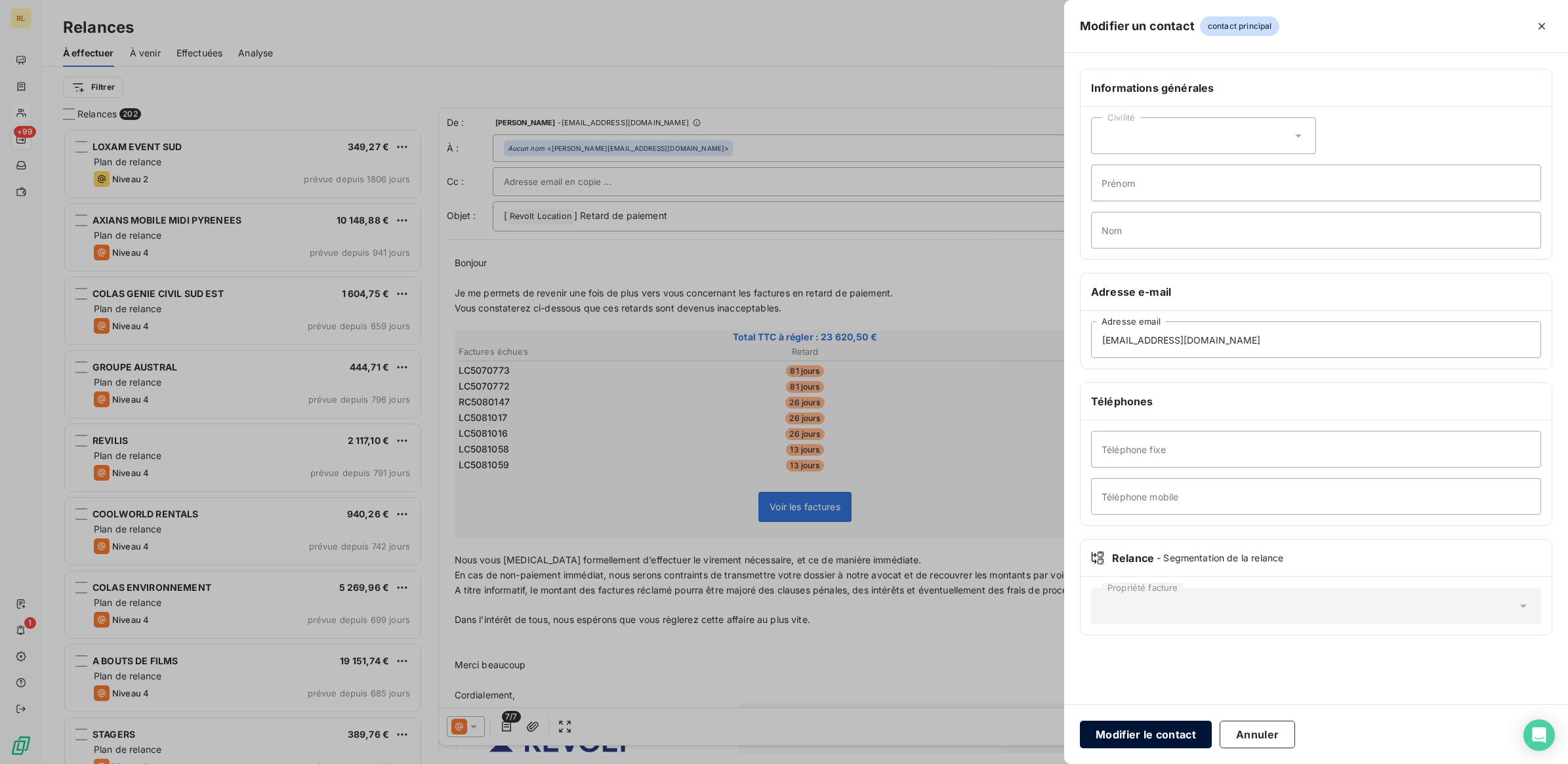
click at [1120, 733] on button "Modifier le contact" at bounding box center [1146, 734] width 132 height 27
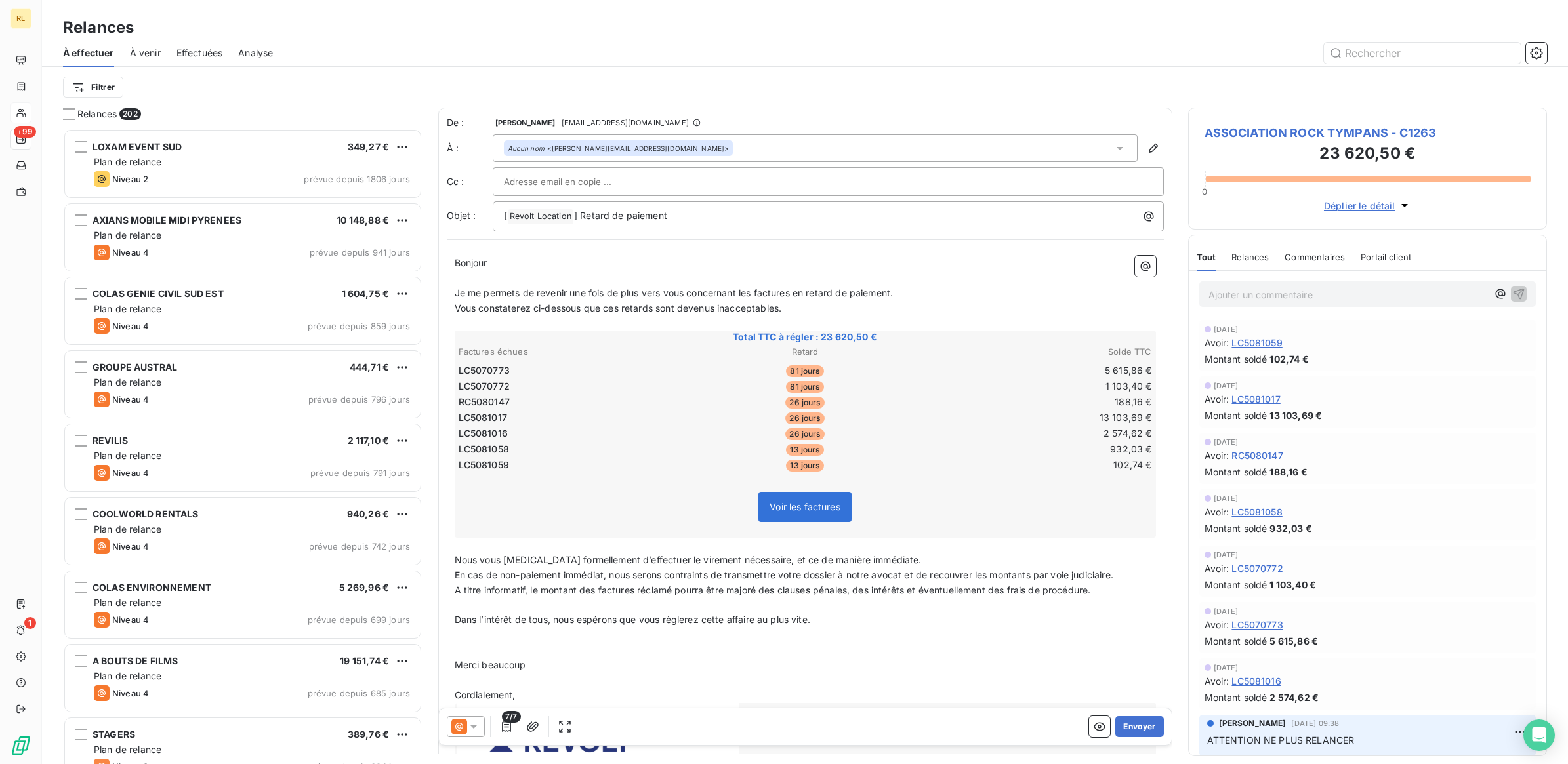
click at [660, 175] on div at bounding box center [828, 181] width 649 height 20
click at [714, 185] on input "text" at bounding box center [828, 181] width 649 height 20
drag, startPoint x: 714, startPoint y: 182, endPoint x: 585, endPoint y: 185, distance: 129.0
click at [585, 185] on input "text" at bounding box center [574, 181] width 141 height 20
paste input "[EMAIL_ADDRESS][DOMAIN_NAME]"
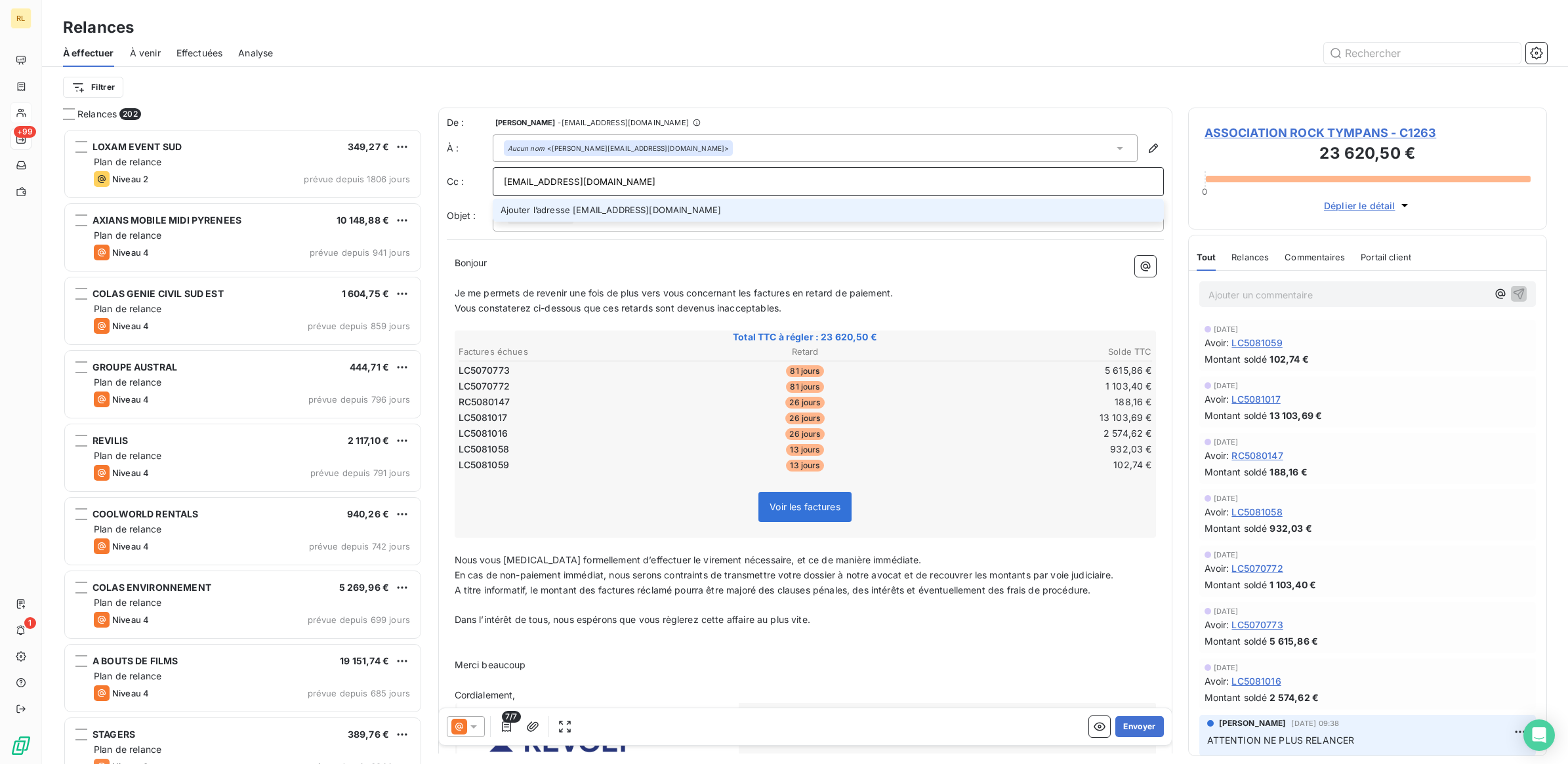
type input "[EMAIL_ADDRESS][DOMAIN_NAME]"
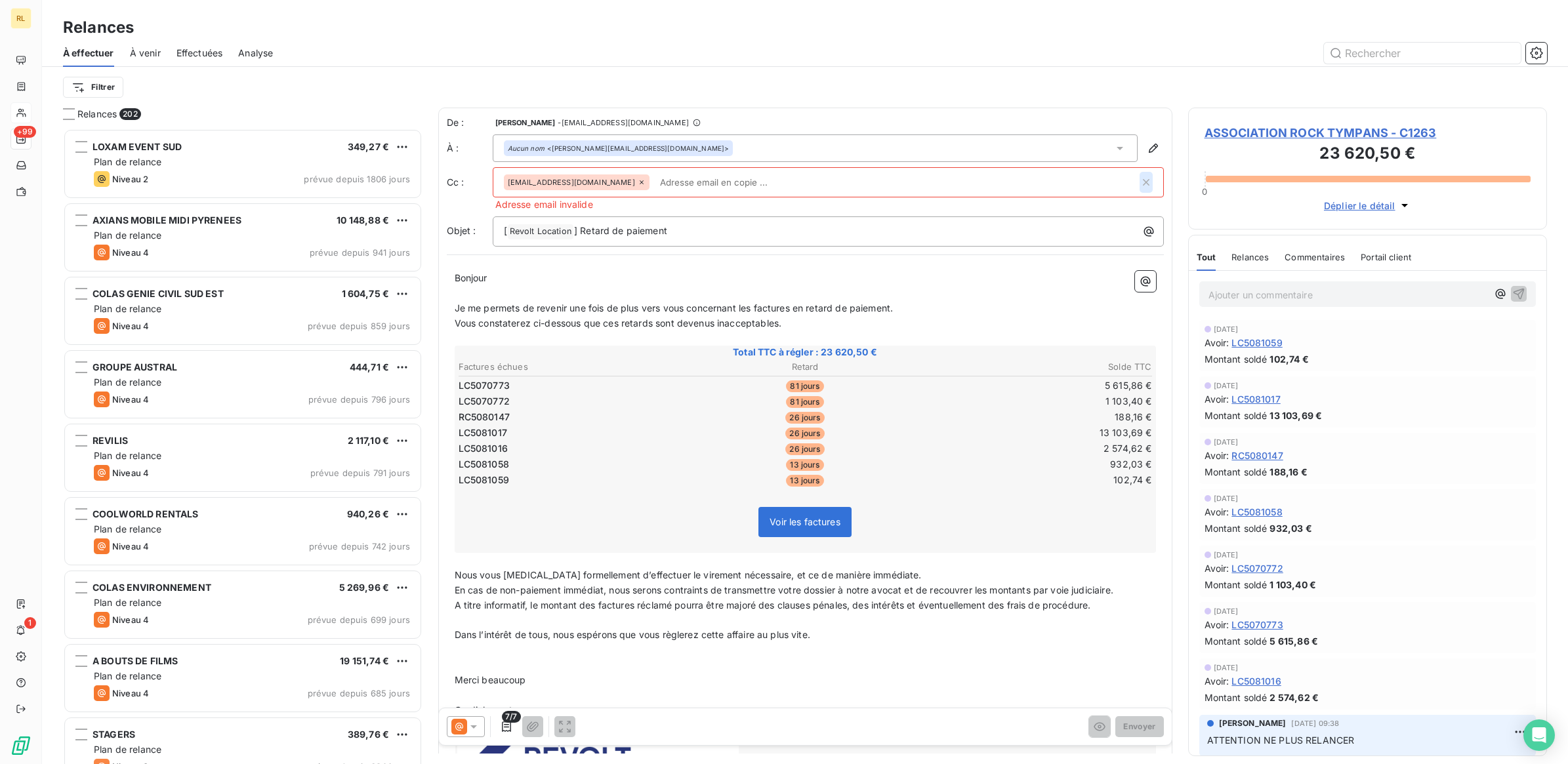
click at [1139, 181] on icon "button" at bounding box center [1146, 182] width 13 height 13
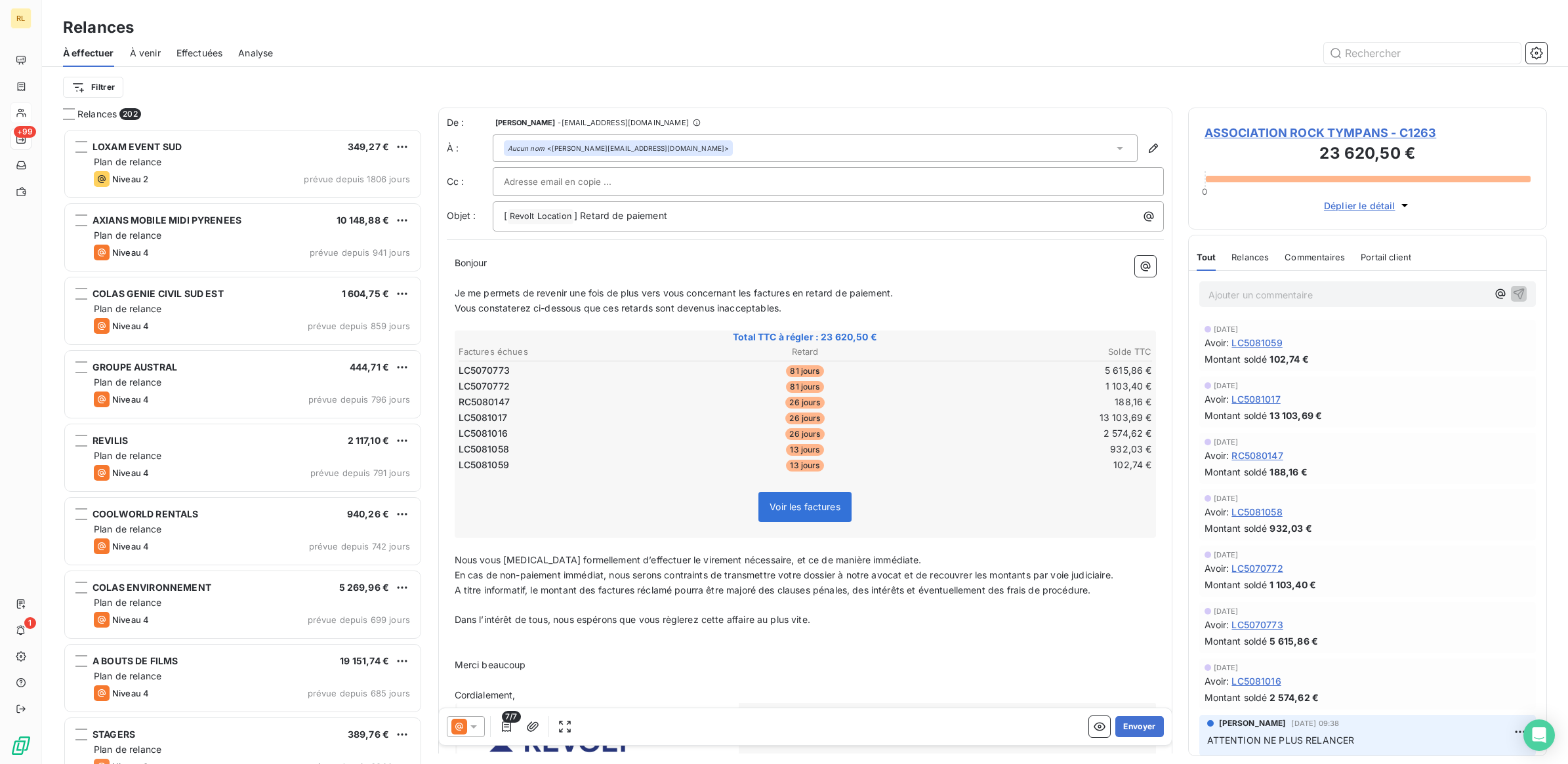
click at [664, 182] on div at bounding box center [828, 181] width 649 height 20
paste input "[EMAIL_ADDRESS][DOMAIN_NAME]"
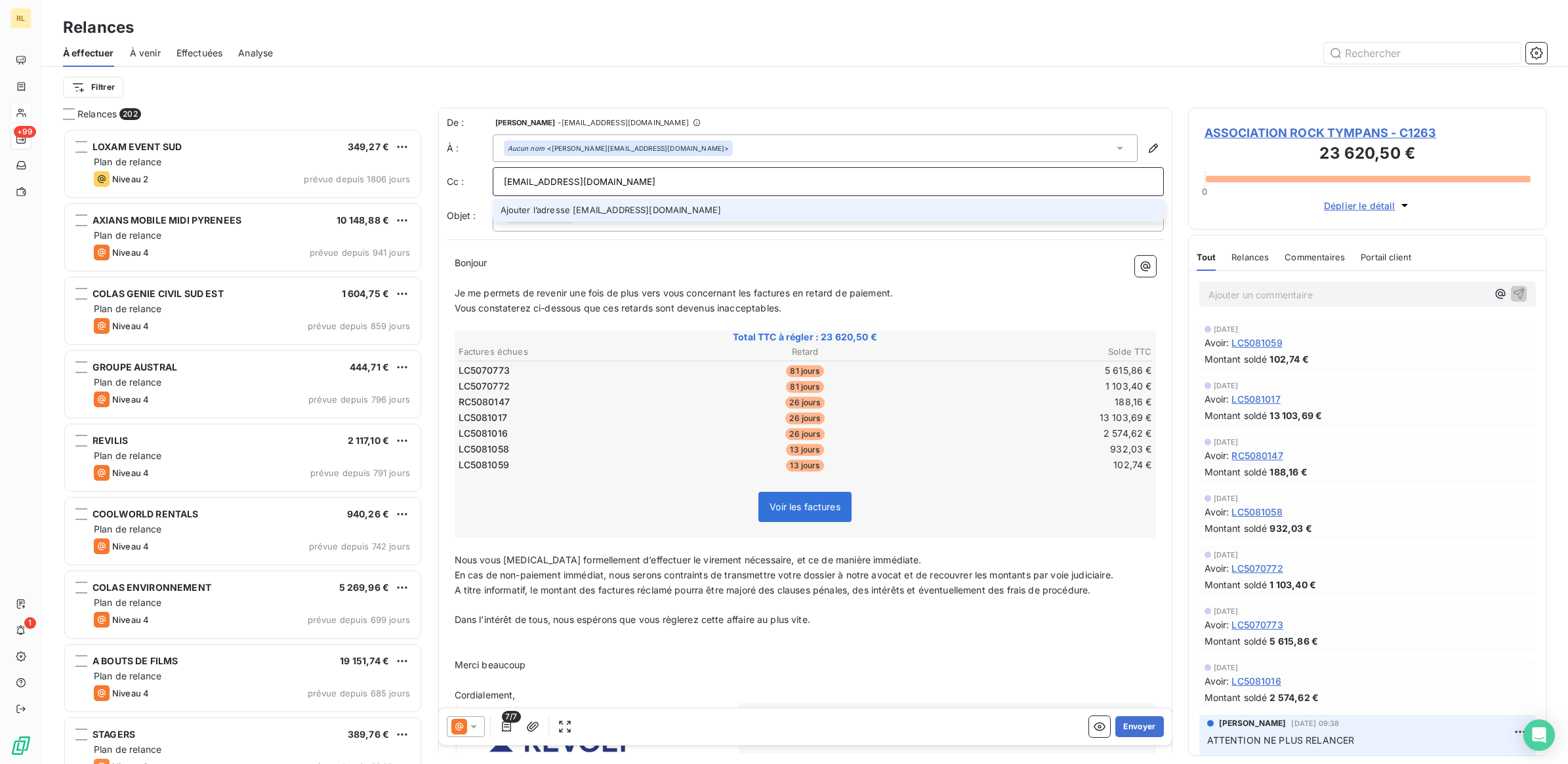
type input "[EMAIL_ADDRESS][DOMAIN_NAME]"
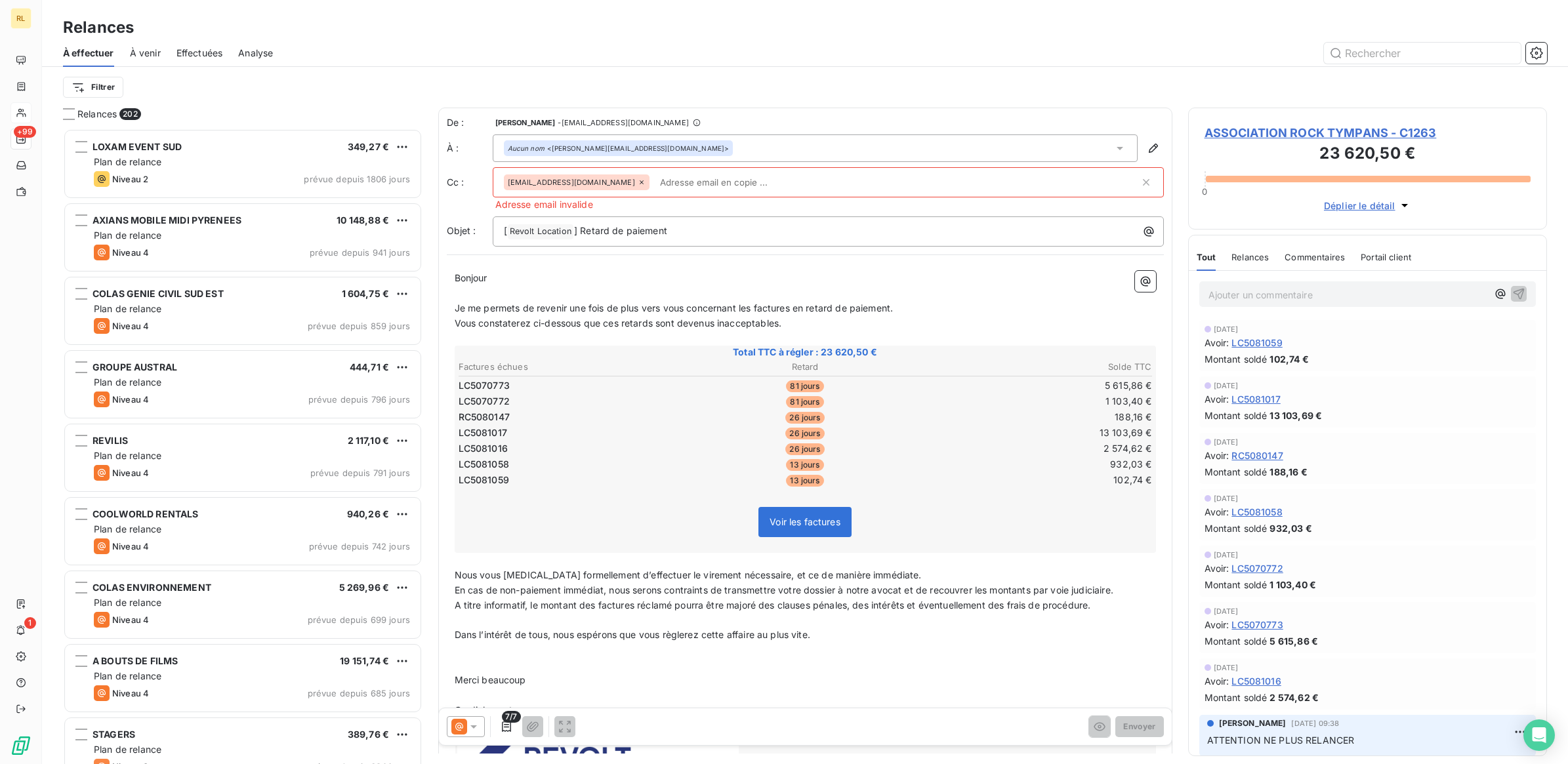
click at [525, 181] on span "[EMAIL_ADDRESS][DOMAIN_NAME]" at bounding box center [571, 181] width 127 height 7
click at [645, 185] on icon at bounding box center [641, 181] width 7 height 7
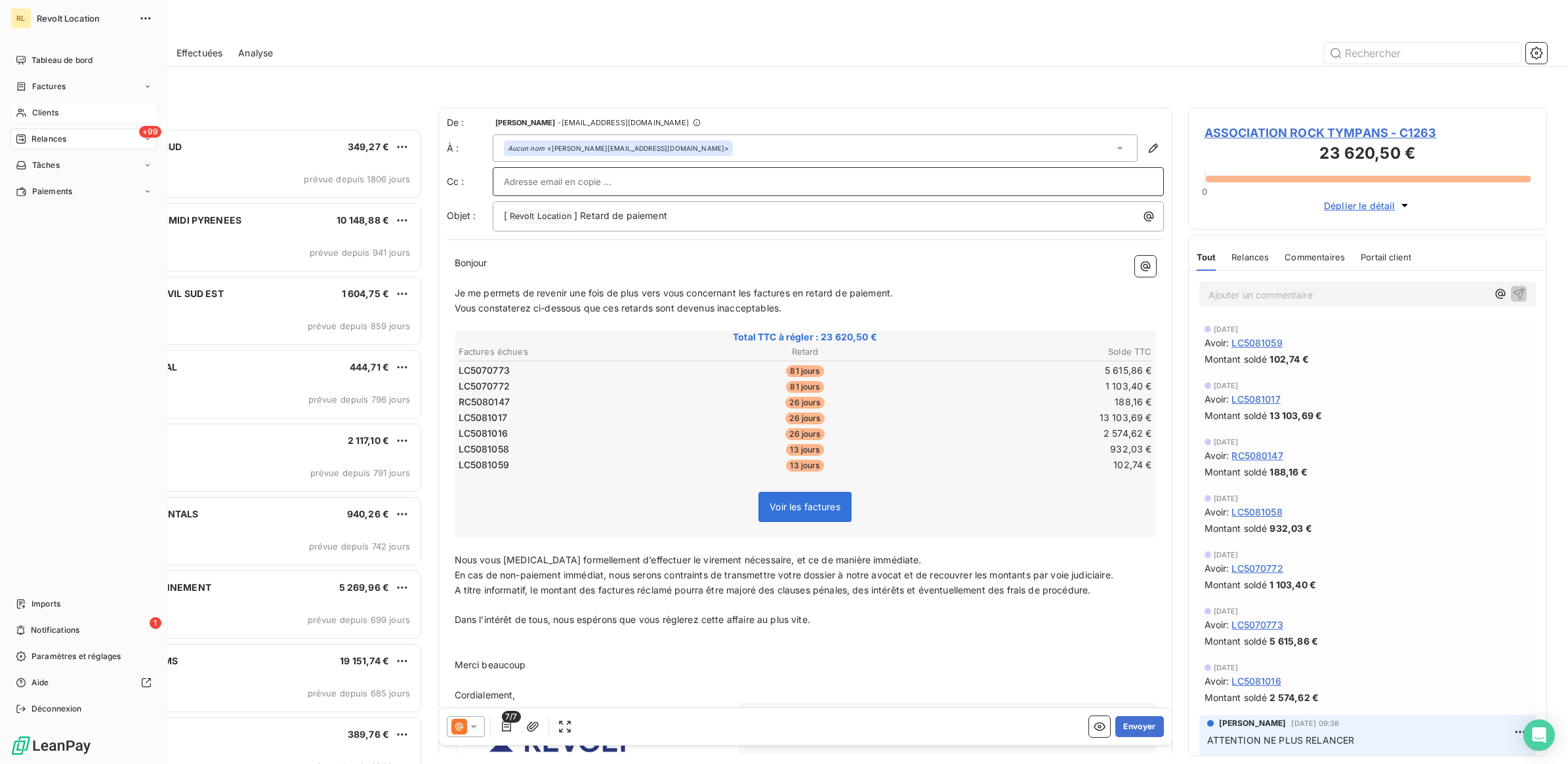
click at [46, 110] on span "Clients" at bounding box center [46, 112] width 27 height 12
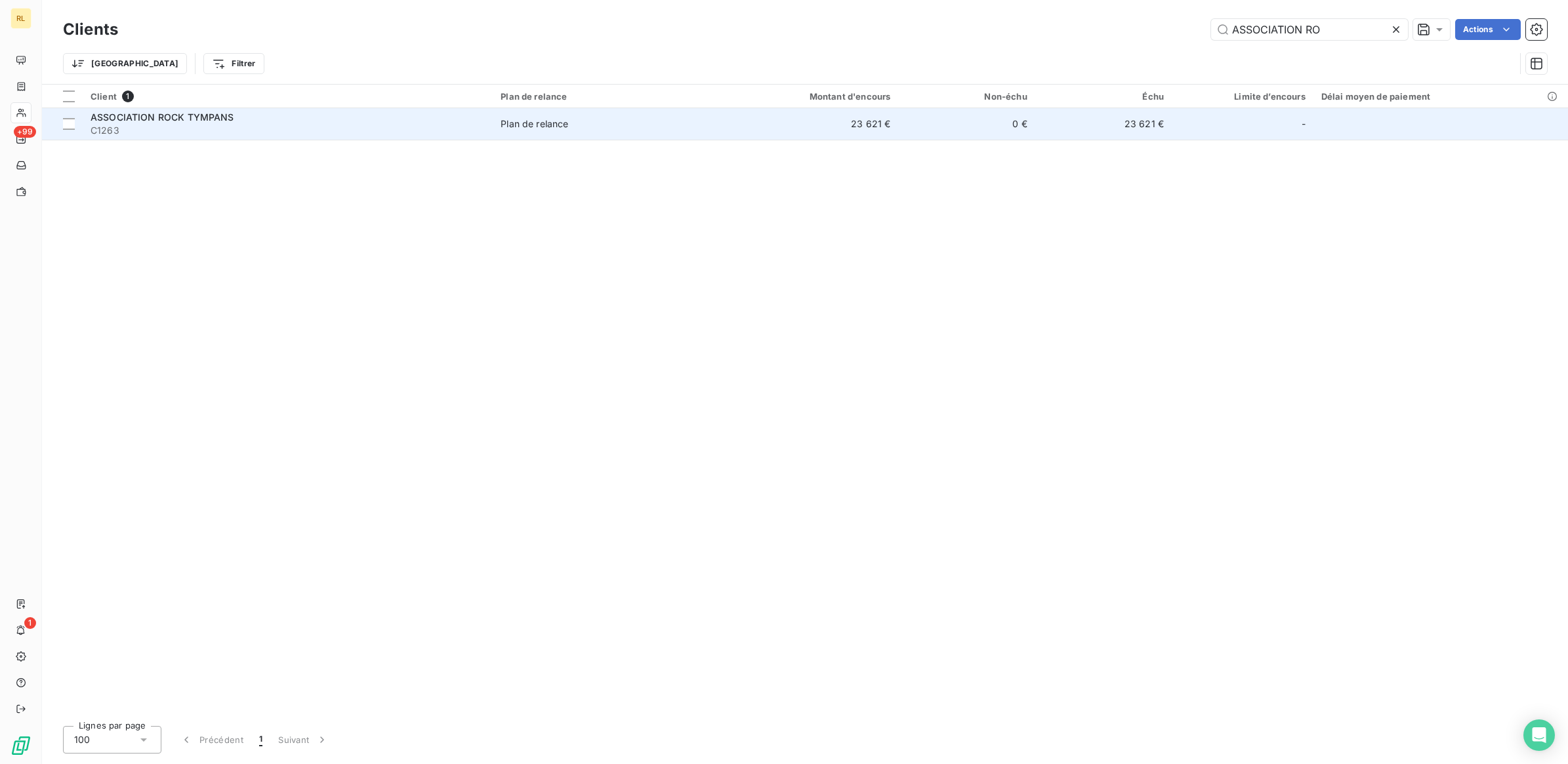
click at [394, 120] on div "ASSOCIATION ROCK TYMPANS" at bounding box center [287, 117] width 394 height 13
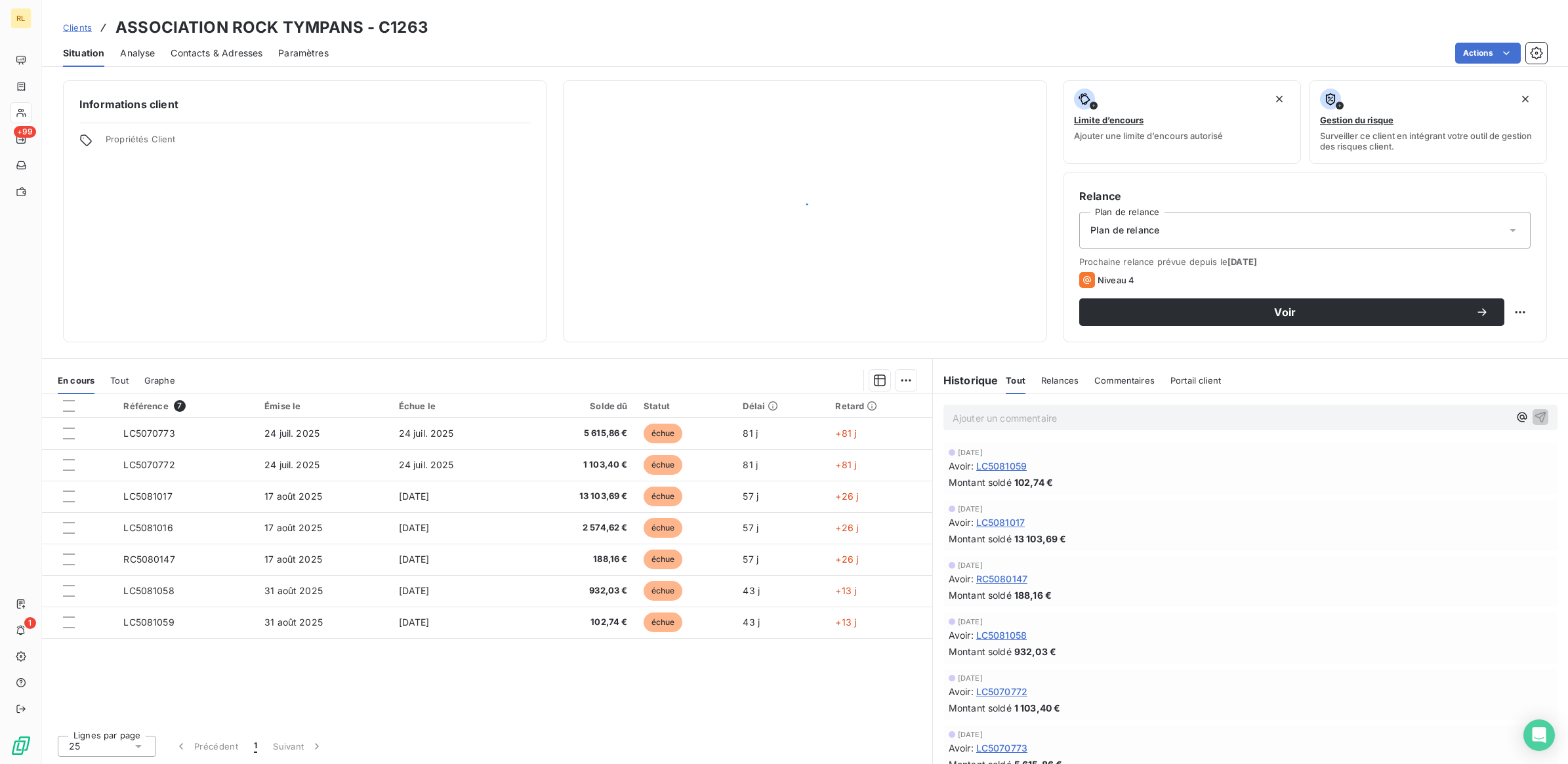
click at [394, 120] on div "Informations client Propriétés Client" at bounding box center [305, 211] width 484 height 262
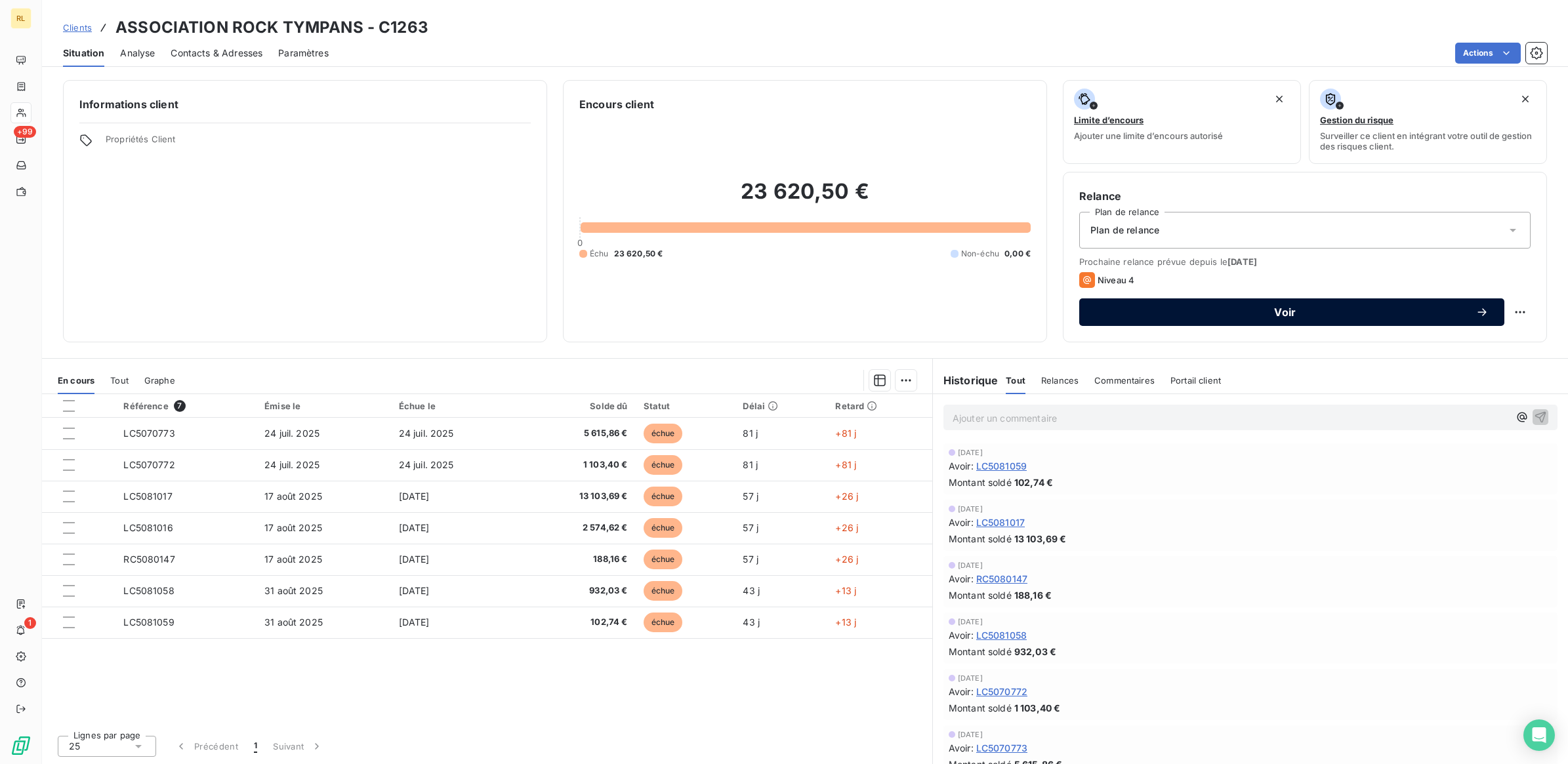
click at [1269, 310] on span "Voir" at bounding box center [1285, 312] width 381 height 11
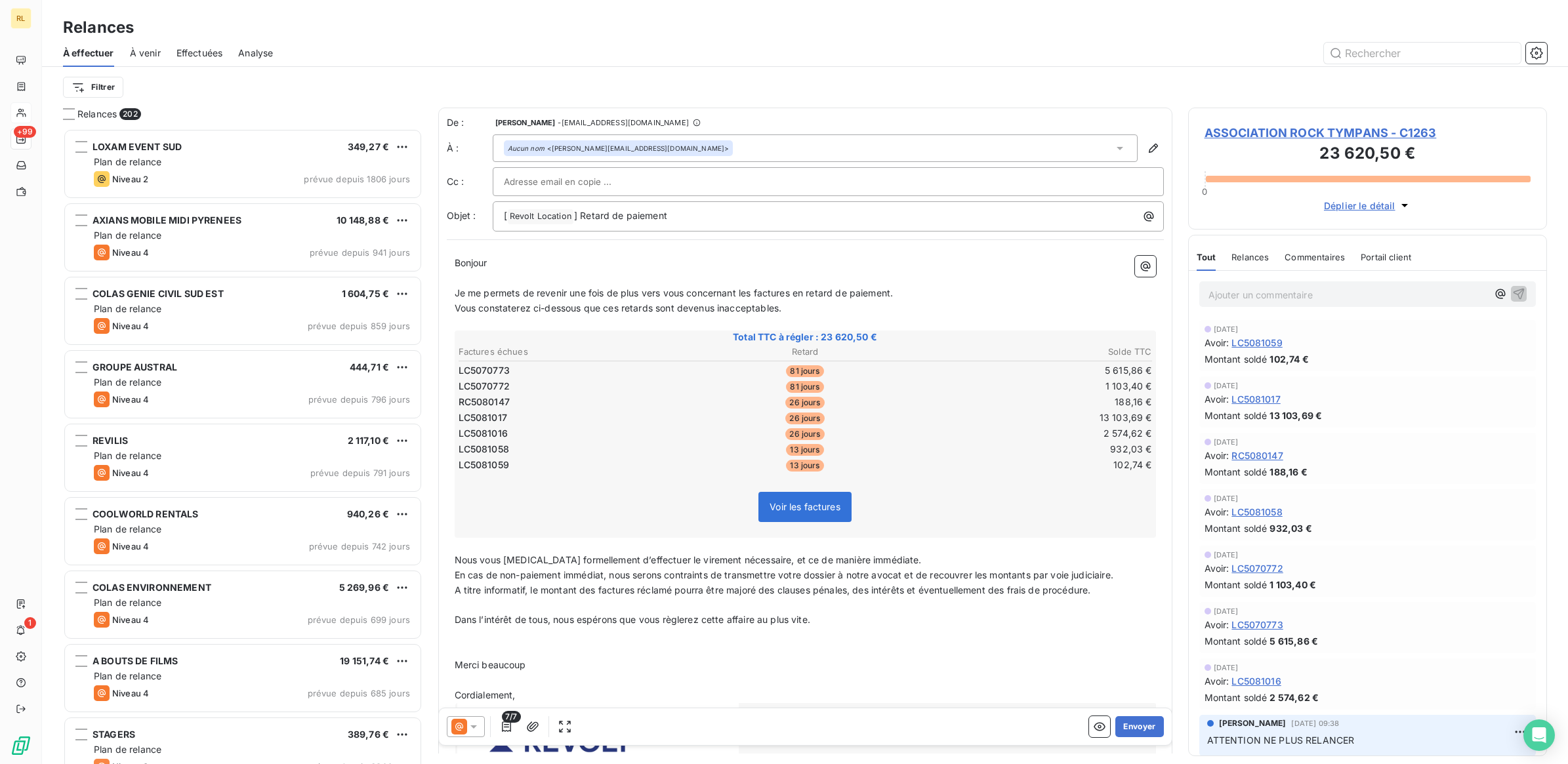
scroll to position [623, 346]
click at [542, 177] on input "text" at bounding box center [574, 181] width 141 height 20
paste input "[EMAIL_ADDRESS][DOMAIN_NAME]"
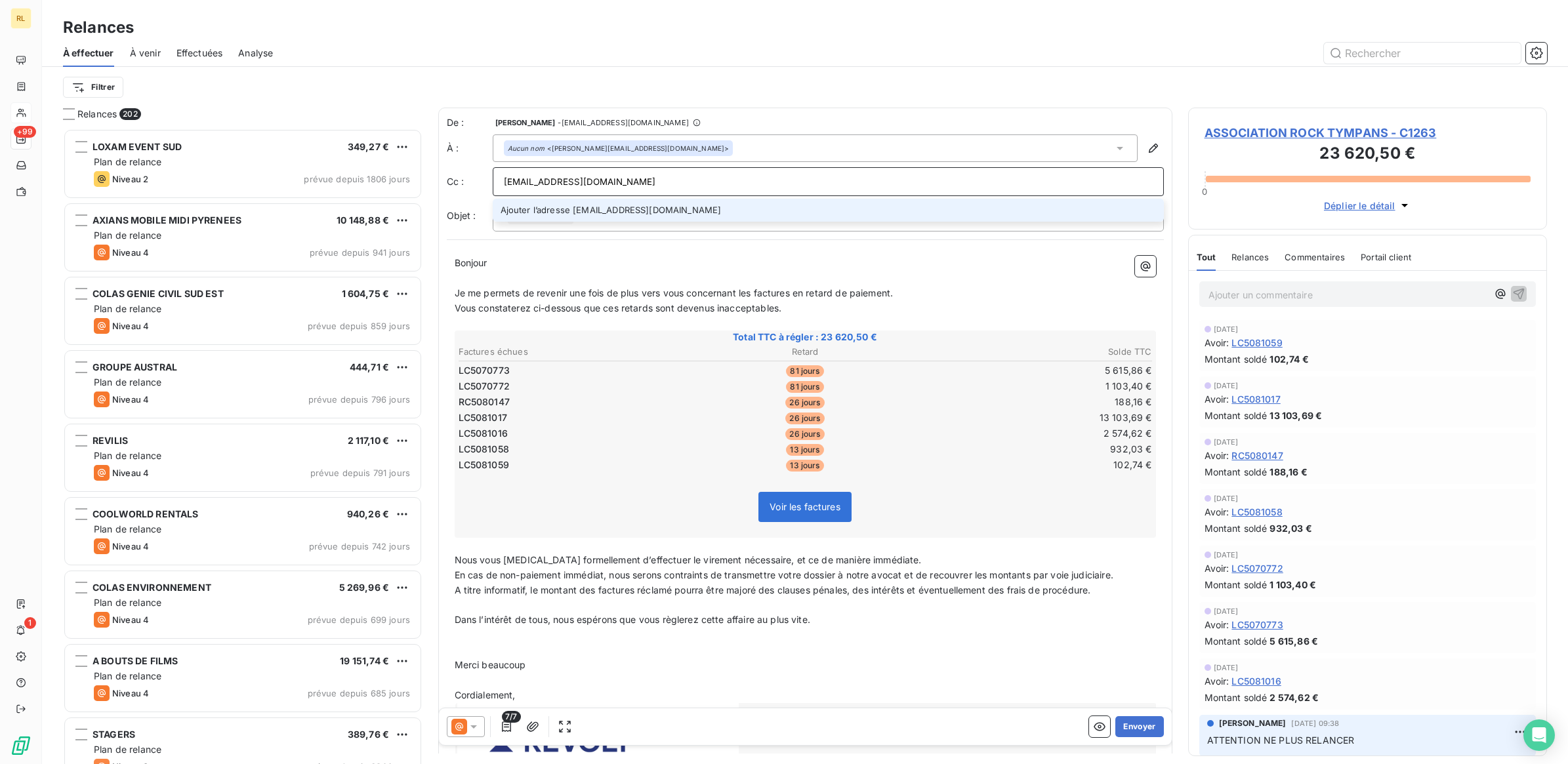
type input "[EMAIL_ADDRESS][DOMAIN_NAME]"
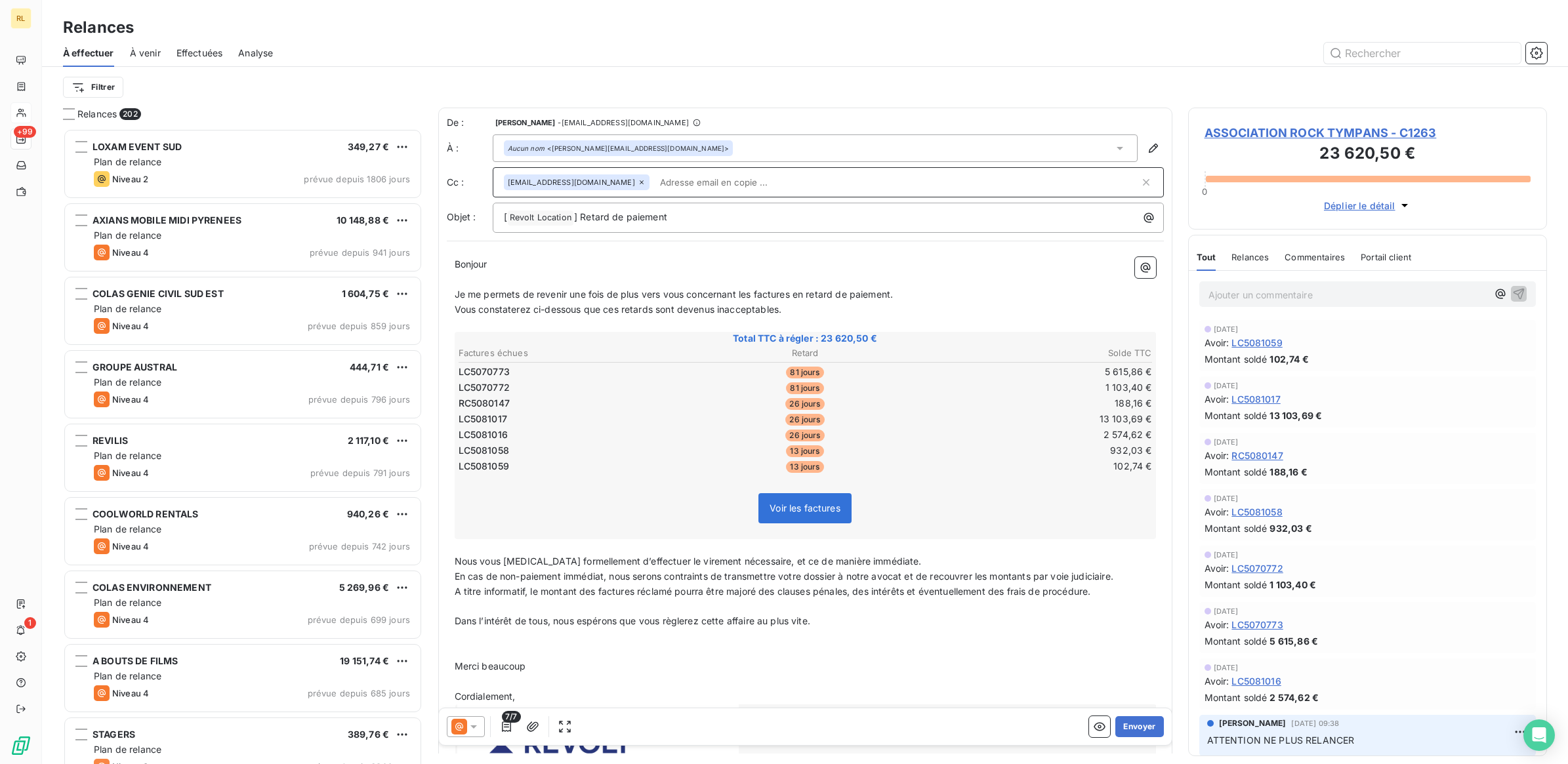
click at [475, 729] on icon at bounding box center [474, 727] width 13 height 13
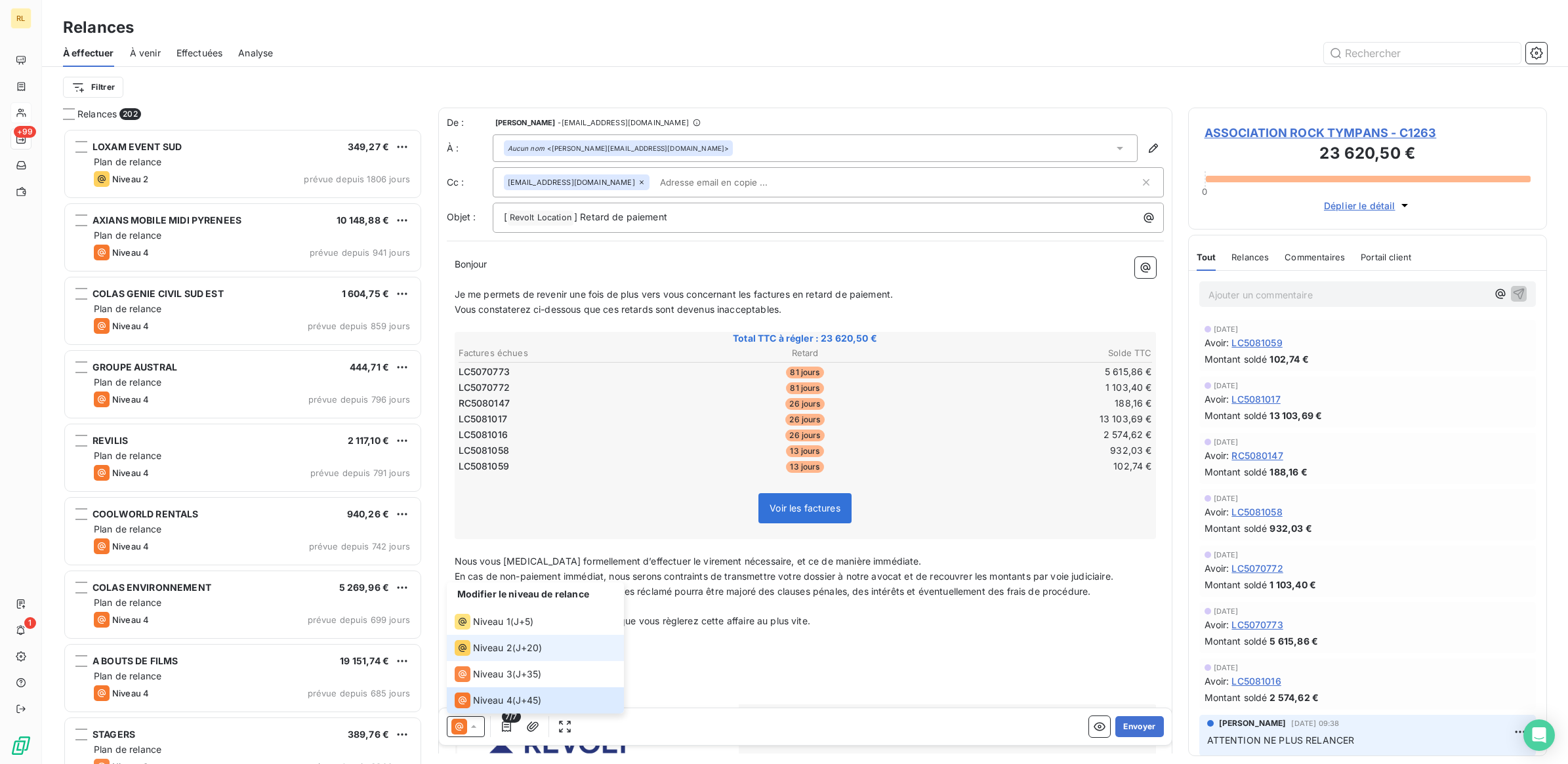
click at [484, 646] on span "Niveau 2" at bounding box center [492, 647] width 39 height 13
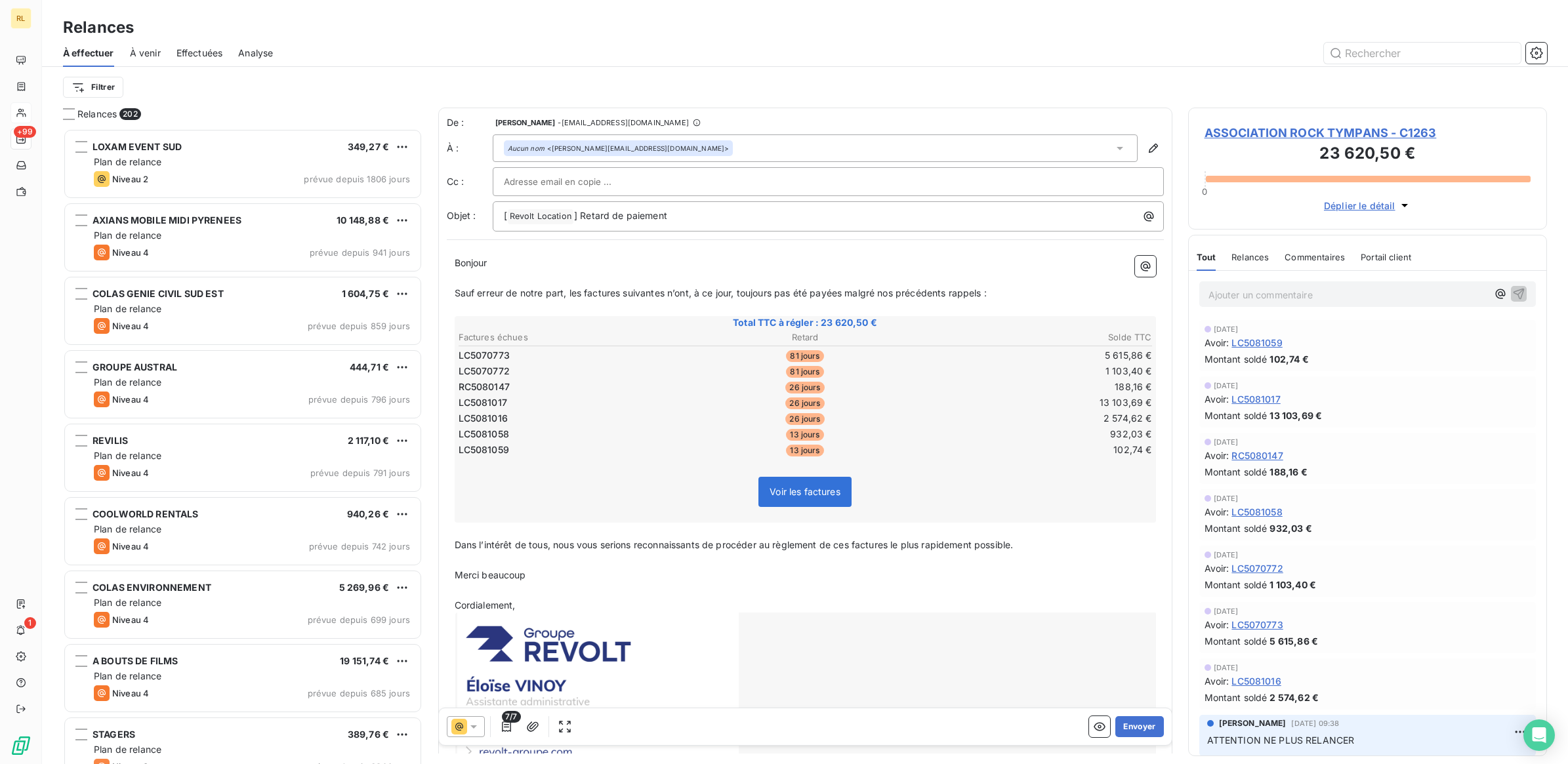
click at [595, 178] on input "text" at bounding box center [574, 181] width 141 height 20
paste input "[EMAIL_ADDRESS][DOMAIN_NAME]"
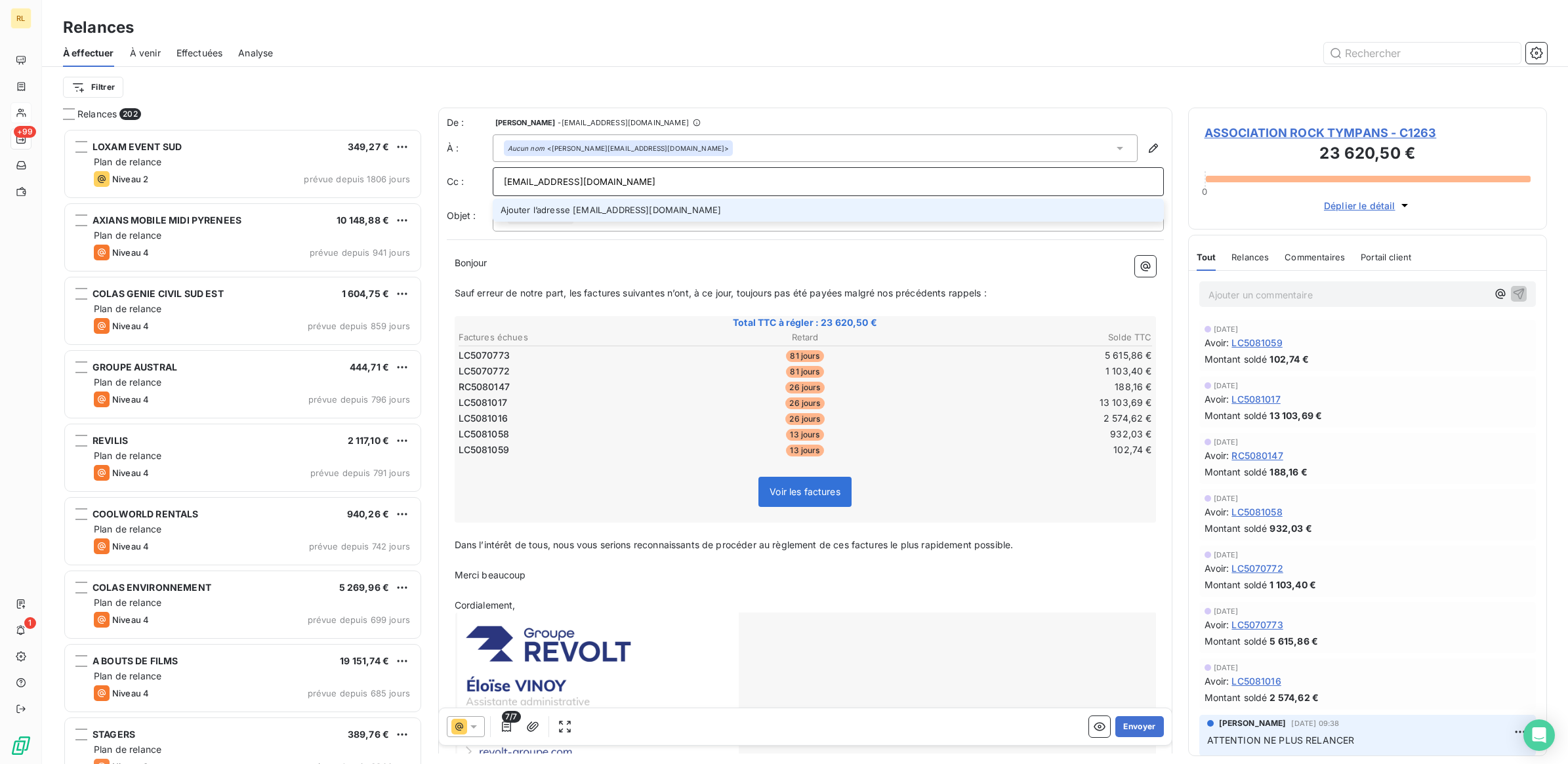
type input "[EMAIL_ADDRESS][DOMAIN_NAME]"
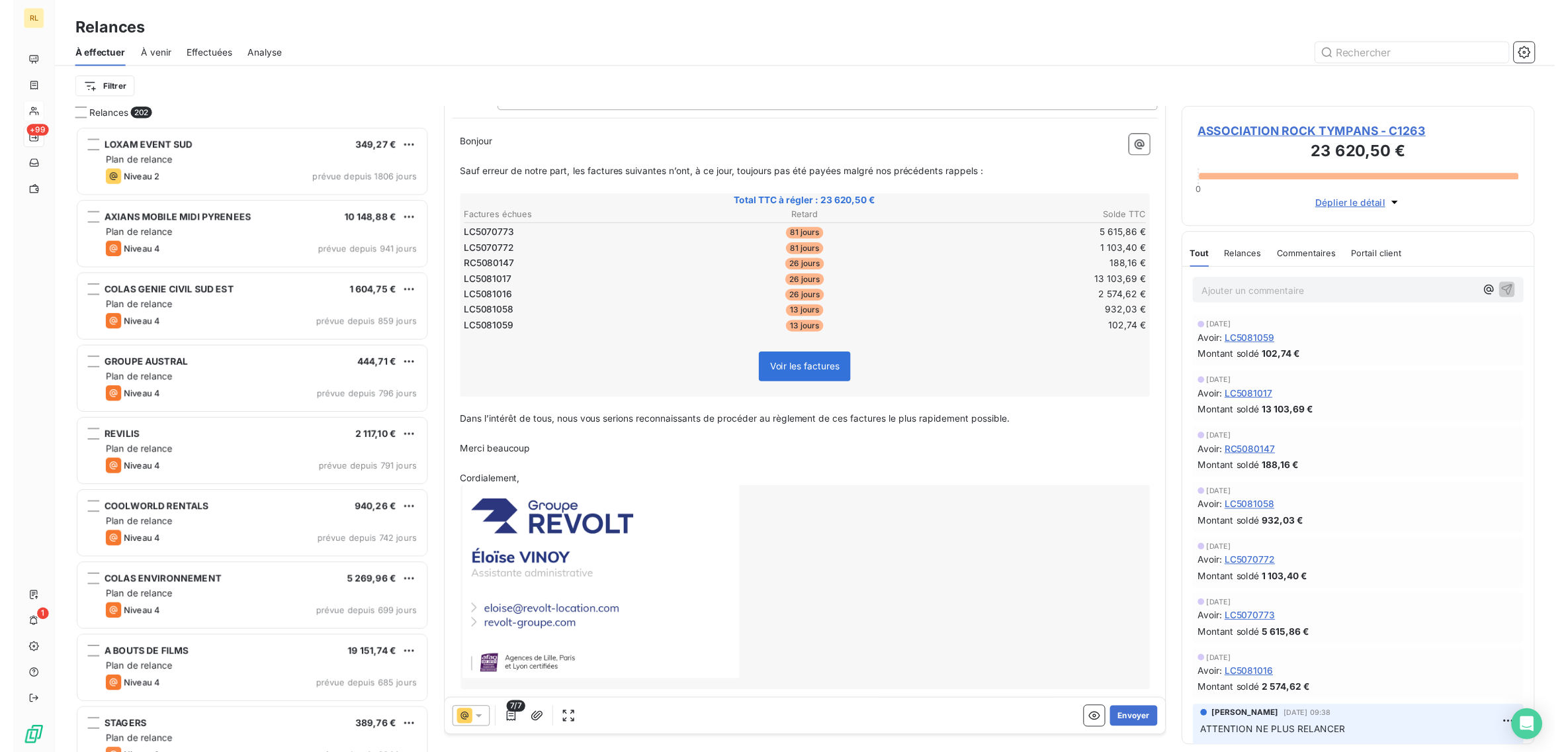
scroll to position [139, 0]
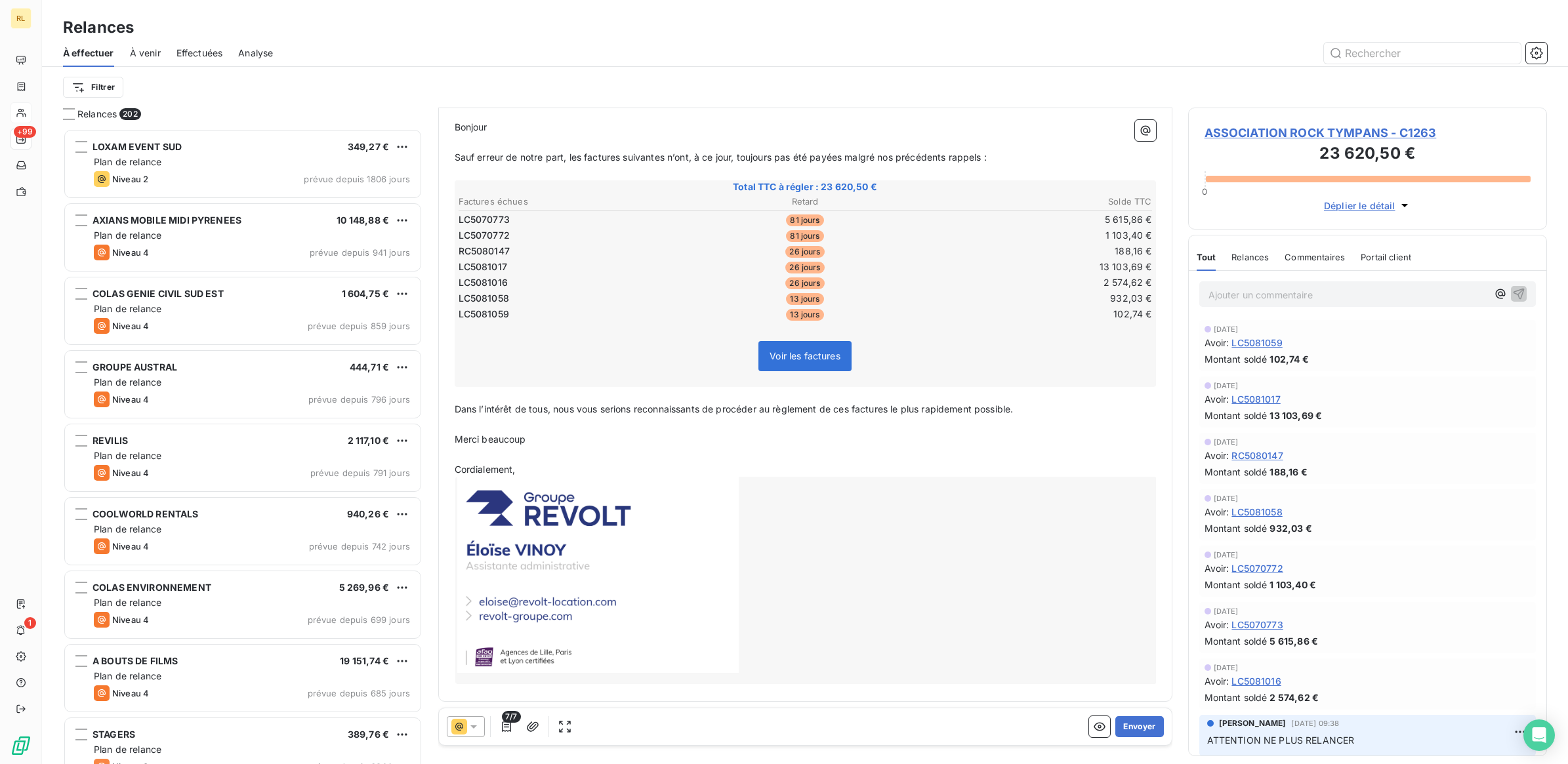
click at [475, 725] on icon at bounding box center [474, 727] width 7 height 3
click at [499, 623] on span "Niveau 1" at bounding box center [491, 622] width 37 height 13
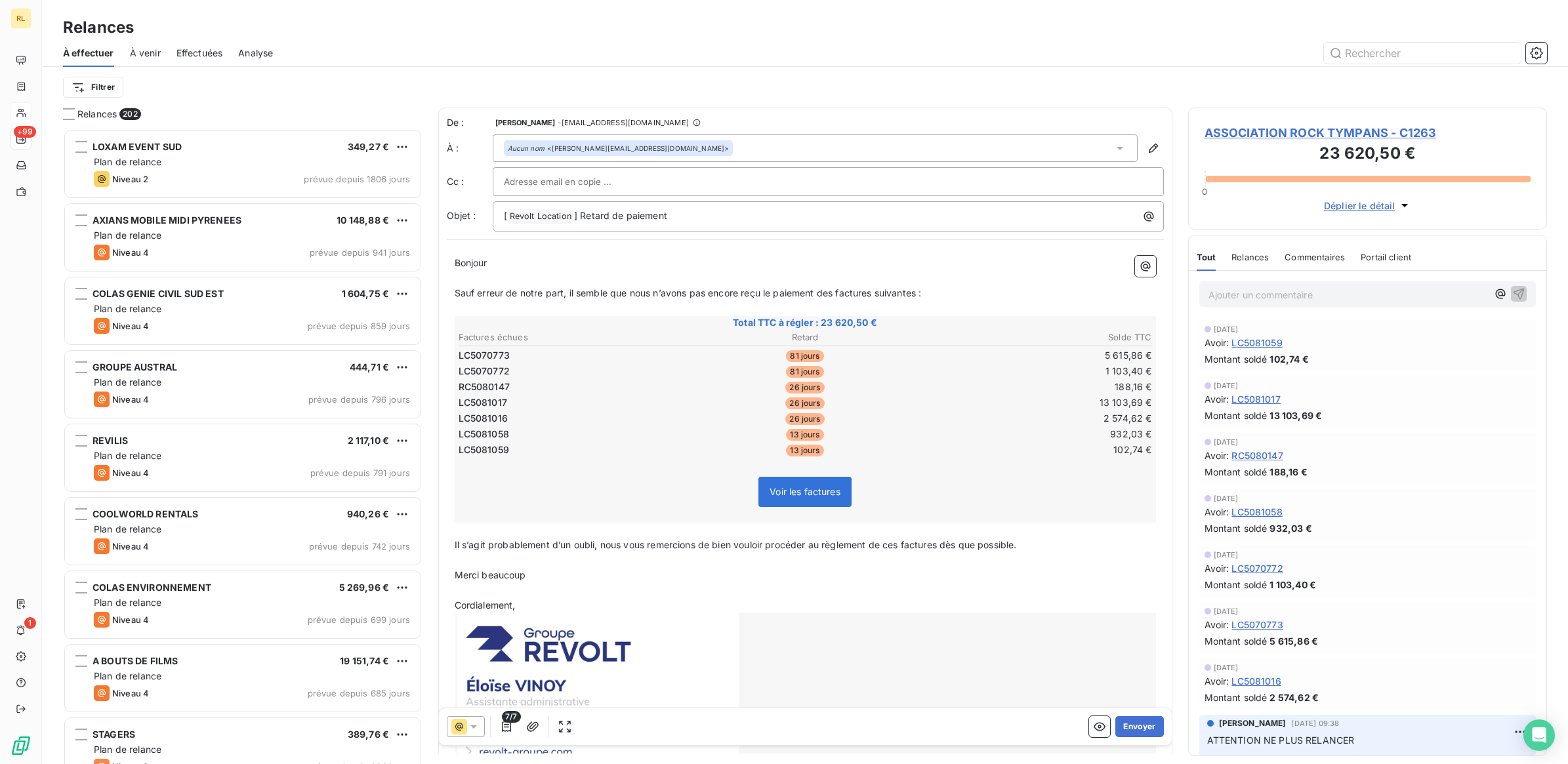
click at [616, 181] on input "text" at bounding box center [574, 181] width 141 height 20
paste input "[EMAIL_ADDRESS][DOMAIN_NAME]"
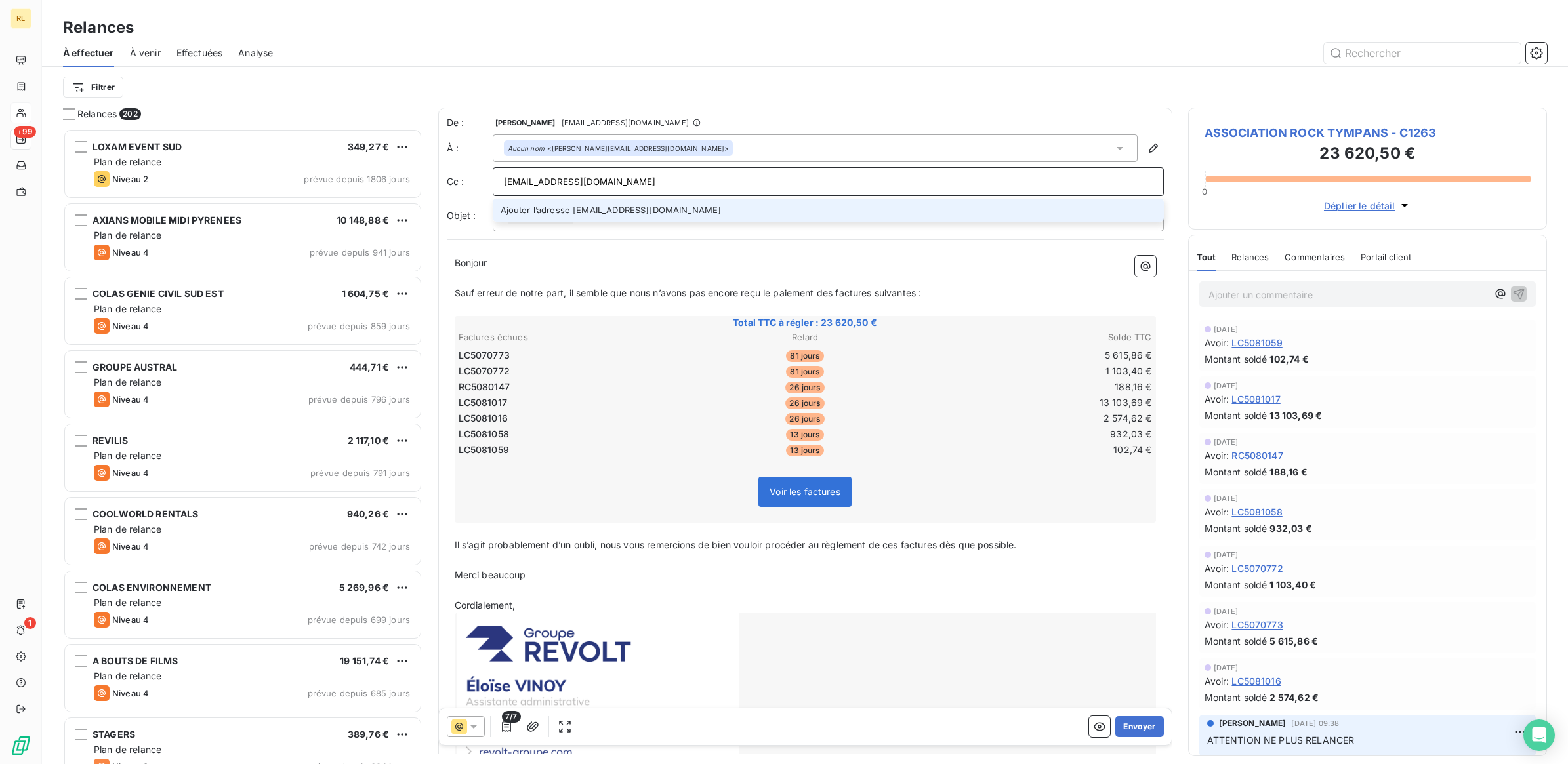
type input "[EMAIL_ADDRESS][DOMAIN_NAME]"
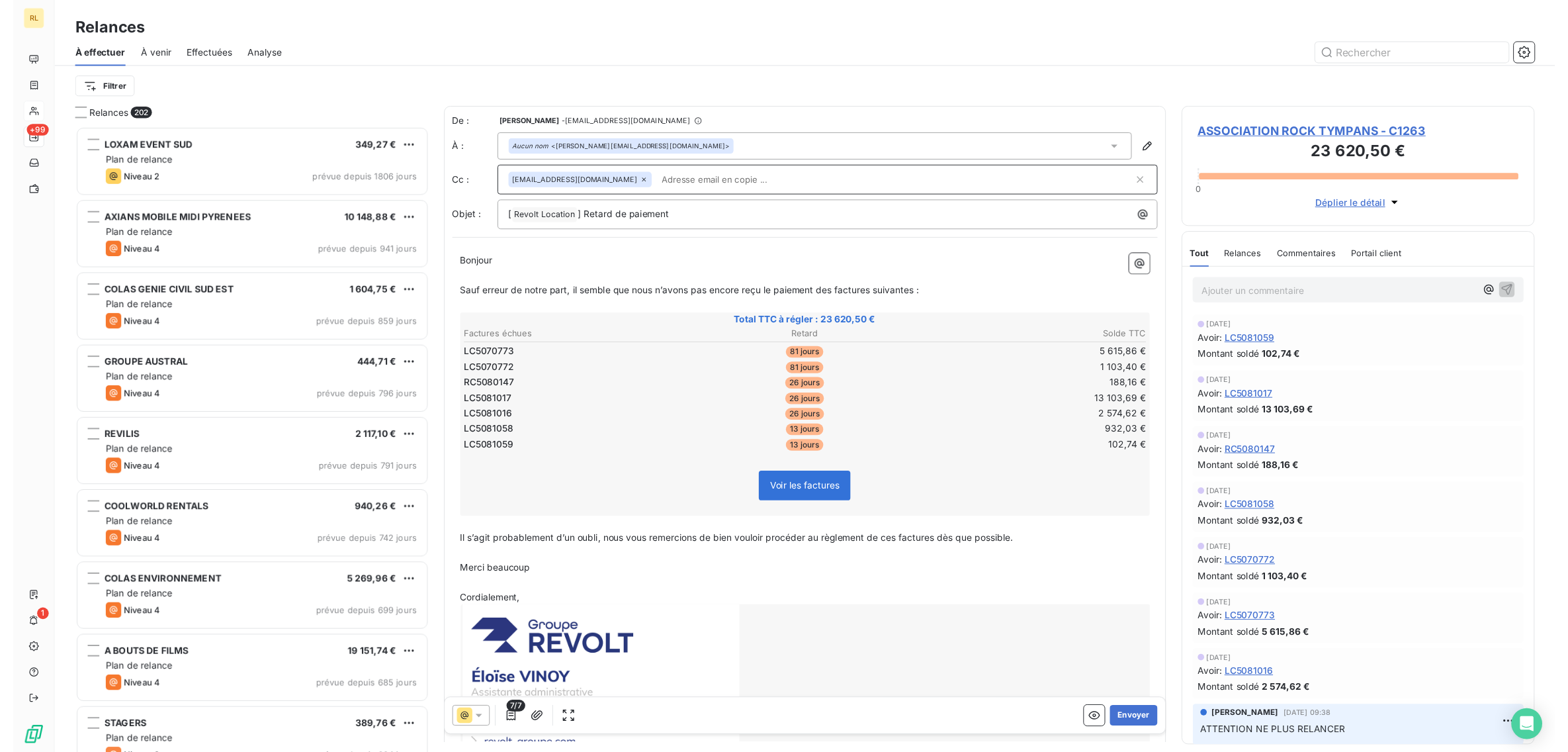
scroll to position [629, 349]
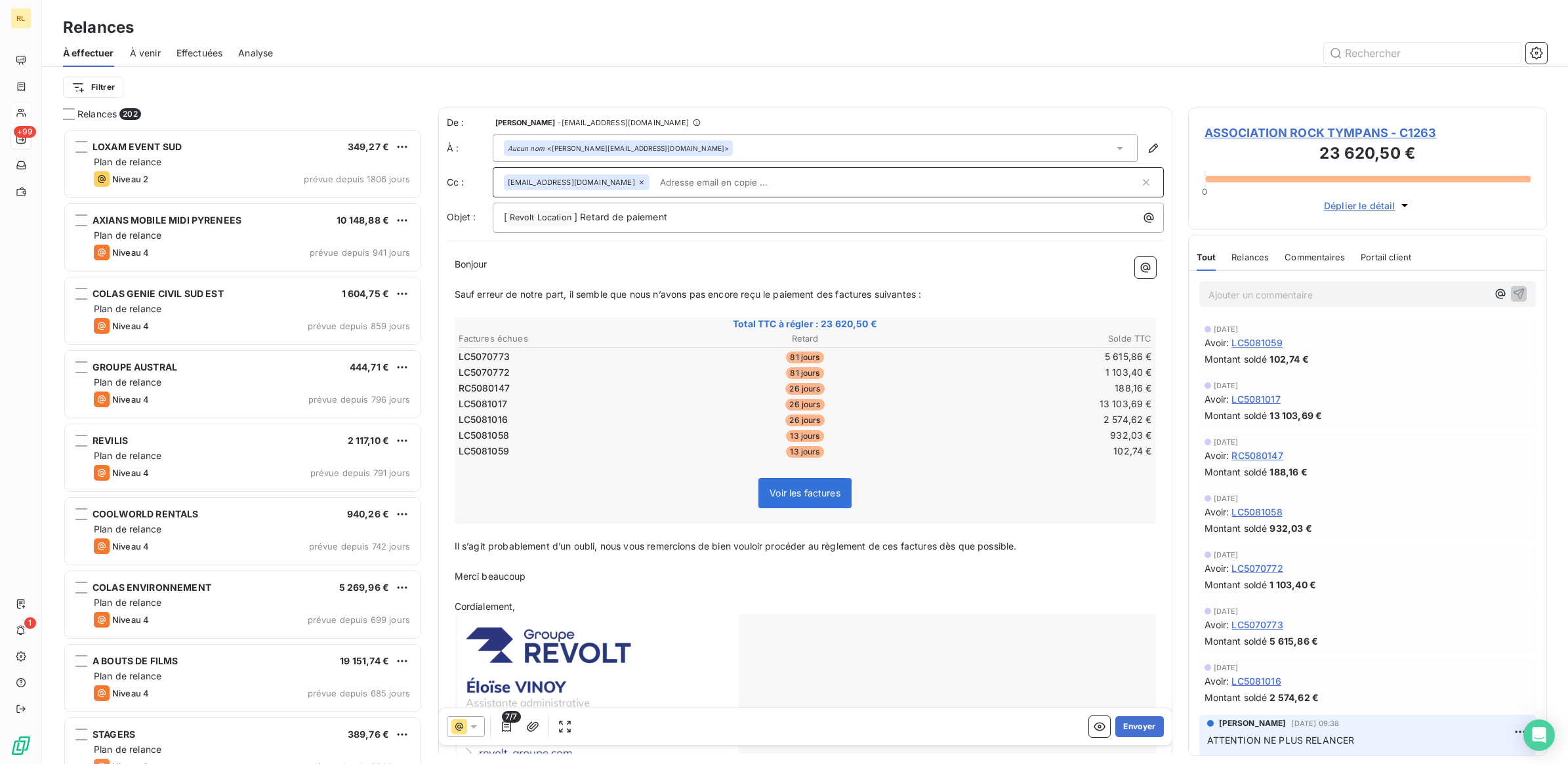
click at [1113, 145] on icon at bounding box center [1120, 148] width 13 height 13
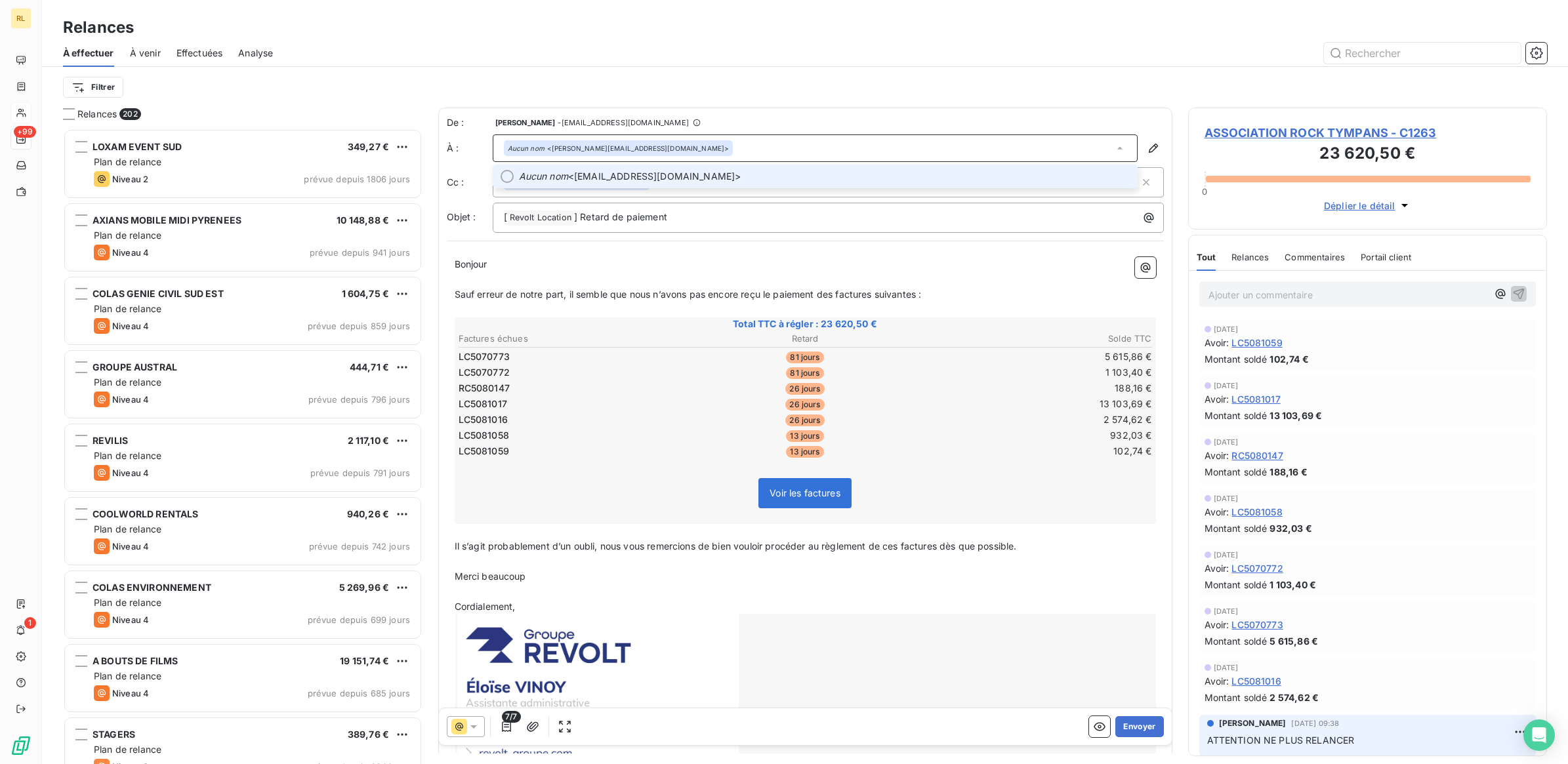
click at [1113, 145] on icon at bounding box center [1120, 148] width 13 height 13
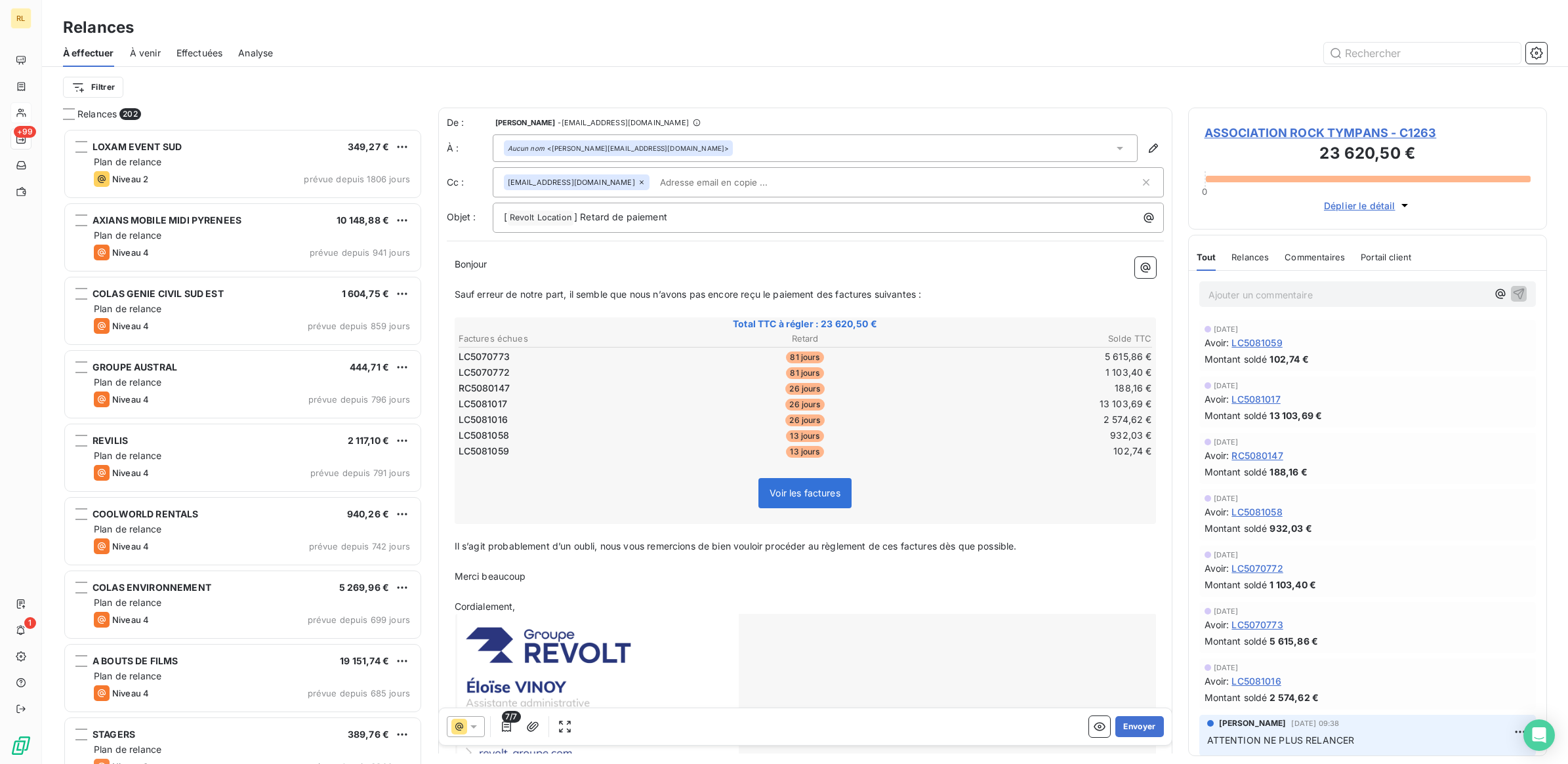
click at [688, 145] on div "Aucun nom <[PERSON_NAME][EMAIL_ADDRESS][DOMAIN_NAME]>" at bounding box center [815, 147] width 645 height 27
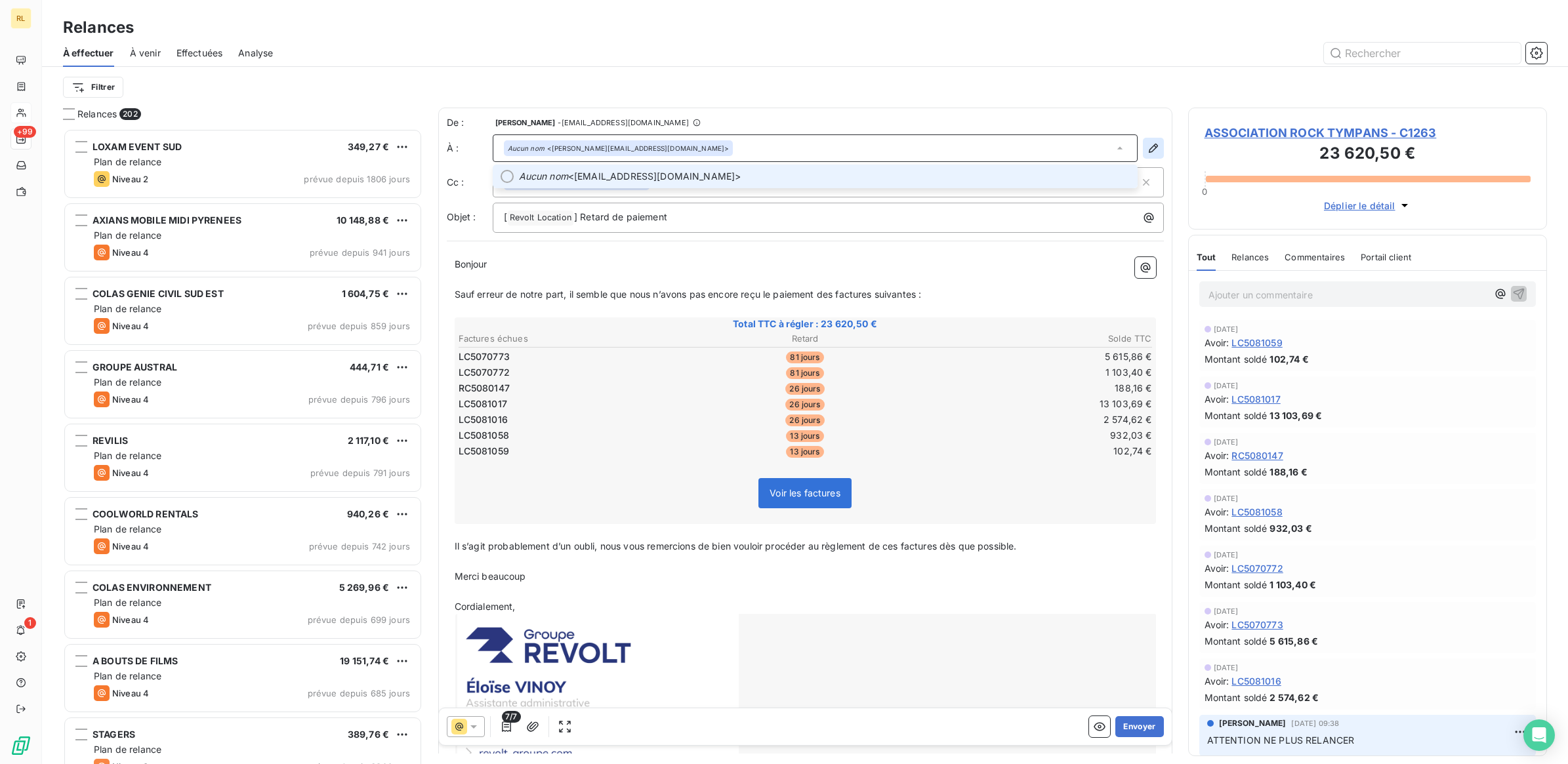
click at [1147, 144] on icon "button" at bounding box center [1153, 148] width 13 height 13
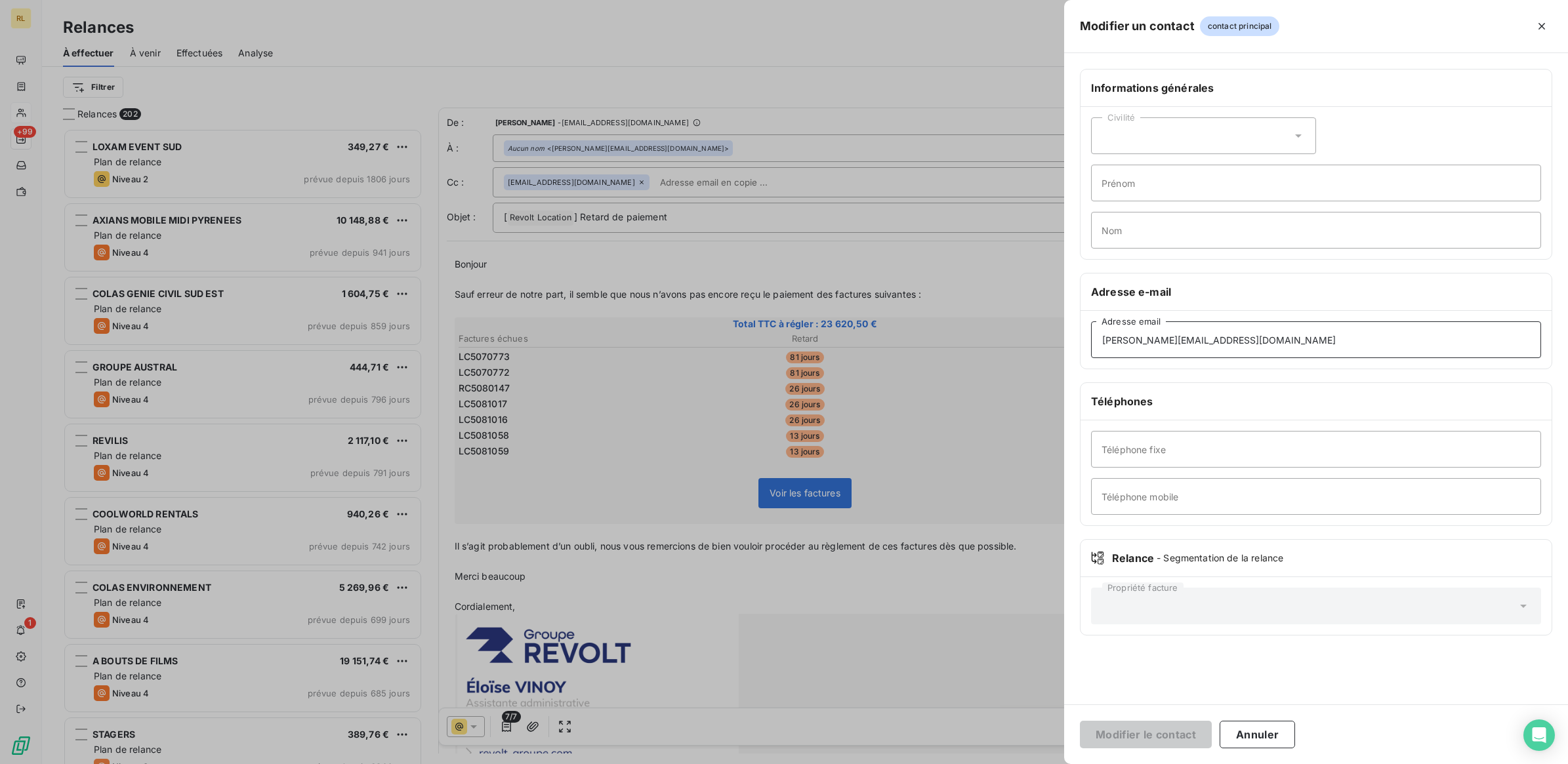
click at [1178, 341] on input "[PERSON_NAME][EMAIL_ADDRESS][DOMAIN_NAME]" at bounding box center [1316, 340] width 450 height 37
type input "[EMAIL_ADDRESS][DOMAIN_NAME]"
click at [1145, 733] on button "Modifier le contact" at bounding box center [1146, 734] width 132 height 27
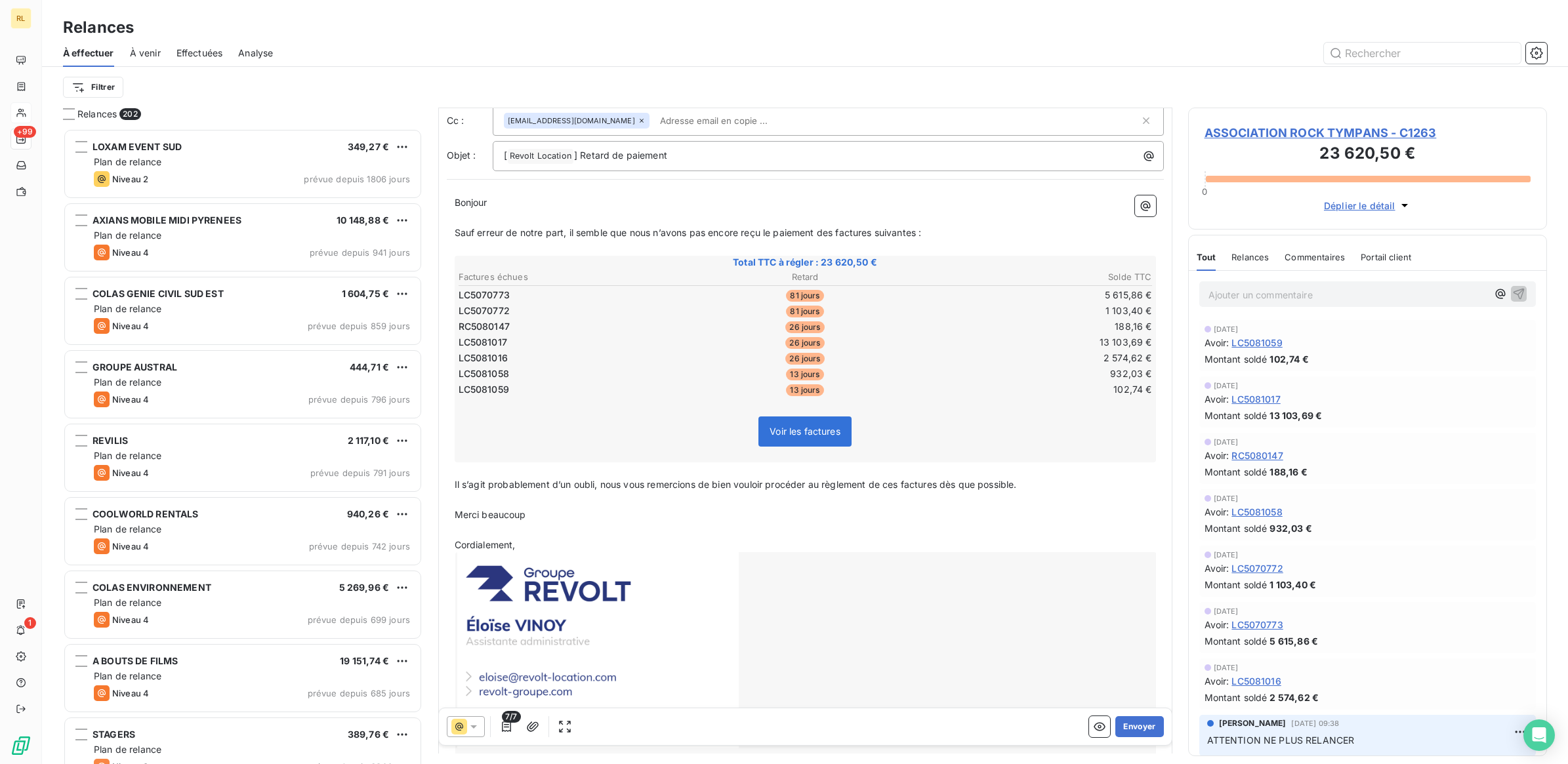
scroll to position [137, 0]
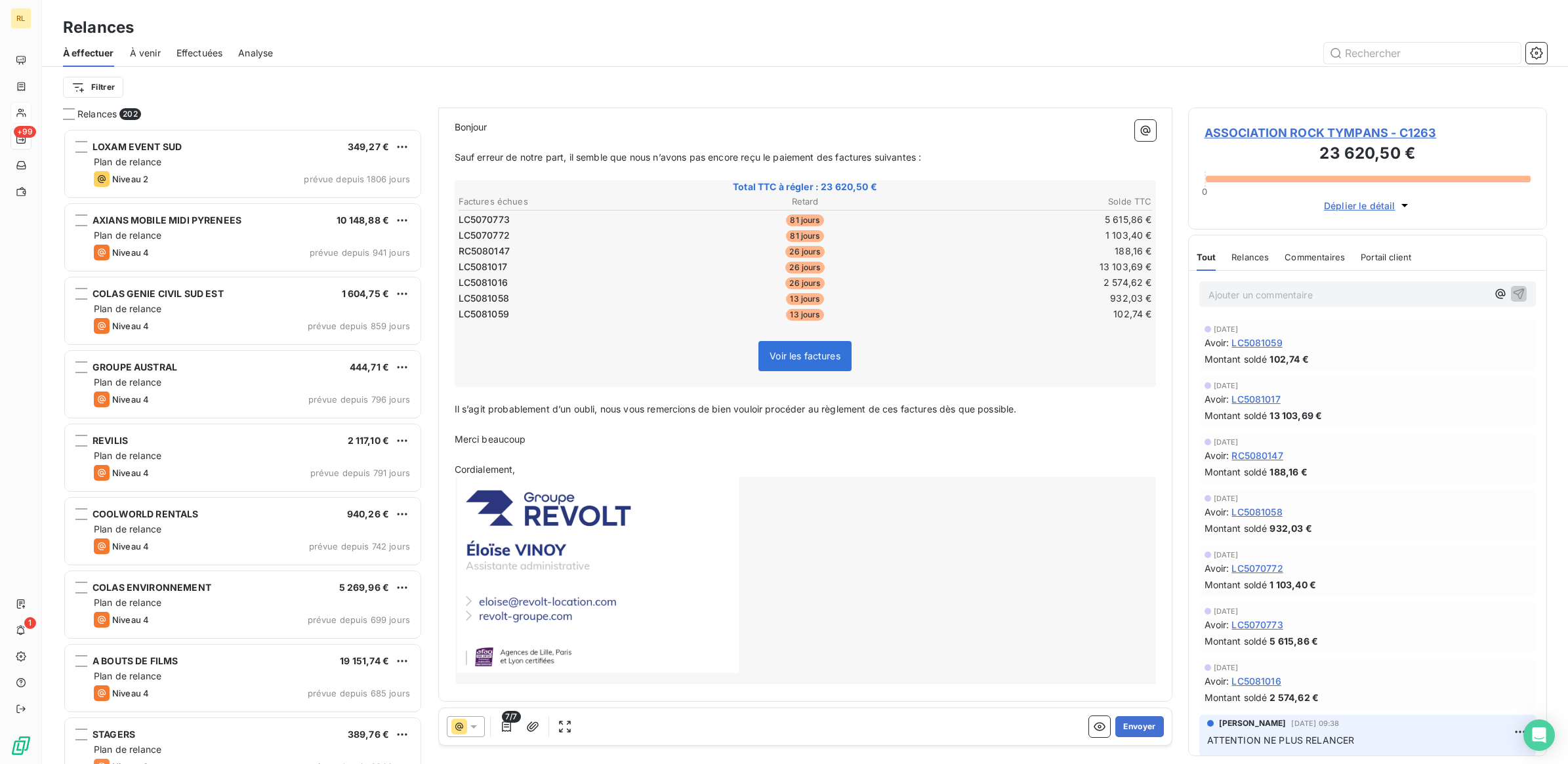
click at [472, 725] on icon at bounding box center [474, 727] width 7 height 3
click at [892, 562] on div at bounding box center [806, 580] width 701 height 206
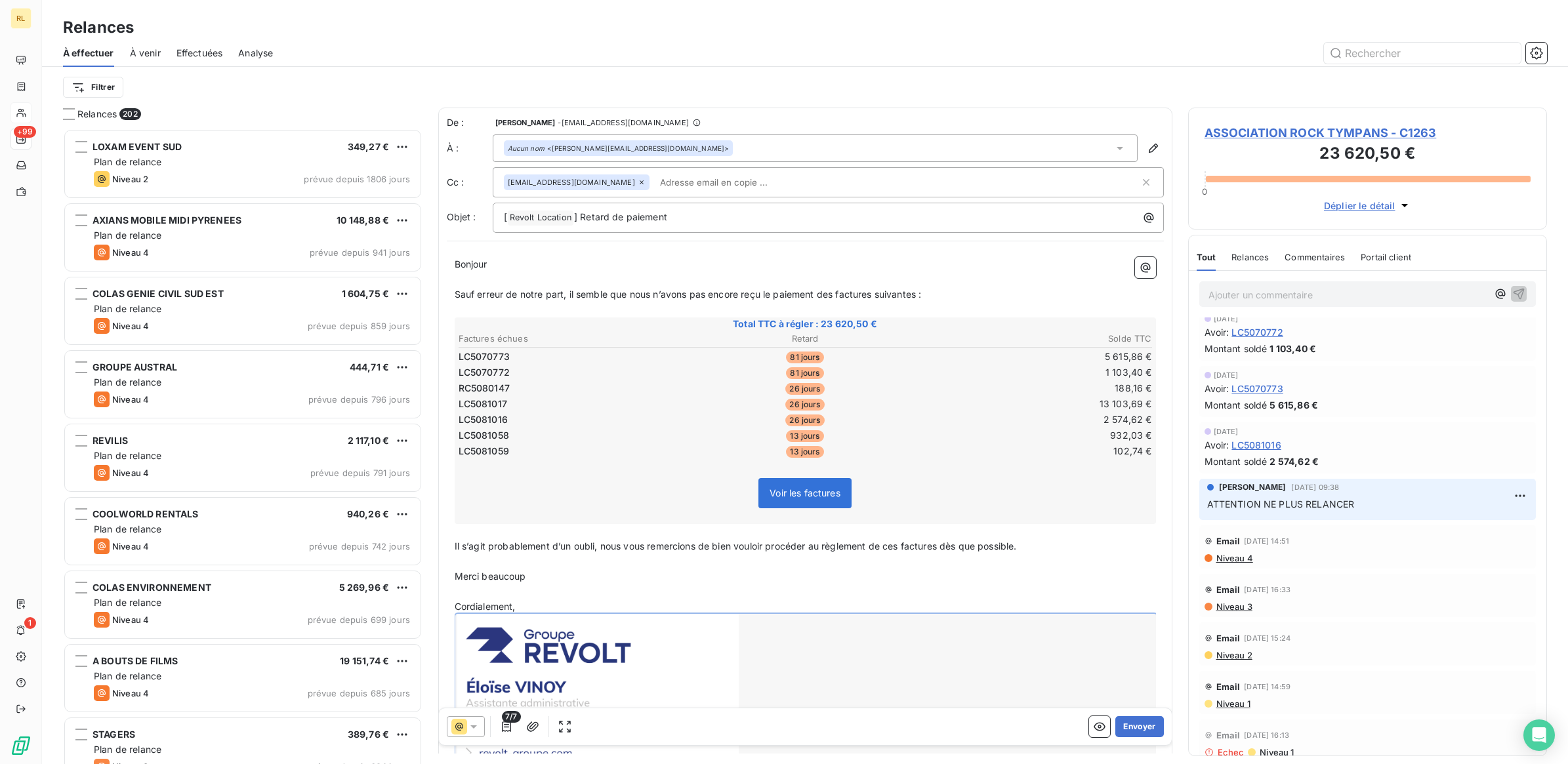
scroll to position [246, 0]
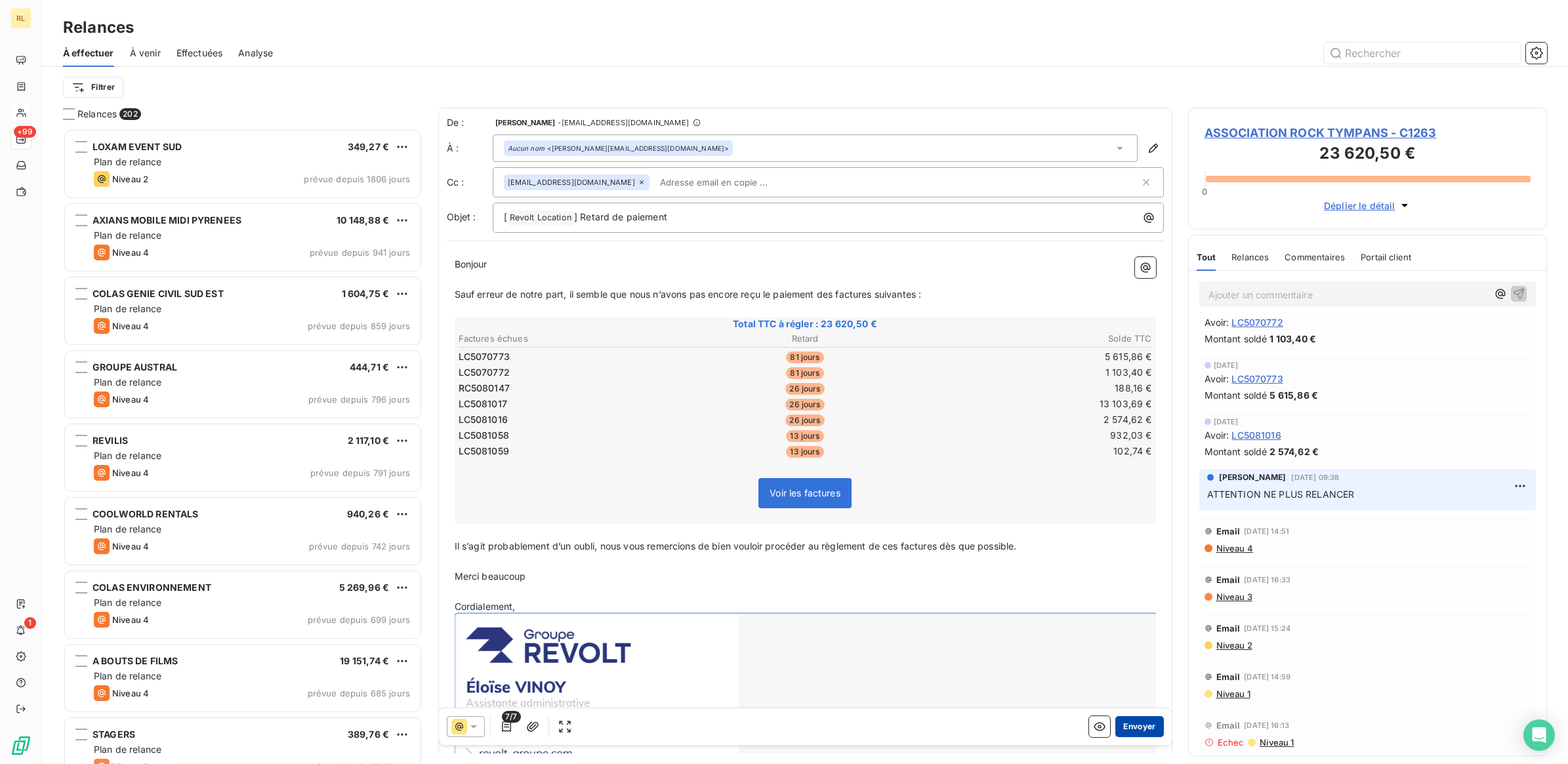
click at [1127, 724] on button "Envoyer" at bounding box center [1139, 726] width 48 height 21
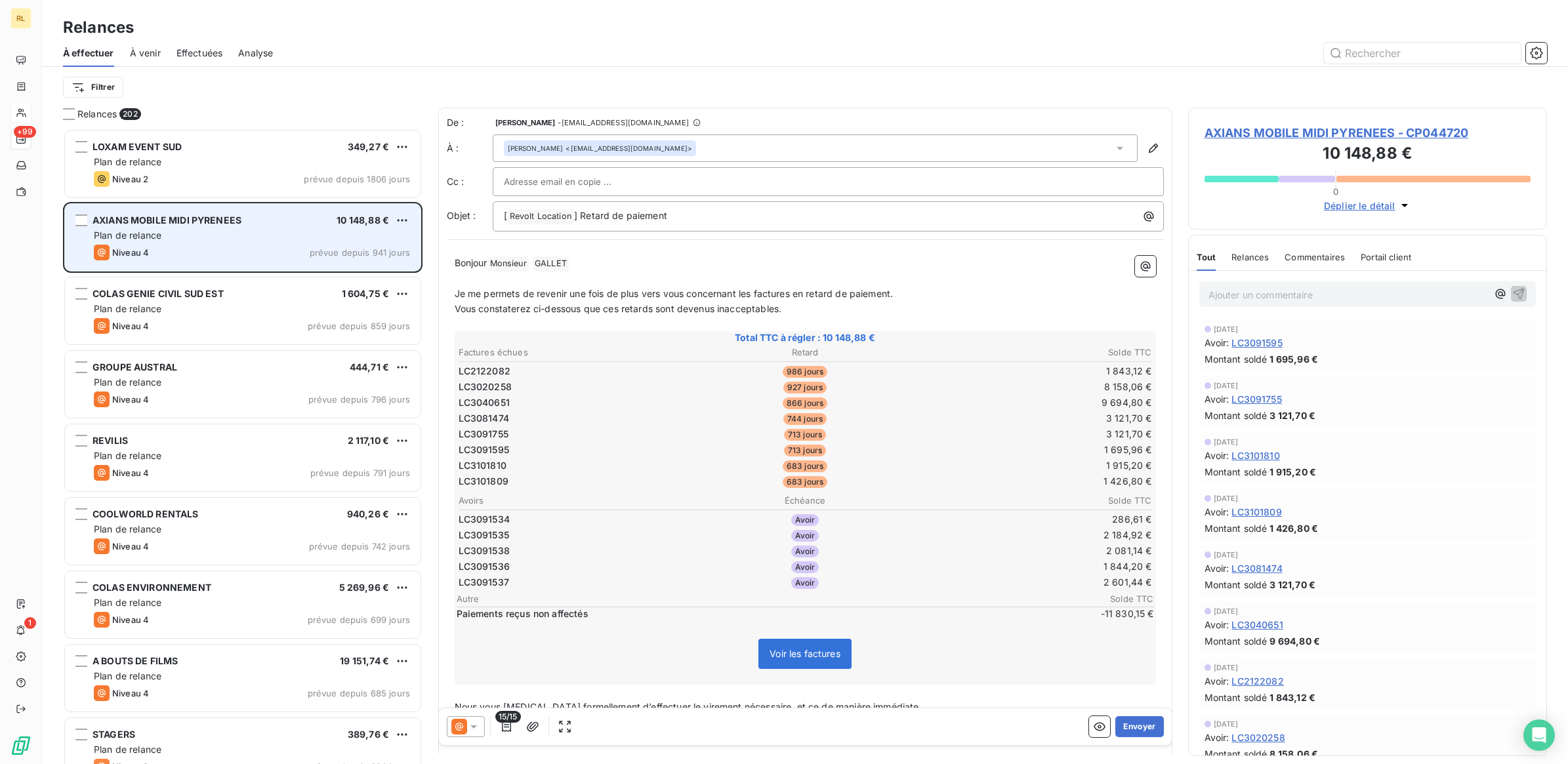
click at [202, 250] on div "Niveau 4 prévue depuis 941 jours" at bounding box center [252, 252] width 316 height 16
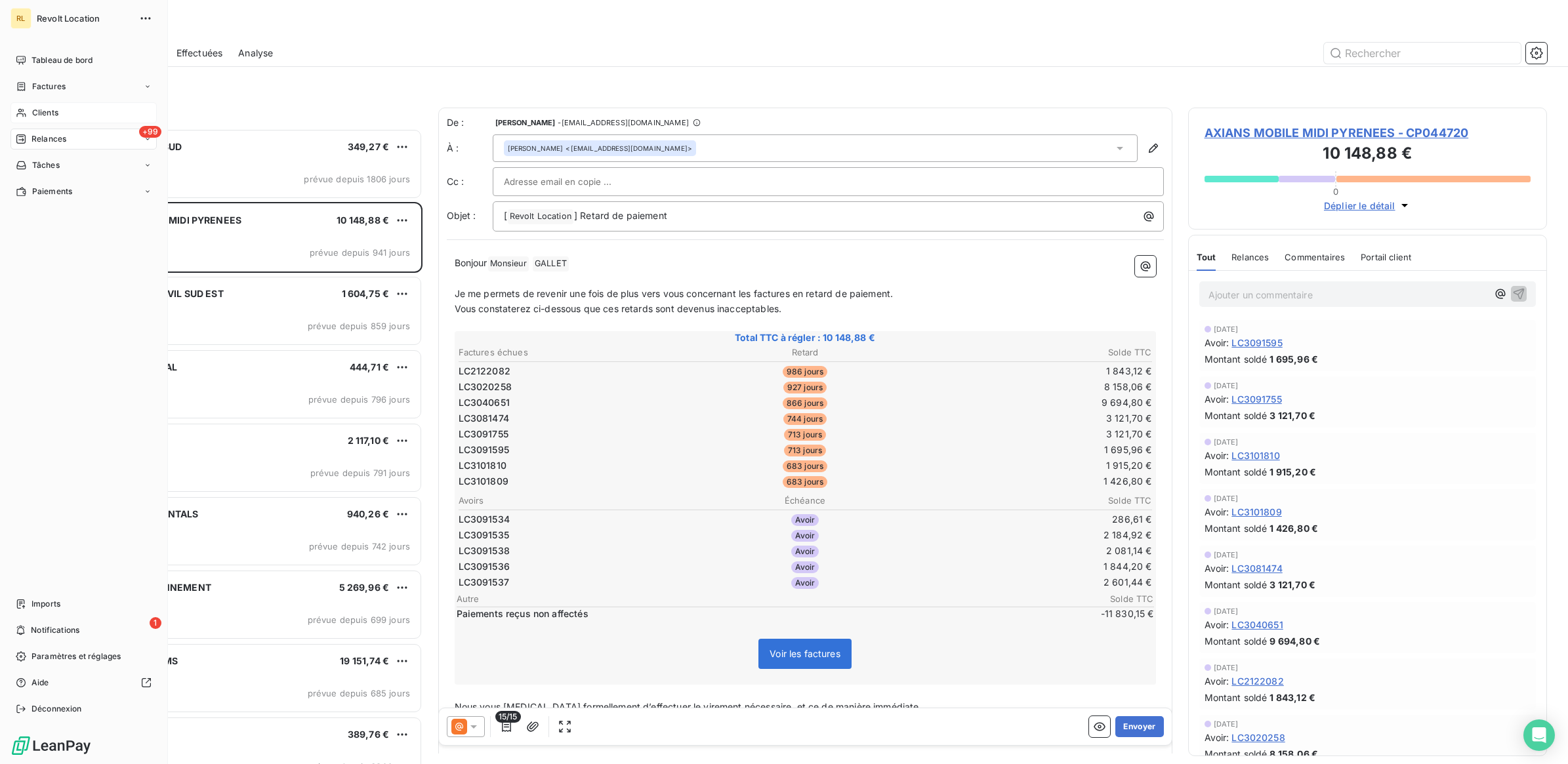
click at [32, 116] on span "Clients" at bounding box center [46, 112] width 27 height 12
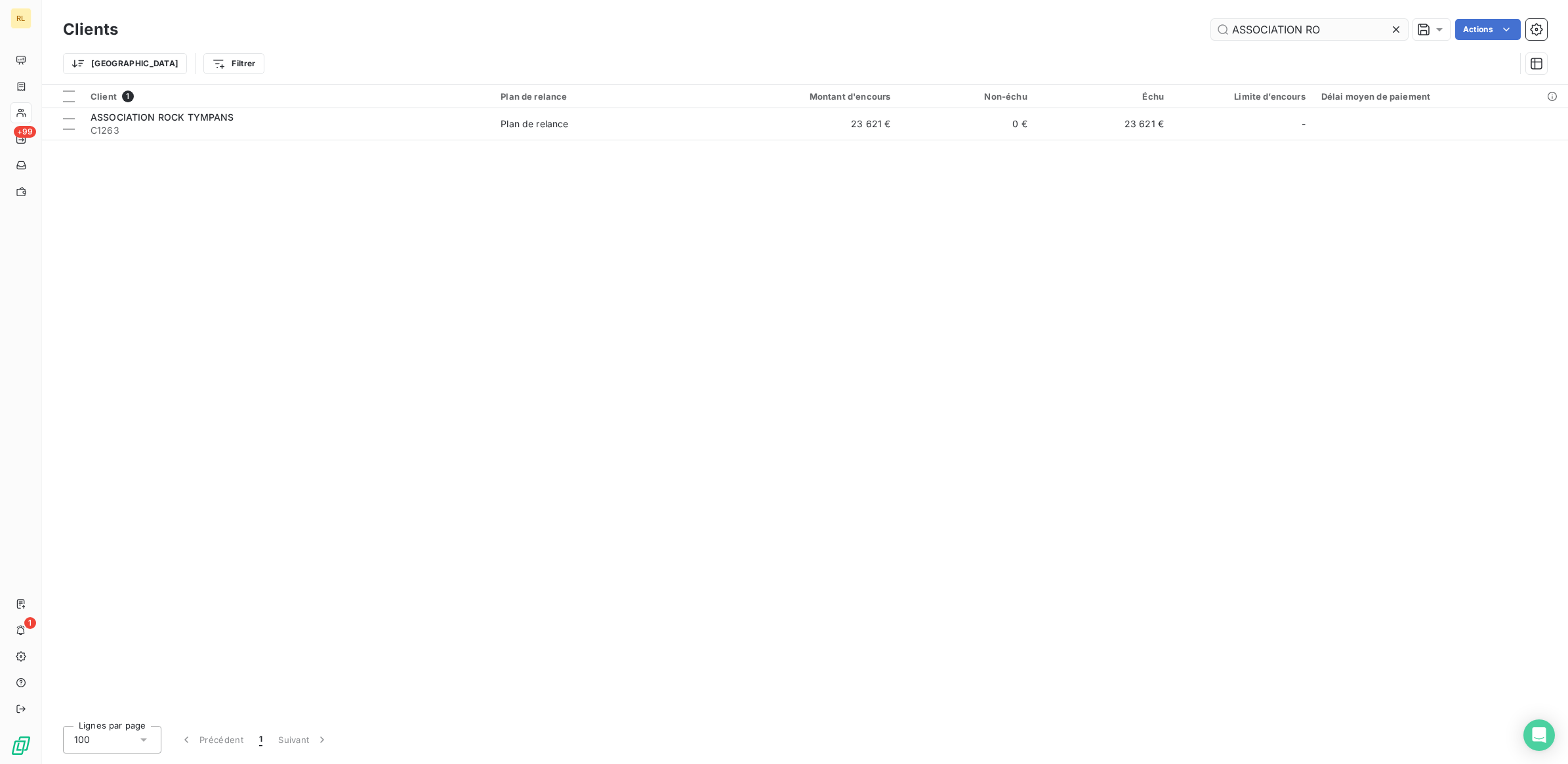
click at [1335, 32] on input "ASSOCIATION RO" at bounding box center [1309, 29] width 197 height 21
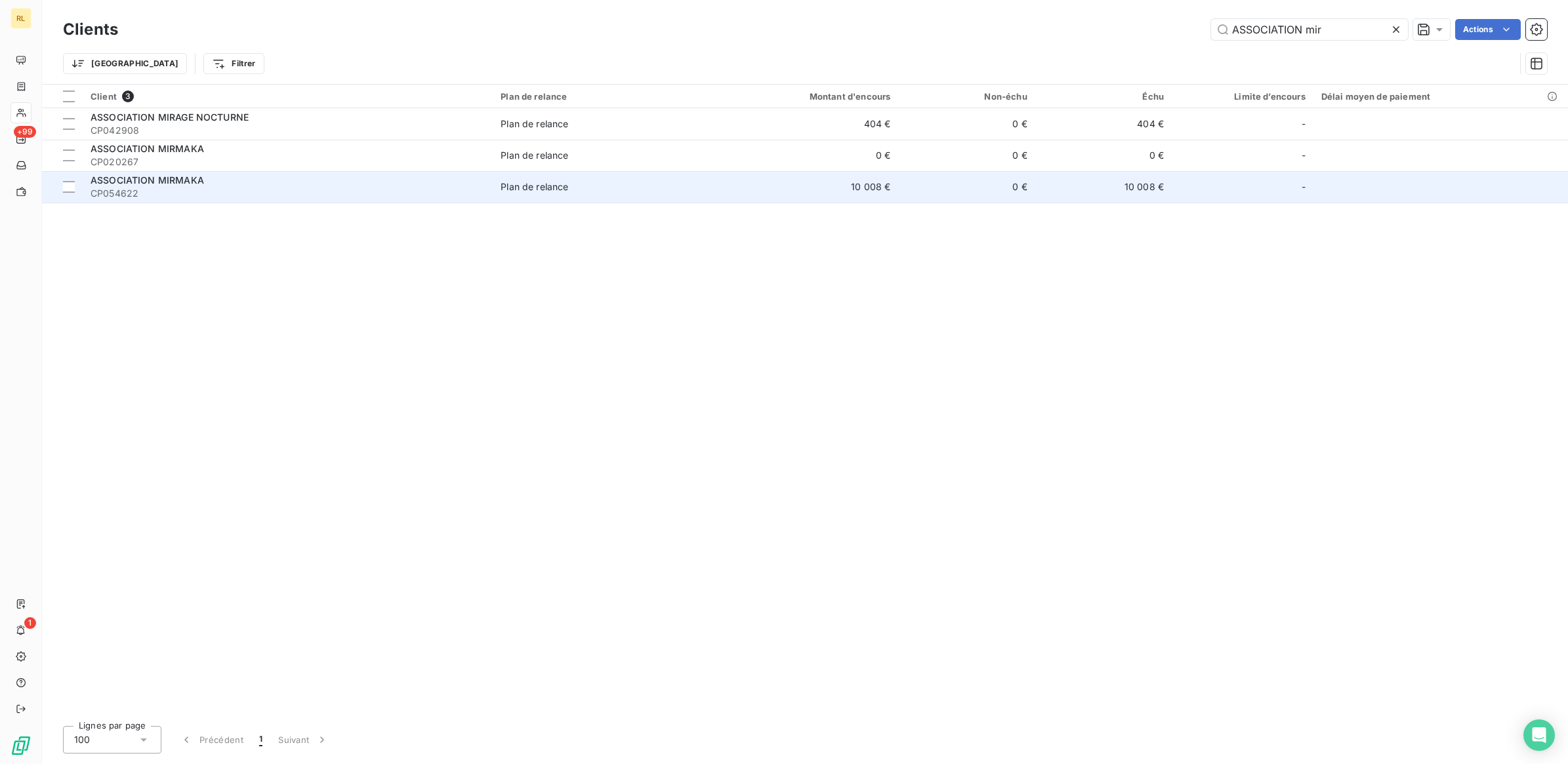
type input "ASSOCIATION mir"
click at [207, 178] on div "ASSOCIATION MIRMAKA" at bounding box center [287, 181] width 394 height 13
